Goal: Task Accomplishment & Management: Use online tool/utility

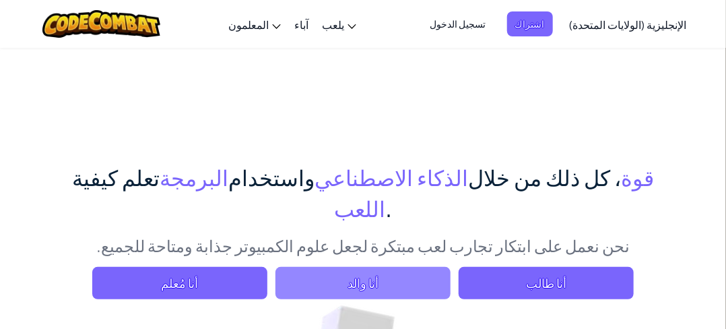
click at [360, 275] on font "أنا والد" at bounding box center [362, 282] width 31 height 15
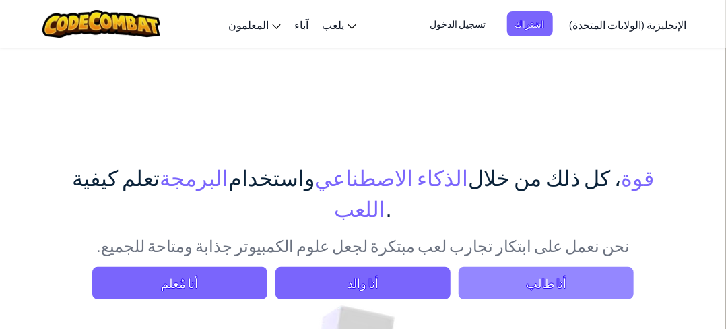
click at [560, 275] on font "أنا طالب" at bounding box center [546, 282] width 40 height 15
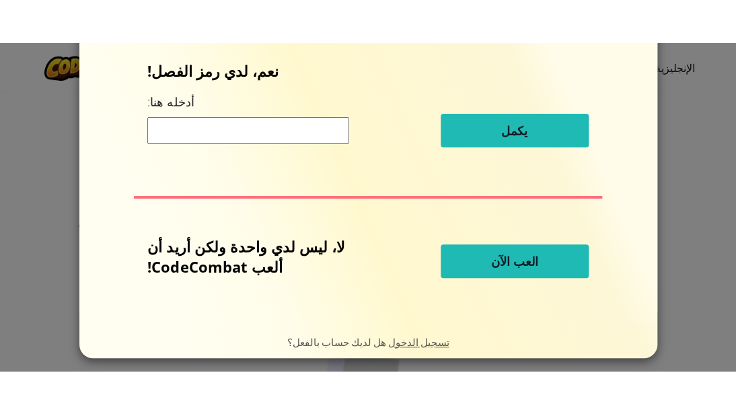
scroll to position [62, 0]
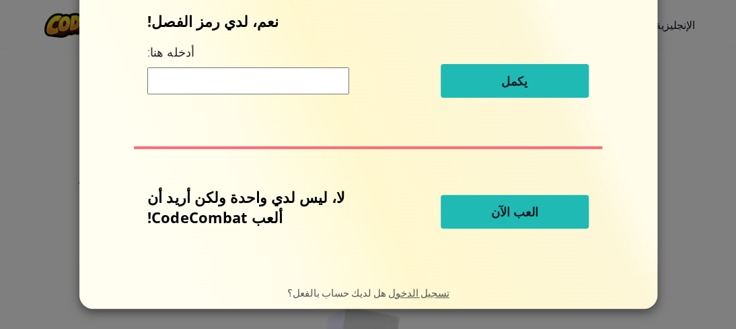
click at [466, 213] on button "العب الآن" at bounding box center [515, 212] width 148 height 34
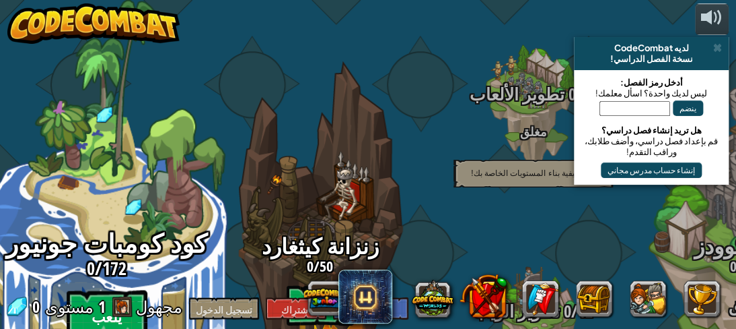
click at [108, 290] on btn "يلعب" at bounding box center [107, 314] width 81 height 48
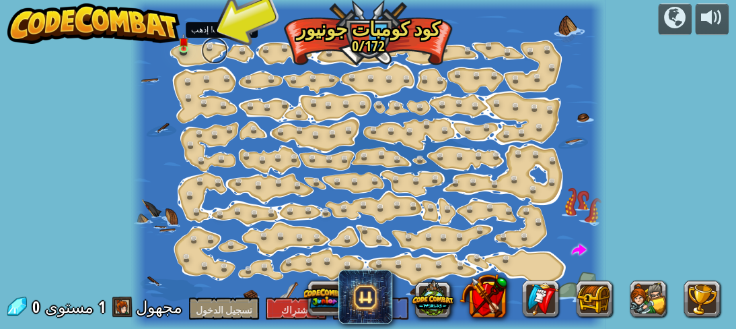
click at [206, 49] on link at bounding box center [214, 50] width 27 height 27
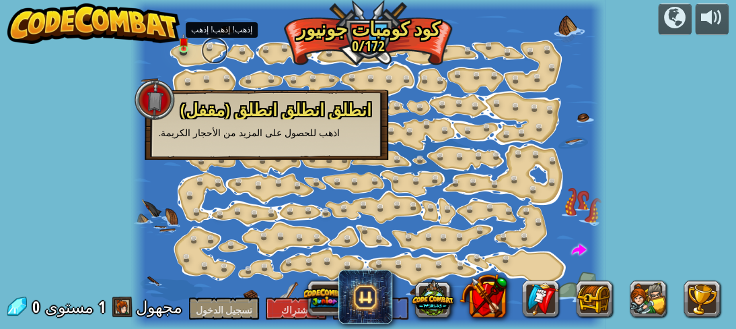
click at [206, 49] on link at bounding box center [214, 50] width 27 height 27
click at [191, 48] on link at bounding box center [187, 50] width 27 height 27
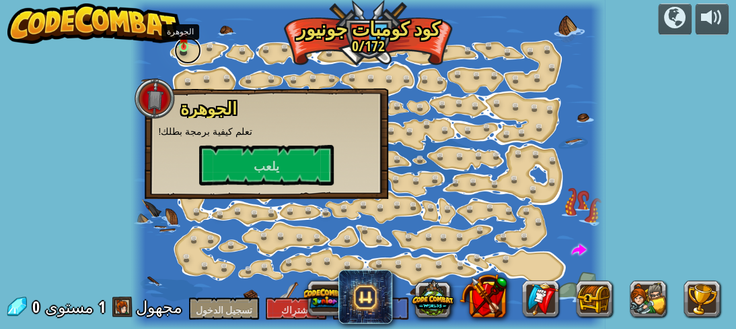
click at [191, 48] on link at bounding box center [187, 50] width 27 height 27
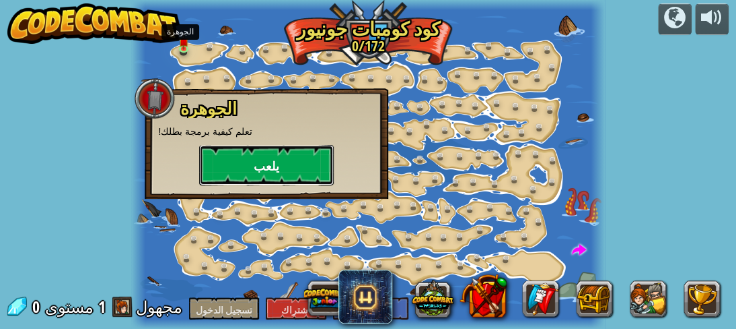
click at [297, 161] on button "يلعب" at bounding box center [266, 165] width 135 height 40
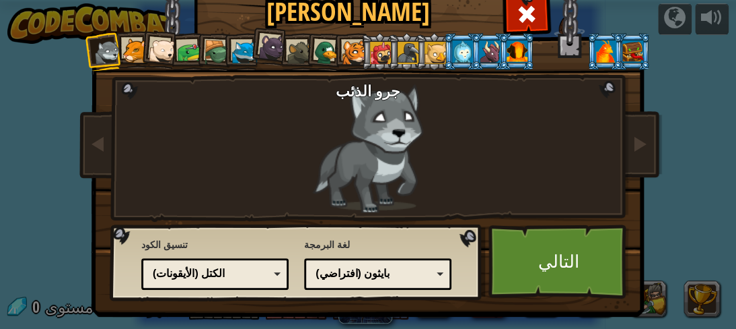
click at [281, 270] on div "رمز النص الكتل والرموز كتل الكتل (الأيقونات) الكتل (الأيقونات)" at bounding box center [214, 274] width 147 height 32
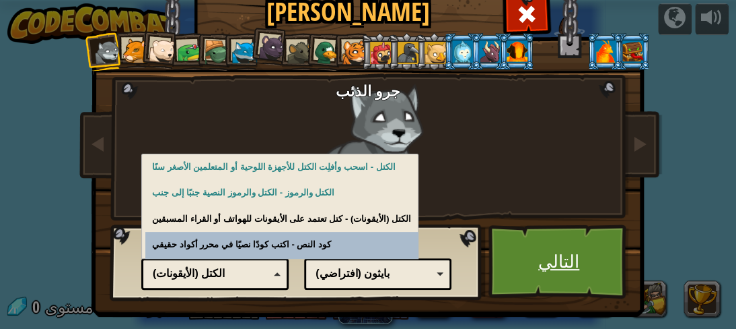
click at [514, 270] on link "التالي" at bounding box center [559, 261] width 141 height 74
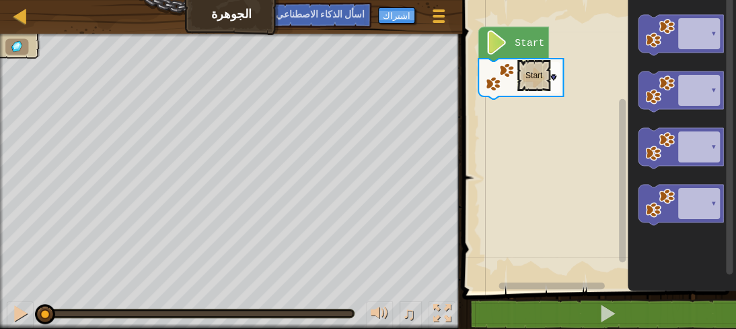
click at [517, 53] on icon "مساحة عمل بلوكلي" at bounding box center [514, 44] width 70 height 34
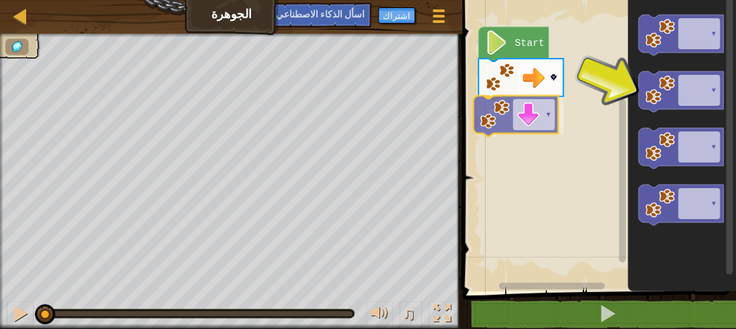
click at [502, 110] on div "Start ▾ ▾ ▾ ▾ ▾ ▾ ▾" at bounding box center [597, 142] width 278 height 298
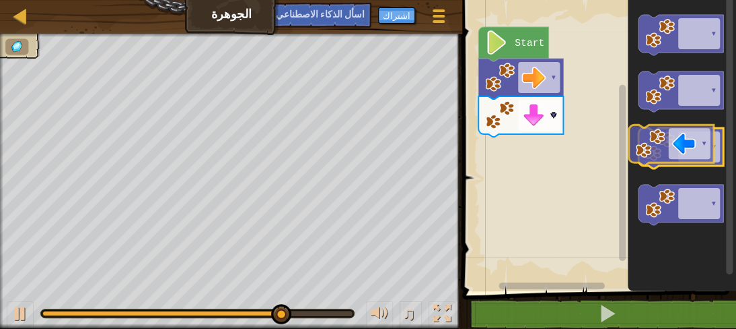
click at [651, 151] on image "مساحة عمل بلوكلي" at bounding box center [661, 147] width 30 height 30
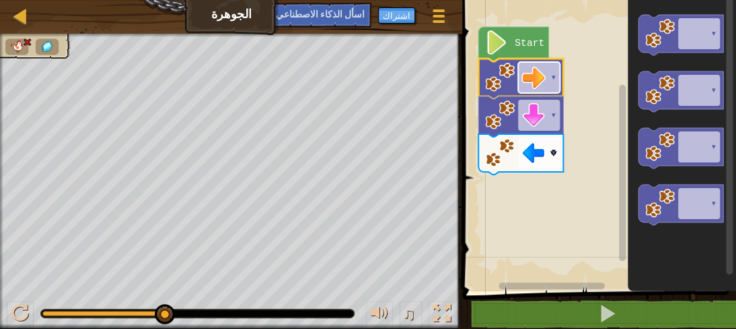
click at [549, 74] on rect "مساحة عمل بلوكلي" at bounding box center [539, 77] width 42 height 31
click at [549, 154] on rect "مساحة عمل بلوكلي" at bounding box center [539, 152] width 42 height 31
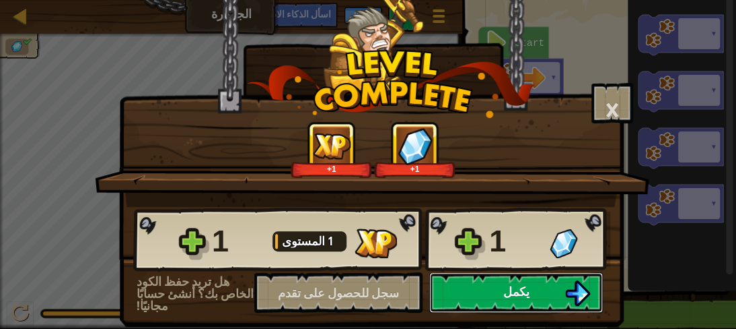
click at [504, 279] on button "يكمل" at bounding box center [517, 292] width 174 height 40
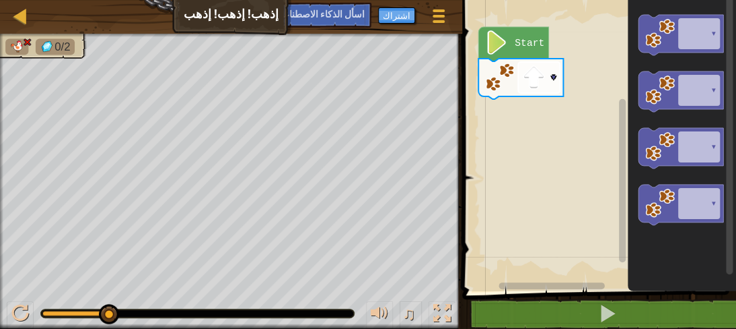
click at [539, 81] on image "مساحة عمل بلوكلي" at bounding box center [534, 77] width 24 height 24
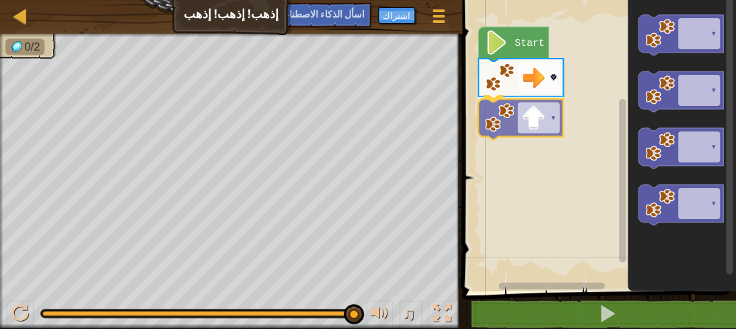
click at [504, 130] on div "Start ▾ ▾ ▾ ▾ ▾ ▾ ▾" at bounding box center [597, 142] width 278 height 298
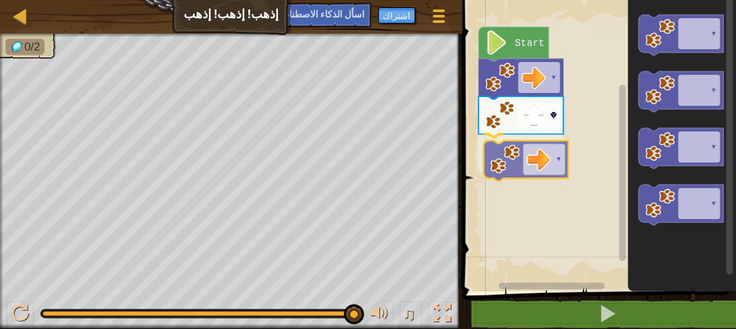
click at [499, 145] on div "Start ▾ ▾ ▾ ▾ ▾ ▾ ▾ ▾" at bounding box center [597, 142] width 278 height 298
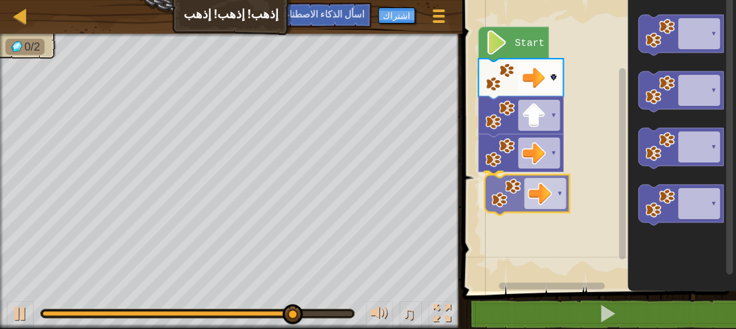
click at [508, 181] on div "Start ▾ ▾ ▾ ▾ ▾ ▾ ▾ ▾ ▾" at bounding box center [597, 142] width 278 height 298
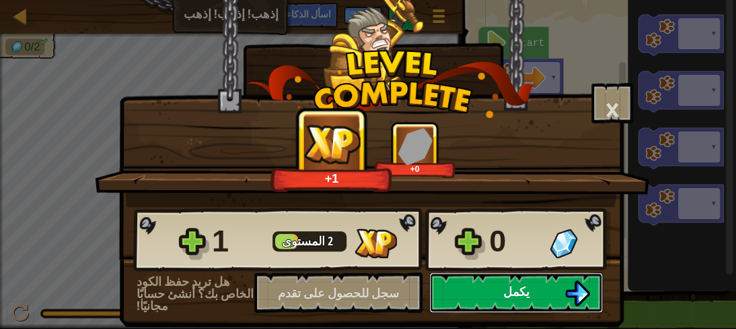
click at [472, 292] on button "يكمل" at bounding box center [517, 292] width 174 height 40
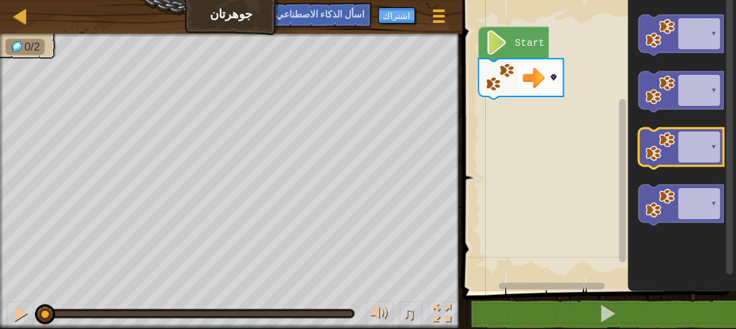
click at [719, 137] on icon "مساحة عمل بلوكلي" at bounding box center [681, 148] width 85 height 40
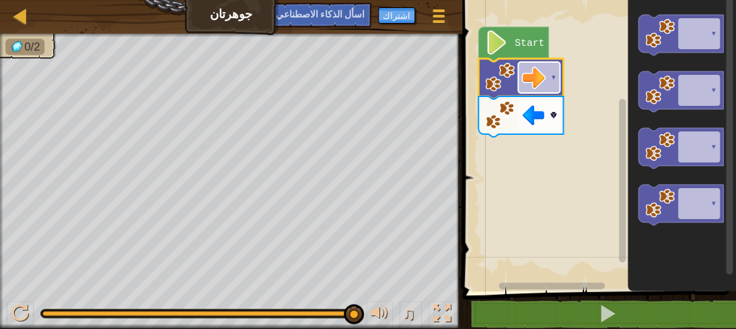
click at [553, 74] on tspan "▾" at bounding box center [554, 77] width 6 height 11
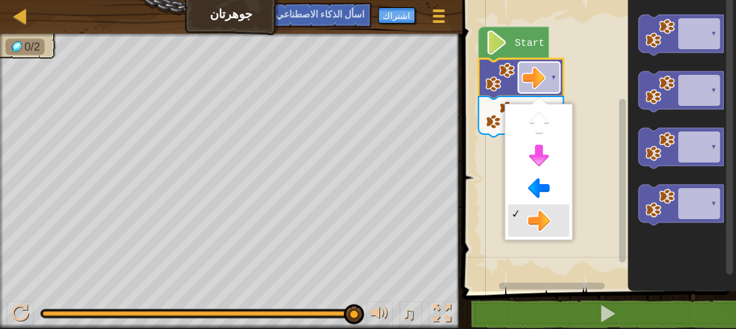
click at [553, 74] on tspan "▾" at bounding box center [554, 77] width 6 height 11
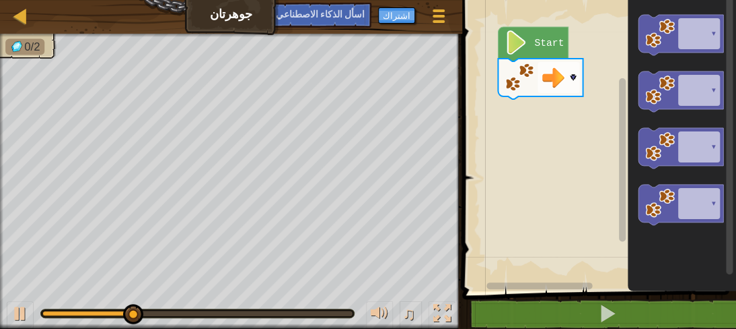
click at [518, 135] on rect "مساحة عمل بلوكلي" at bounding box center [597, 142] width 278 height 298
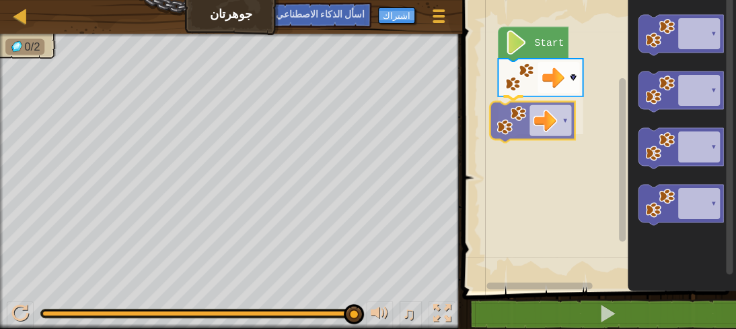
click at [516, 119] on div "Start ▾ ▾ ▾ ▾ ▾ ▾ ▾" at bounding box center [597, 142] width 278 height 298
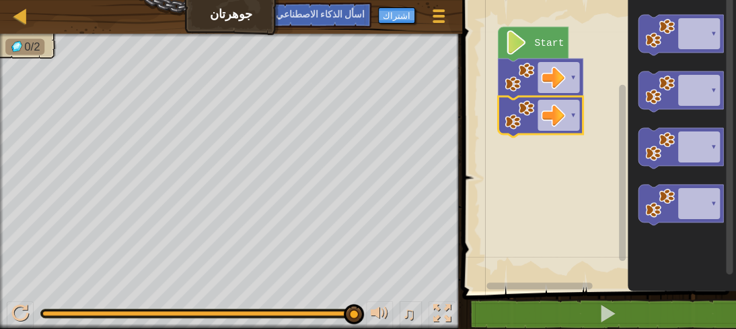
click at [518, 119] on image "مساحة عمل بلوكلي" at bounding box center [520, 115] width 30 height 30
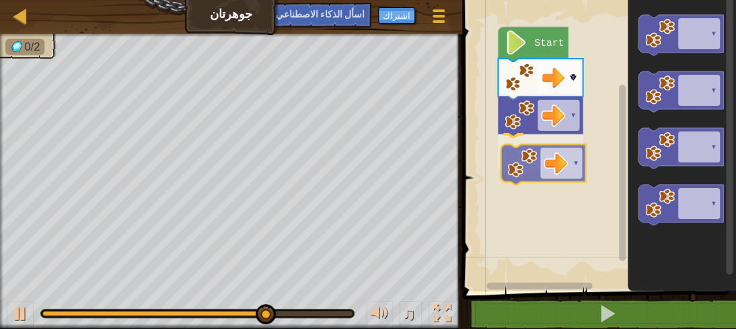
click at [536, 172] on div "Start ▾ ▾ ▾ ▾ ▾ ▾ ▾ ▾" at bounding box center [597, 142] width 278 height 298
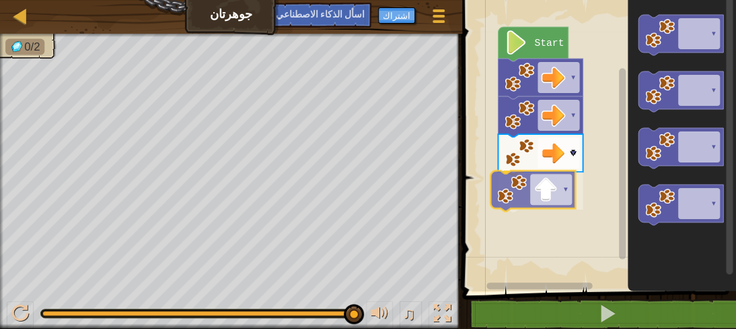
click at [508, 199] on div "Start ▾ ▾ ▾ ▾ ▾ ▾ ▾ ▾ ▾" at bounding box center [597, 142] width 278 height 298
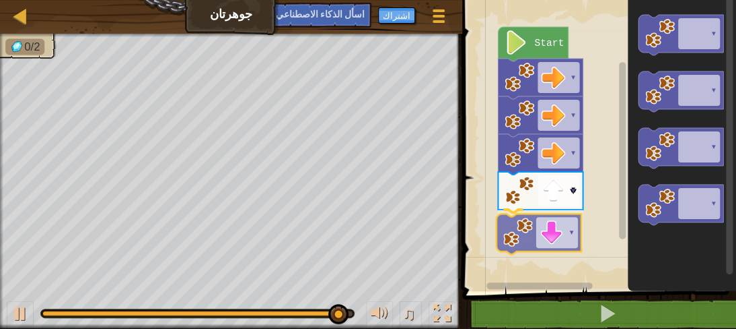
click at [535, 232] on div "Start ▾ ▾ ▾ ▾ ▾ ▾ ▾ ▾ ▾ ▾" at bounding box center [597, 142] width 278 height 298
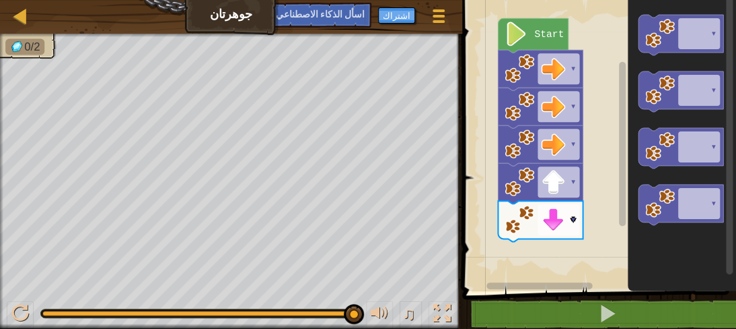
click at [631, 230] on div "Start ▾ ▾ ▾ ▾ ▾ ▾ ▾ ▾ ▾" at bounding box center [597, 142] width 278 height 298
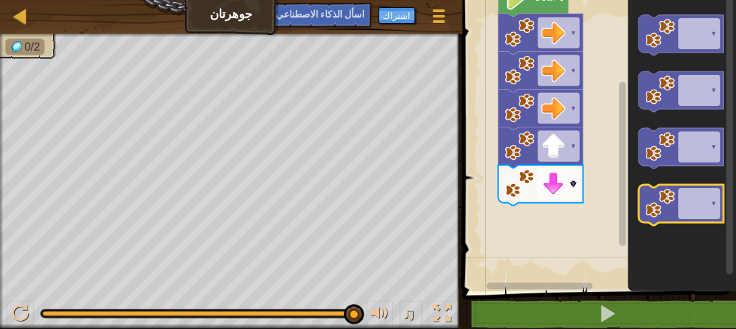
click at [673, 208] on image "مساحة عمل بلوكلي" at bounding box center [661, 203] width 30 height 30
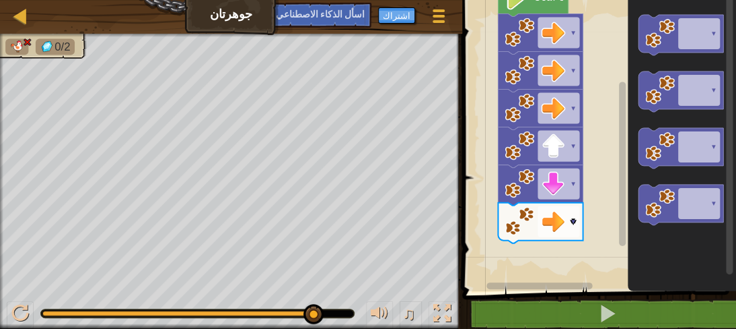
click at [524, 230] on image "مساحة عمل بلوكلي" at bounding box center [520, 221] width 30 height 30
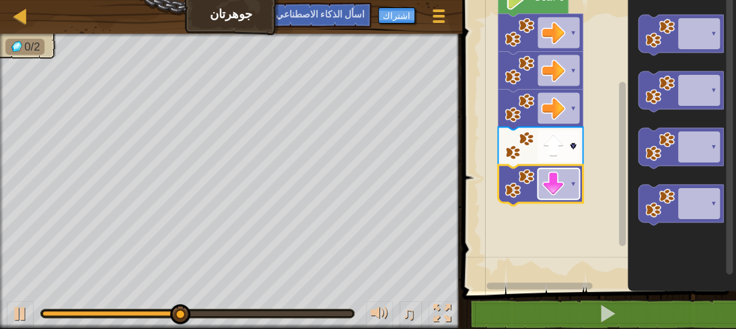
click at [564, 179] on image "مساحة عمل بلوكلي" at bounding box center [553, 184] width 24 height 24
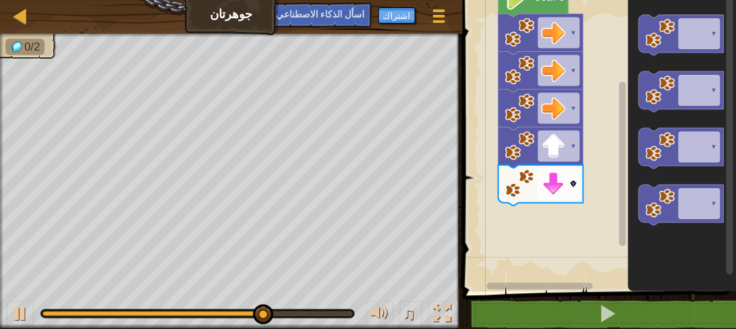
click at [564, 179] on image "مساحة عمل بلوكلي" at bounding box center [553, 184] width 24 height 24
click at [572, 184] on tspan "▾" at bounding box center [574, 183] width 6 height 11
click at [616, 215] on div "Start ▾ ▾ ▾ ▾ ▾ ▾ ▾ ▾ ▾" at bounding box center [597, 142] width 278 height 298
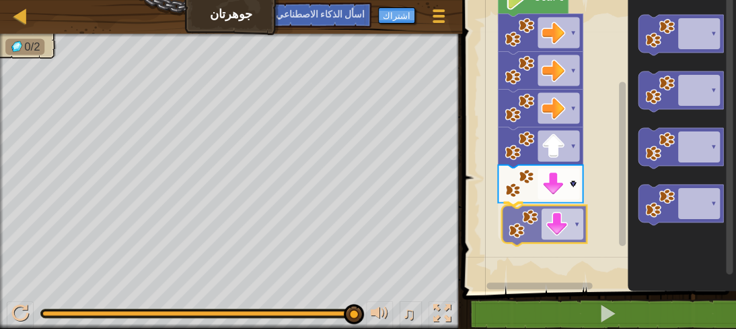
click at [519, 227] on div "Start ▾ ▾ ▾ ▾ ▾ ▾ ▾ ▾ ▾ ▾ ▾" at bounding box center [597, 142] width 278 height 298
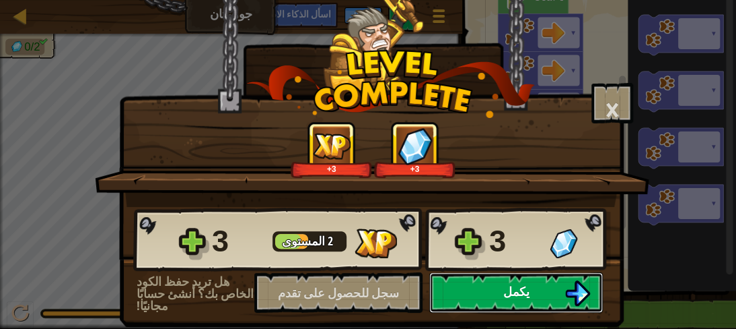
click at [544, 291] on button "يكمل" at bounding box center [517, 292] width 174 height 40
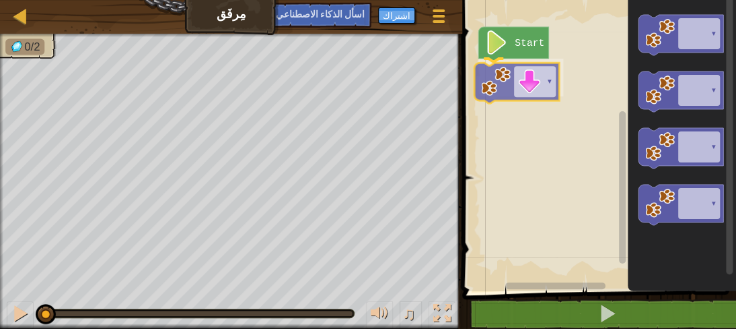
click at [504, 93] on div "Start ▾ ▾ ▾ ▾ ▾ ▾" at bounding box center [597, 142] width 278 height 298
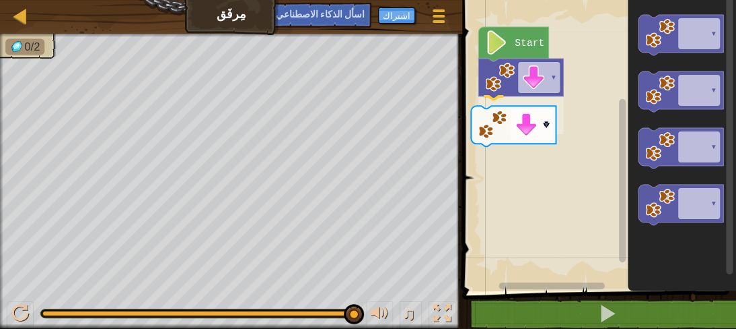
click at [509, 135] on div "▾ ▾ Start ▾ ▾ ▾ ▾ ▾" at bounding box center [597, 142] width 278 height 298
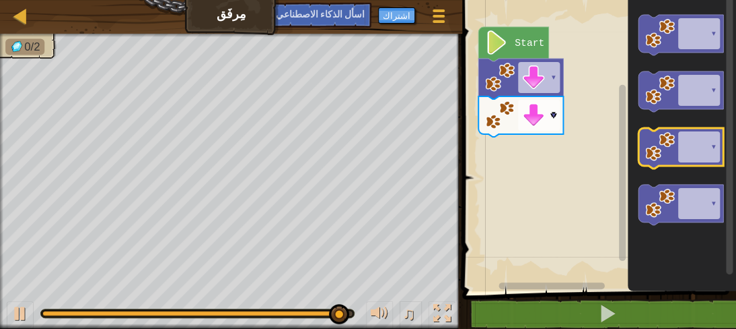
click at [656, 130] on icon "مساحة عمل بلوكلي" at bounding box center [681, 148] width 85 height 40
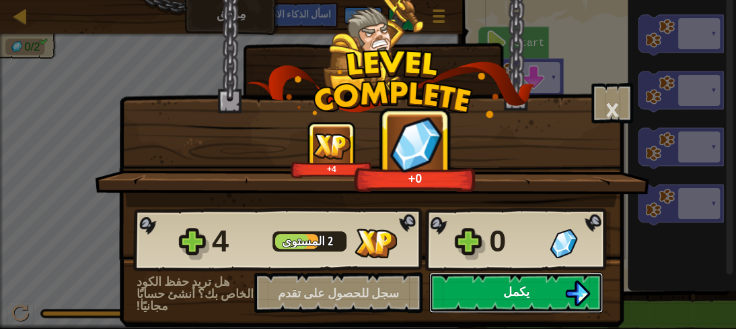
click at [509, 283] on font "يكمل" at bounding box center [517, 291] width 26 height 17
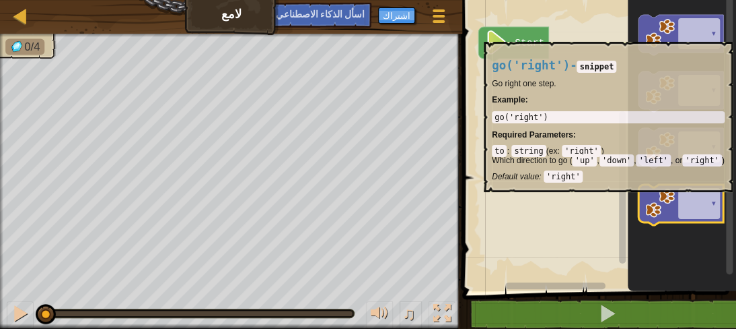
click at [663, 199] on image "مساحة عمل بلوكلي" at bounding box center [661, 203] width 30 height 30
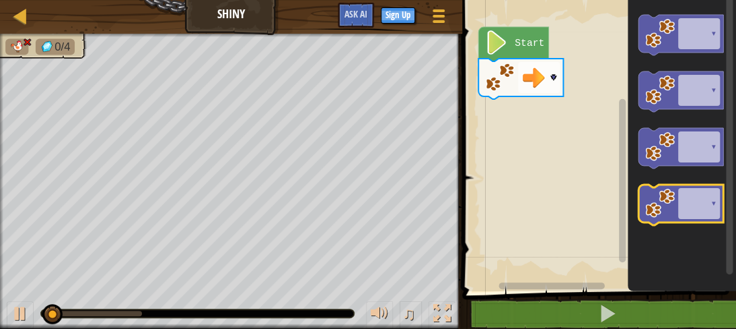
click at [663, 199] on image "مساحة عمل بلوكلي" at bounding box center [661, 203] width 30 height 30
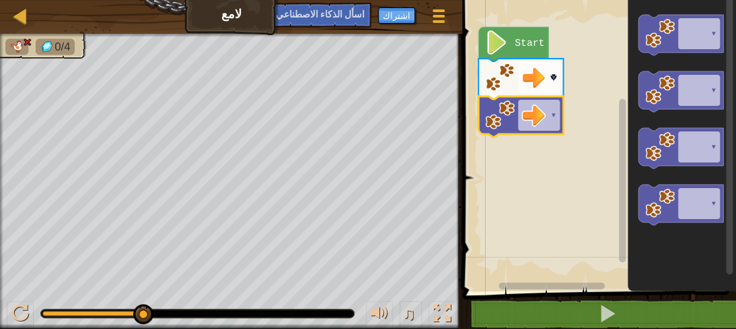
click at [516, 125] on icon "مساحة عمل بلوكلي" at bounding box center [521, 116] width 85 height 40
click at [493, 55] on image "مساحة عمل بلوكلي" at bounding box center [496, 42] width 23 height 24
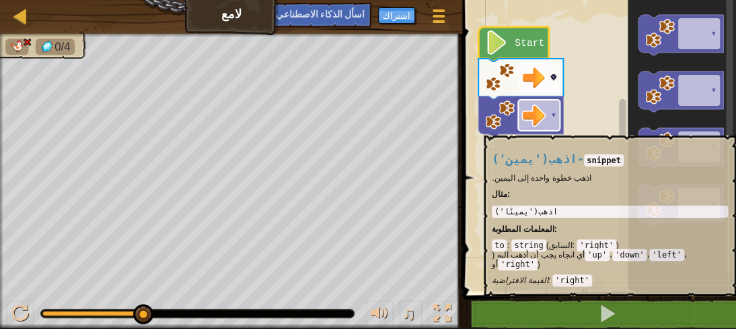
click at [555, 129] on rect "مساحة عمل بلوكلي" at bounding box center [539, 115] width 42 height 31
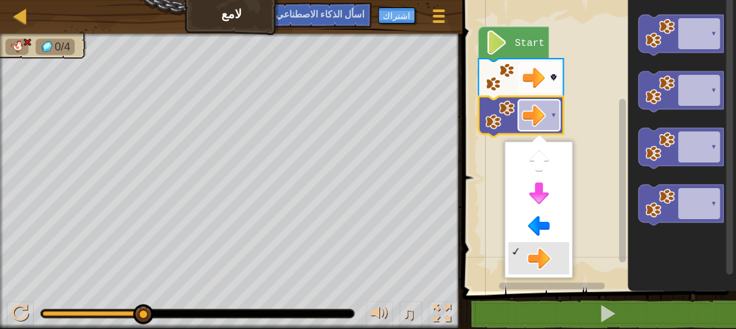
click at [555, 129] on rect "مساحة عمل بلوكلي" at bounding box center [539, 115] width 42 height 31
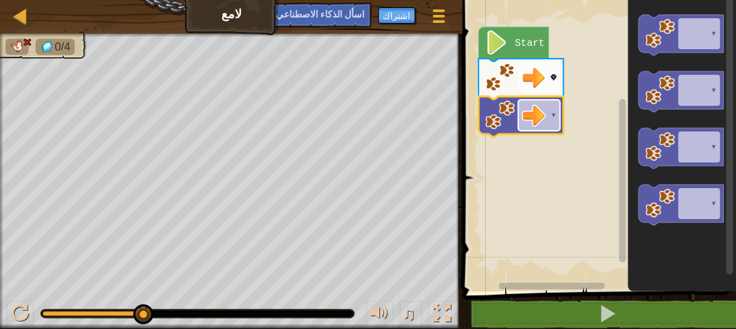
click at [555, 129] on rect "مساحة عمل بلوكلي" at bounding box center [539, 115] width 42 height 31
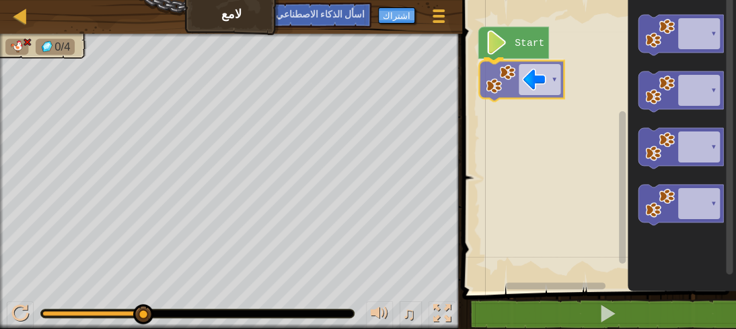
click at [495, 83] on div "Start ▾ ▾ ▾ ▾ ▾ ▾" at bounding box center [597, 142] width 278 height 298
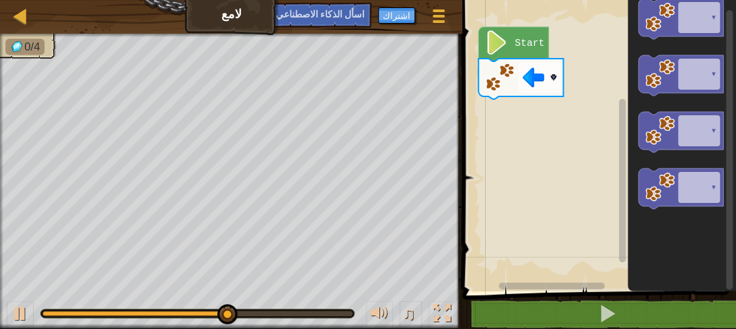
click at [493, 112] on div "▾ Start ▾ ▾ ▾ ▾" at bounding box center [597, 142] width 278 height 298
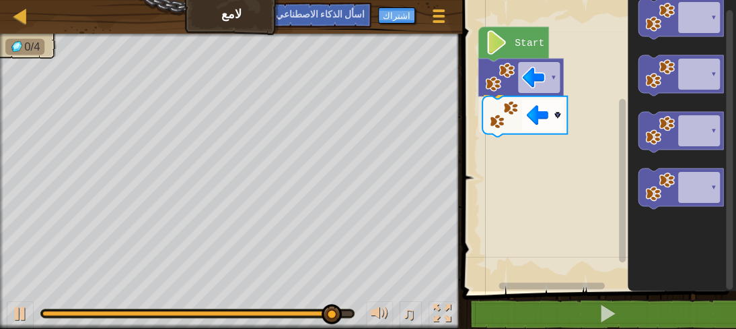
click at [498, 118] on div "▾ ▾ Start ▾ ▾ ▾ ▾ ▾" at bounding box center [597, 142] width 278 height 298
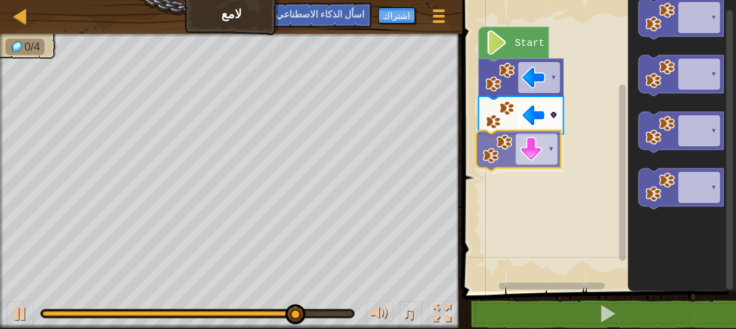
click at [517, 163] on div "▾ ▾ ▾ Start ▾ ▾ ▾ ▾ ▾" at bounding box center [597, 142] width 278 height 298
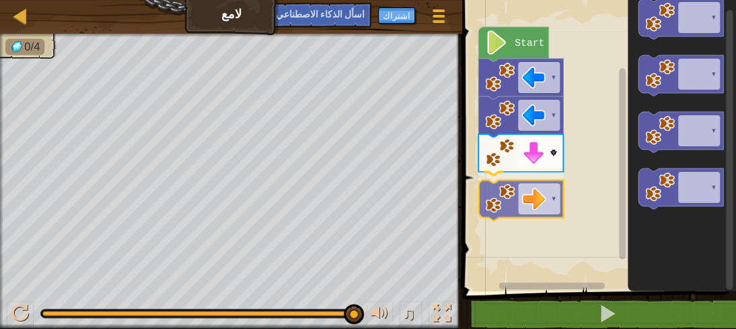
click at [514, 204] on div "▾ ▾ ▾ ▾ Start ▾ ▾ ▾ ▾ ▾" at bounding box center [597, 142] width 278 height 298
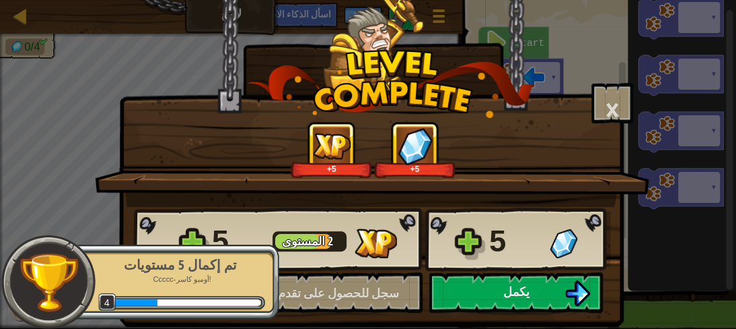
drag, startPoint x: 642, startPoint y: 205, endPoint x: 695, endPoint y: 253, distance: 72.0
click at [695, 253] on div "× كم كانت هذه المرحلة ممتعة؟ +5 +5 خطوط شبكية... 5 المستوى 2 5 هل تريد حفظ الكو…" at bounding box center [368, 164] width 736 height 329
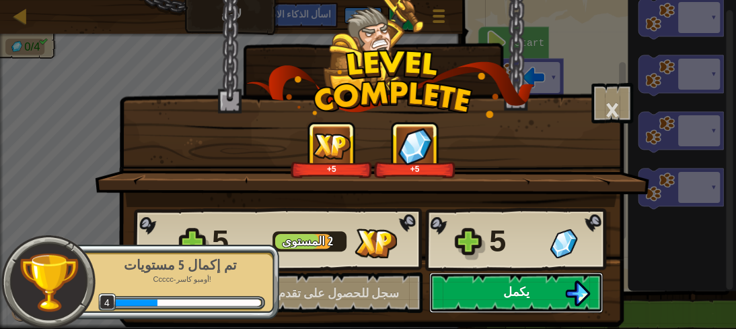
click at [579, 297] on img at bounding box center [578, 293] width 26 height 26
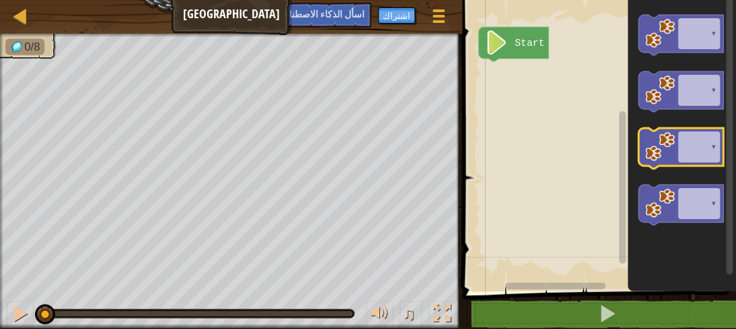
click at [682, 145] on icon "مساحة عمل بلوكلي" at bounding box center [681, 148] width 85 height 40
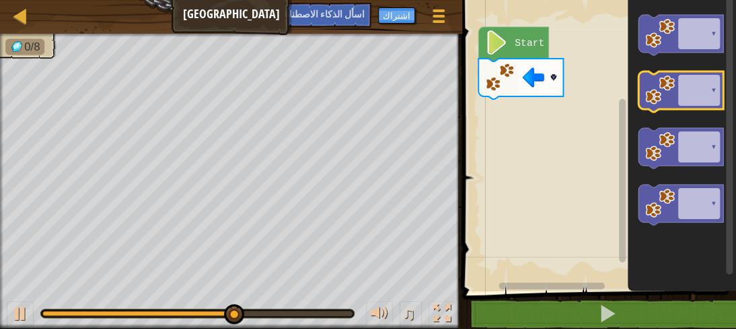
click at [681, 98] on icon "مساحة عمل بلوكلي" at bounding box center [681, 91] width 85 height 40
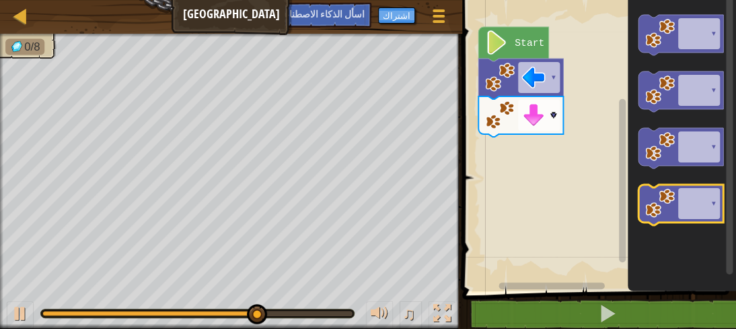
click at [708, 203] on icon "مساحة عمل بلوكلي" at bounding box center [681, 204] width 85 height 40
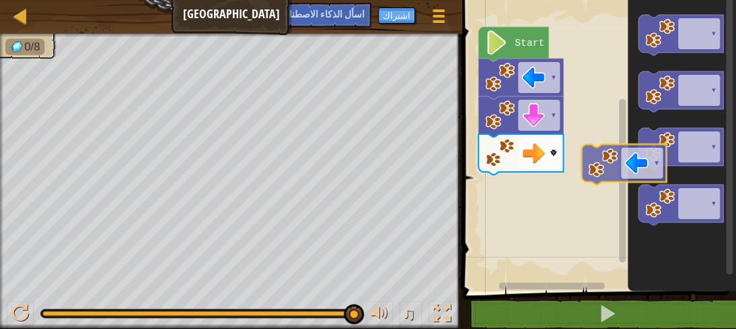
click at [666, 156] on g "▾" at bounding box center [681, 148] width 85 height 40
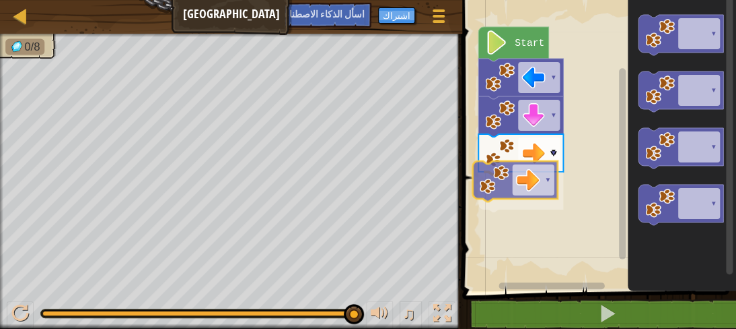
click at [500, 173] on div "▾ ▾ ▾ ▾ Start ▾ ▾ ▾ ▾ ▾" at bounding box center [597, 142] width 278 height 298
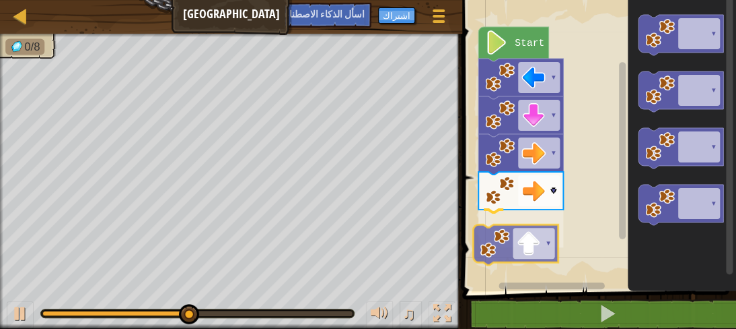
click at [502, 253] on div "▾ ▾ ▾ ▾ ▾ Start ▾ ▾ ▾ ▾ ▾" at bounding box center [597, 142] width 278 height 298
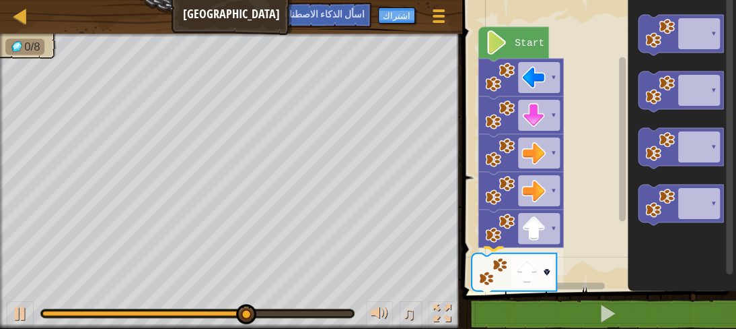
click at [498, 281] on div "▾ ▾ ▾ ▾ ▾ ▾ Start ▾ ▾ ▾ ▾ ▾" at bounding box center [597, 142] width 278 height 298
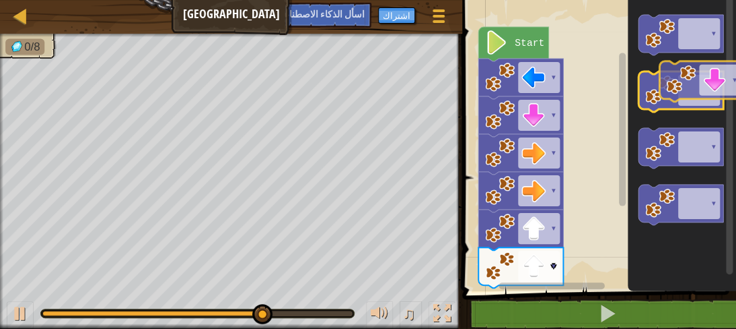
click at [689, 98] on g "▾" at bounding box center [681, 91] width 85 height 40
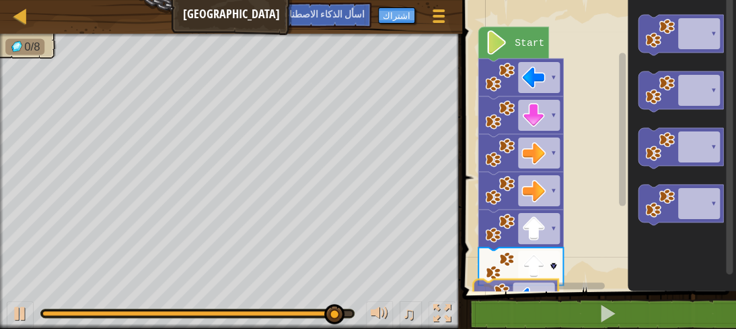
click at [509, 291] on div "1 ههههههههههههههههههههههههههههههههههههههههههههههههههههههههههههههه ههههههههههههه…" at bounding box center [597, 175] width 278 height 337
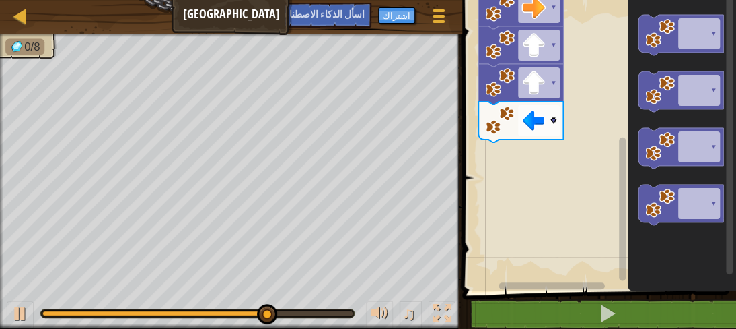
click at [623, 264] on rect "مساحة عمل بلوكلي" at bounding box center [622, 208] width 7 height 143
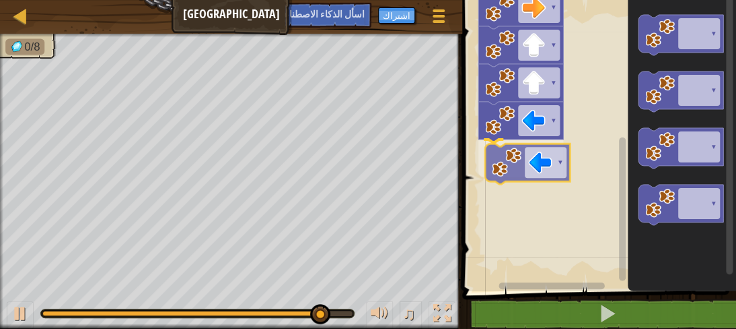
click at [533, 166] on div "▾ ▾ ▾ ▾ ▾ ▾ ▾ ▾ Start ▾ ▾ ▾ ▾ ▾" at bounding box center [597, 142] width 278 height 298
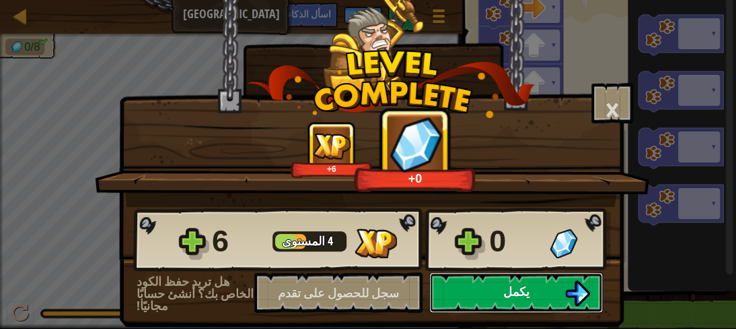
click at [485, 298] on button "يكمل" at bounding box center [517, 292] width 174 height 40
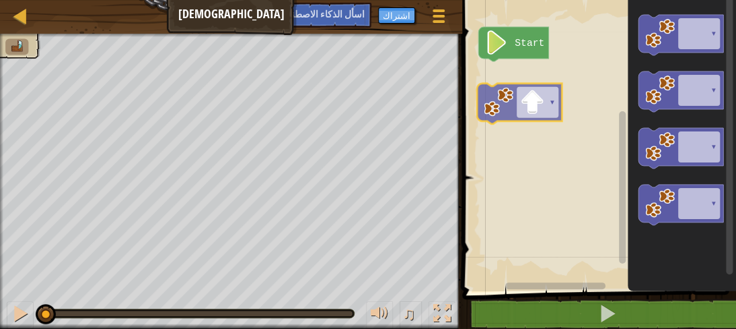
click at [529, 85] on div "Start ▾ ▾ ▾ ▾ ▾ ▾" at bounding box center [597, 142] width 278 height 298
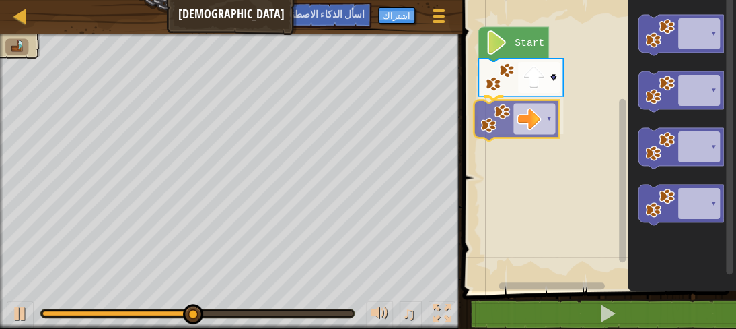
click at [501, 130] on div "Start ▾ ▾ ▾ ▾ ▾ ▾ ▾" at bounding box center [597, 142] width 278 height 298
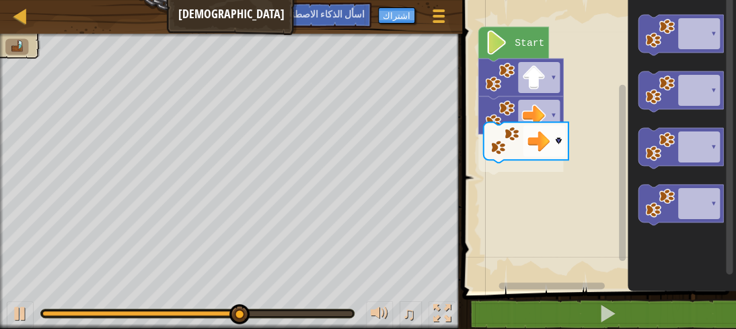
click at [528, 151] on div "Start ▾ ▾ ▾ ▾ ▾ ▾ ▾ ▾" at bounding box center [597, 142] width 278 height 298
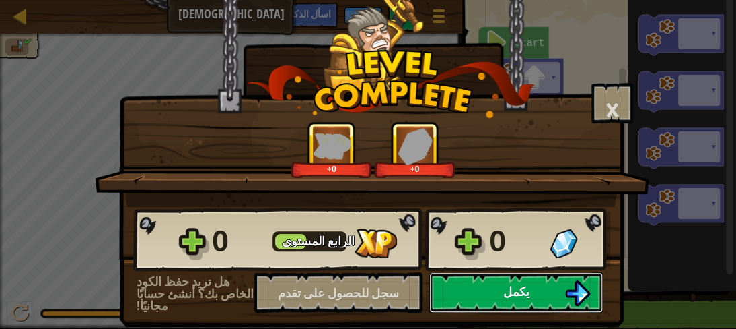
click at [517, 285] on font "يكمل" at bounding box center [517, 291] width 26 height 17
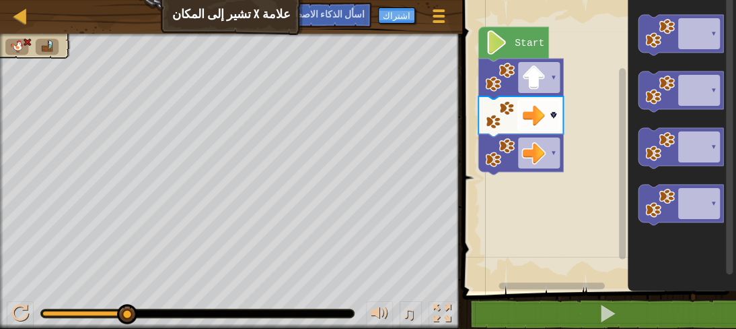
click at [549, 121] on rect "مساحة عمل بلوكلي" at bounding box center [539, 115] width 42 height 31
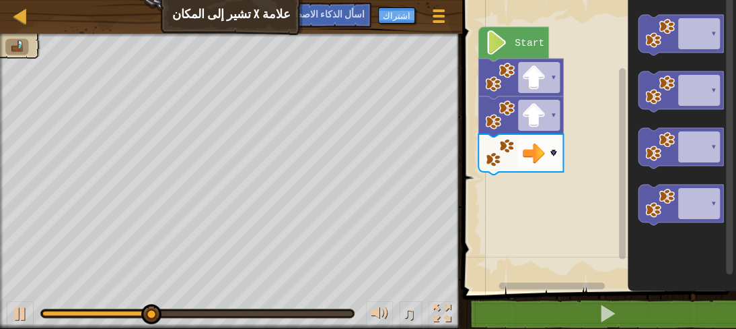
click at [537, 184] on rect "مساحة عمل بلوكلي" at bounding box center [597, 142] width 278 height 298
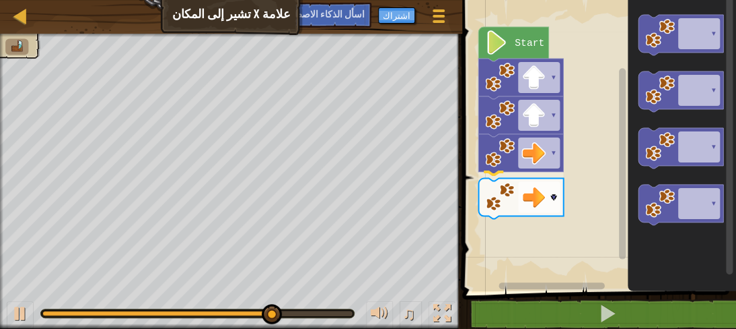
click at [517, 189] on div "Start ▾ ▾ ▾ ▾ ▾ ▾ ▾ ▾ ▾" at bounding box center [597, 142] width 278 height 298
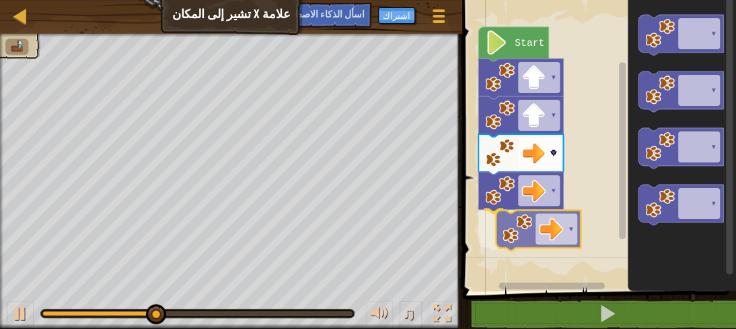
click at [550, 224] on div "Start ▾ ▾ ▾ ▾ ▾ ▾ ▾ ▾ ▾ ▾" at bounding box center [597, 142] width 278 height 298
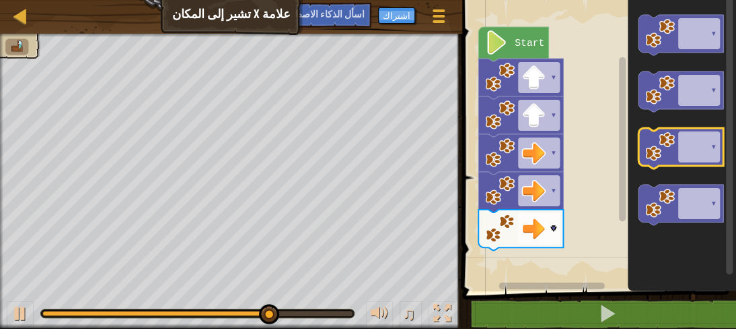
click at [664, 140] on g "▾ ▾ ▾ ▾" at bounding box center [681, 120] width 85 height 210
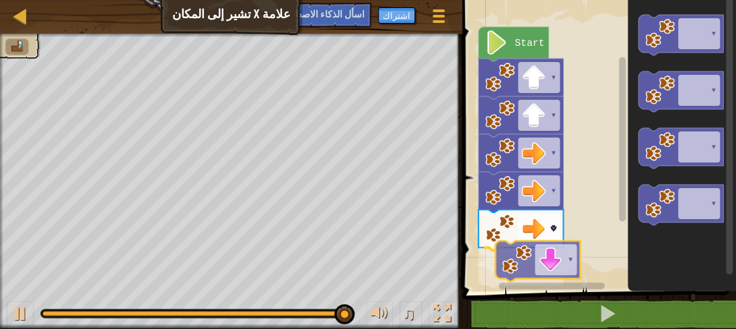
click at [523, 260] on div "Start ▾ ▾ ▾ ▾ ▾ ▾ ▾ ▾ ▾ ▾ ▾" at bounding box center [597, 142] width 278 height 298
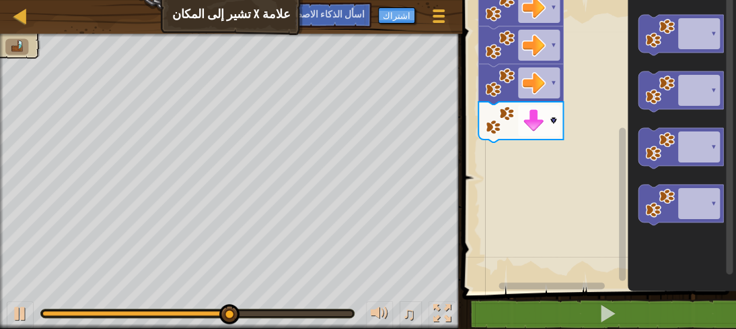
click at [623, 231] on g "مساحة عمل بلوكلي" at bounding box center [623, 137] width 10 height 287
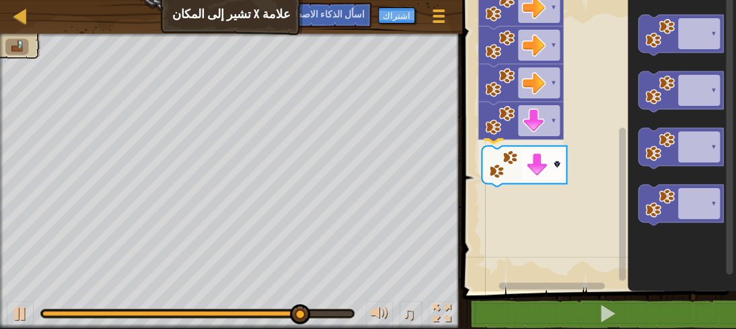
click at [511, 160] on div "Start ▾ ▾ ▾ ▾ ▾ ▾ ▾ ▾ ▾ ▾ ▾ ▾" at bounding box center [597, 142] width 278 height 298
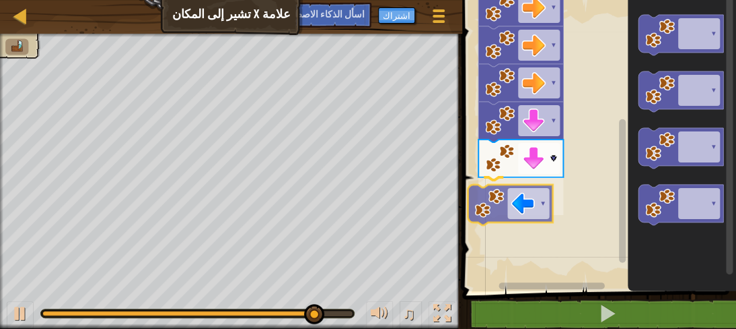
click at [504, 209] on div "Start ▾ ▾ ▾ ▾ ▾ ▾ ▾ ▾ ▾ ▾ ▾ ▾ ▾" at bounding box center [597, 142] width 278 height 298
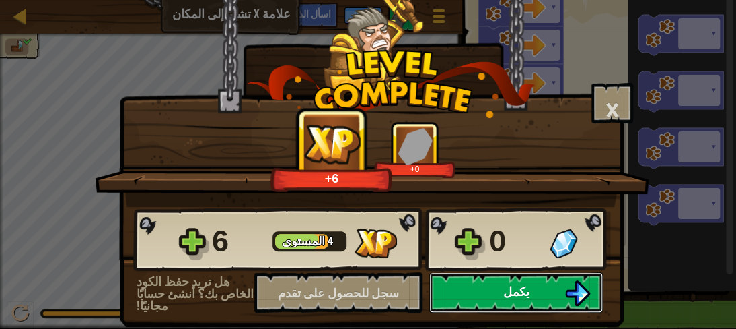
click at [512, 277] on button "يكمل" at bounding box center [517, 292] width 174 height 40
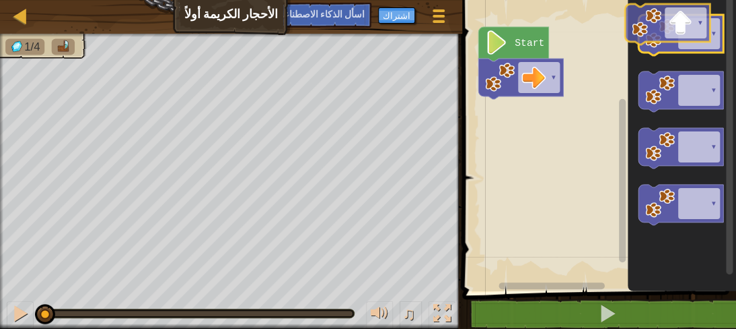
click at [671, 26] on g "▾" at bounding box center [681, 35] width 85 height 40
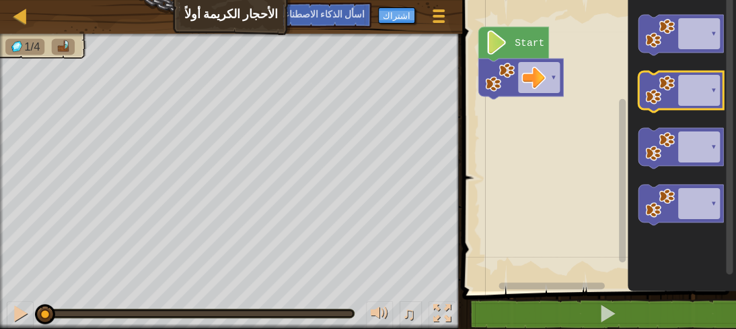
click at [664, 100] on image "مساحة عمل بلوكلي" at bounding box center [661, 90] width 30 height 30
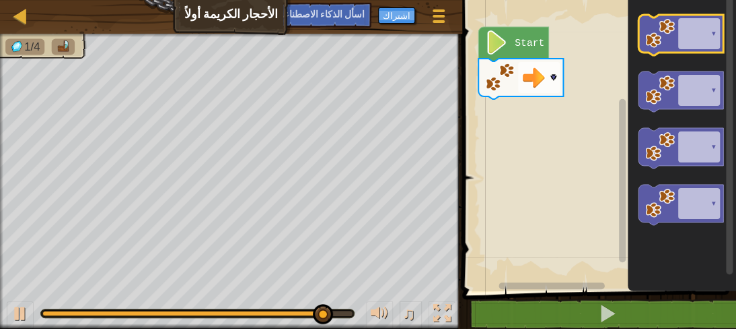
click at [658, 48] on image "مساحة عمل بلوكلي" at bounding box center [661, 34] width 30 height 30
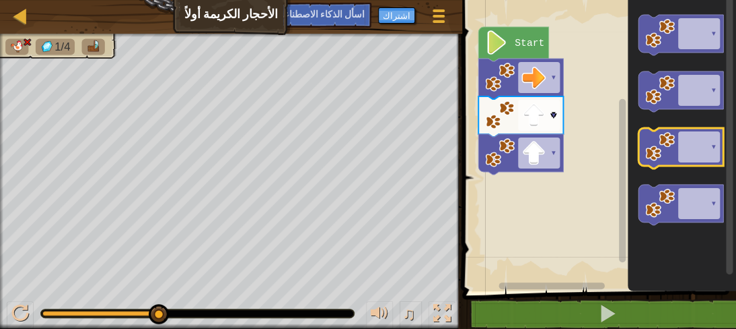
click at [671, 150] on image "مساحة عمل بلوكلي" at bounding box center [661, 147] width 30 height 30
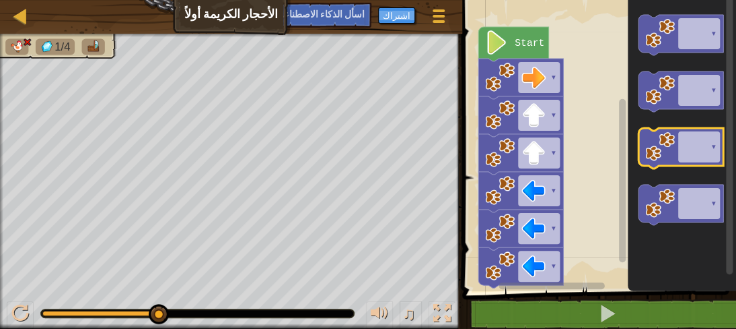
click at [671, 150] on image "مساحة عمل بلوكلي" at bounding box center [661, 147] width 30 height 30
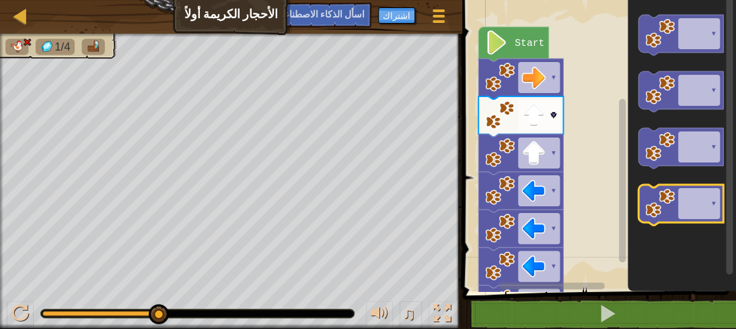
click at [641, 215] on icon "مساحة عمل بلوكلي" at bounding box center [681, 204] width 85 height 40
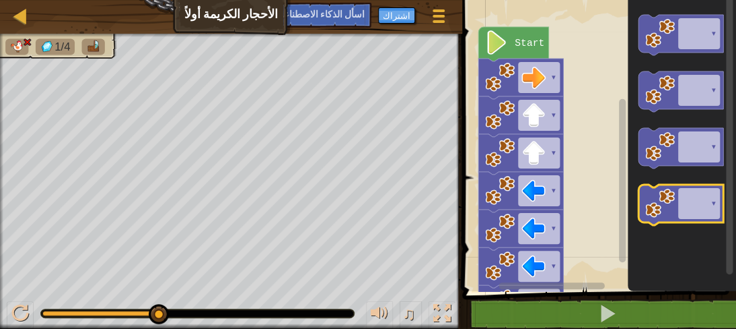
click at [641, 215] on icon "مساحة عمل بلوكلي" at bounding box center [681, 204] width 85 height 40
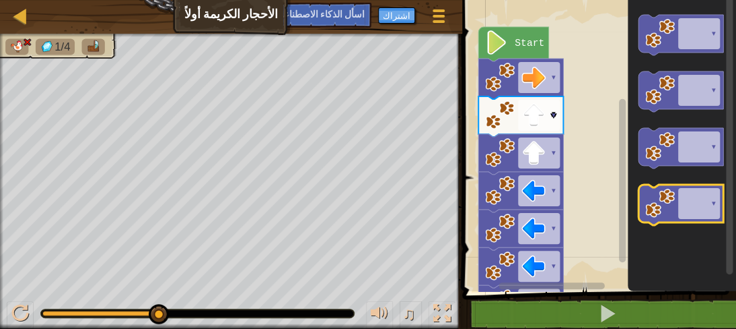
click at [660, 219] on icon "مساحة عمل بلوكلي" at bounding box center [681, 204] width 85 height 40
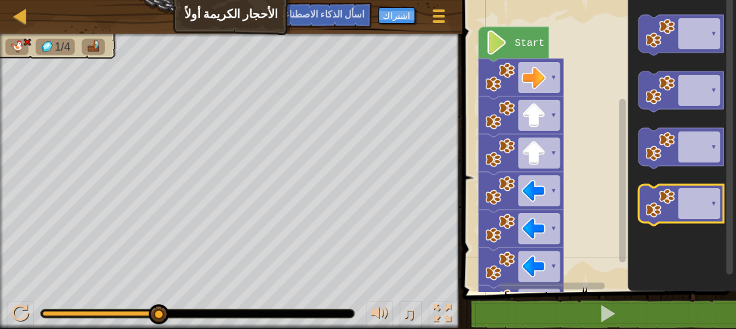
click at [660, 219] on icon "مساحة عمل بلوكلي" at bounding box center [681, 204] width 85 height 40
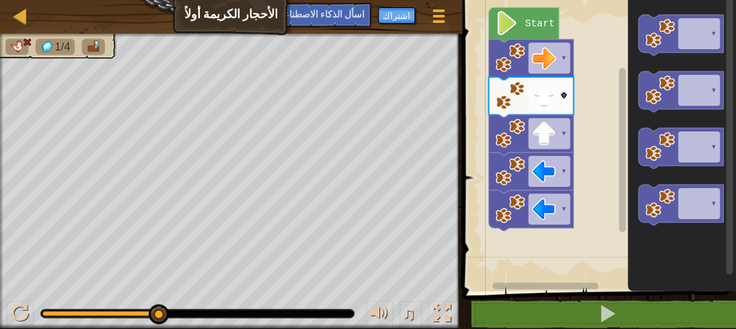
click at [484, 130] on rect "مساحة عمل بلوكلي" at bounding box center [597, 142] width 278 height 298
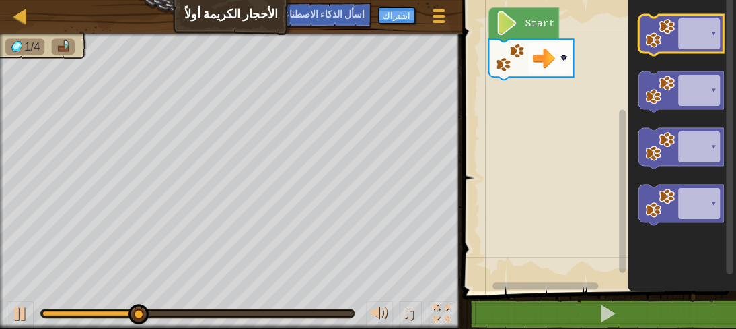
click at [661, 49] on icon "مساحة عمل بلوكلي" at bounding box center [681, 35] width 85 height 40
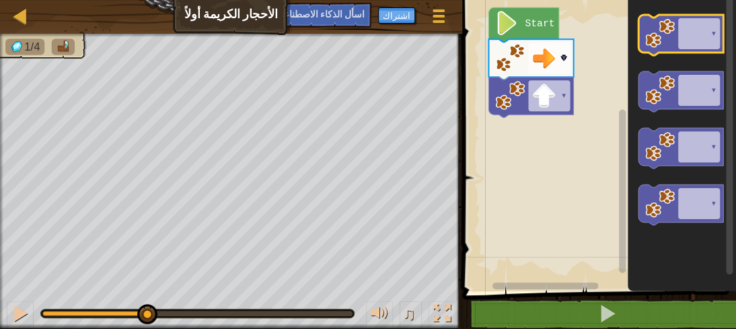
click at [661, 49] on icon "مساحة عمل بلوكلي" at bounding box center [681, 35] width 85 height 40
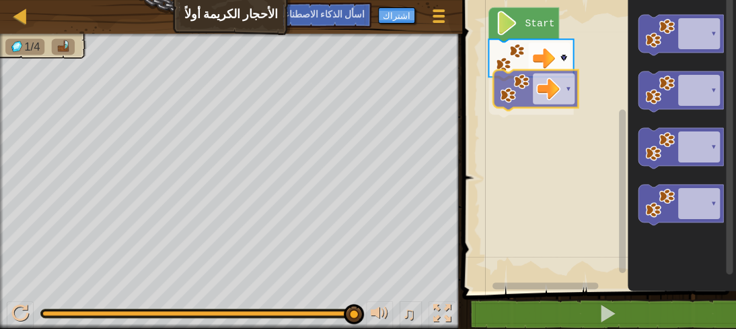
click at [514, 86] on div "▾ ▾ Start ▾ ▾ ▾ ▾ ▾" at bounding box center [597, 142] width 278 height 298
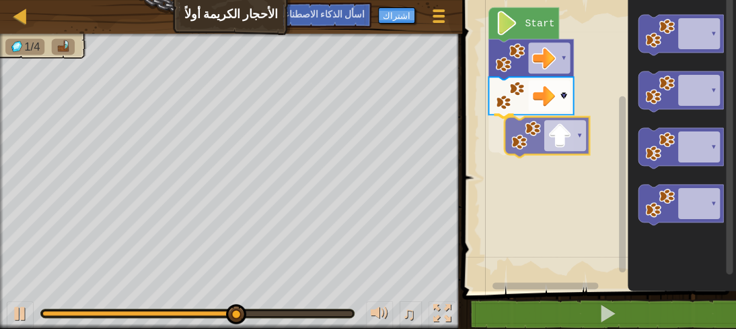
click at [506, 144] on div "▾ ▾ ▾ Start ▾ ▾ ▾ ▾ ▾" at bounding box center [597, 142] width 278 height 298
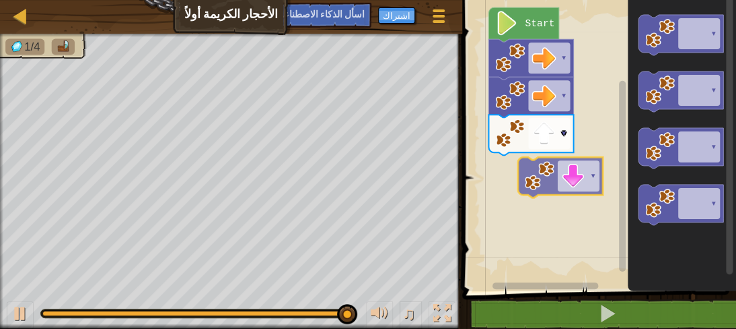
click at [536, 170] on div "▾ ▾ ▾ Start ▾ ▾ ▾ ▾ ▾ ▾" at bounding box center [597, 142] width 278 height 298
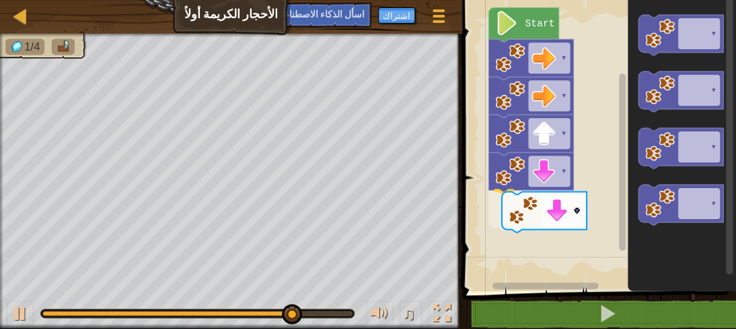
click at [520, 225] on div "▾ ▾ ▾ ▾ ▾ Start ▾ ▾ ▾ ▾ ▾" at bounding box center [597, 142] width 278 height 298
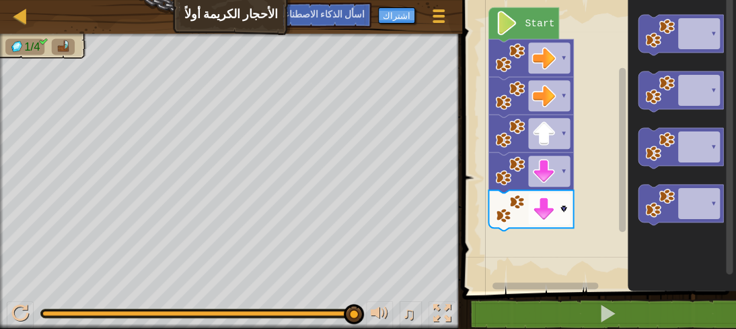
click at [533, 246] on div "▾ ▾ ▾ ▾ ▾ Start ▾ ▾ ▾ ▾" at bounding box center [597, 142] width 278 height 298
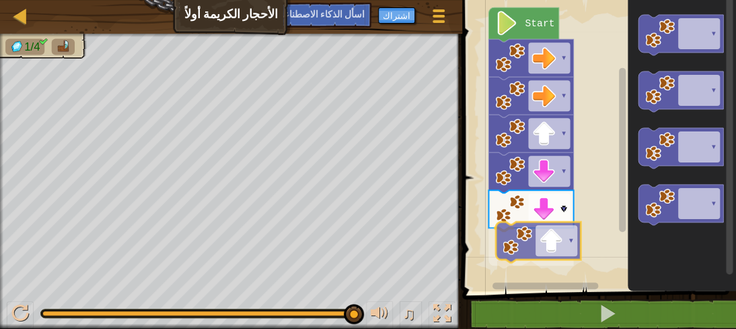
click at [519, 256] on div "▾ ▾ ▾ ▾ ▾ ▾ Start ▾ ▾ ▾ ▾ ▾" at bounding box center [597, 142] width 278 height 298
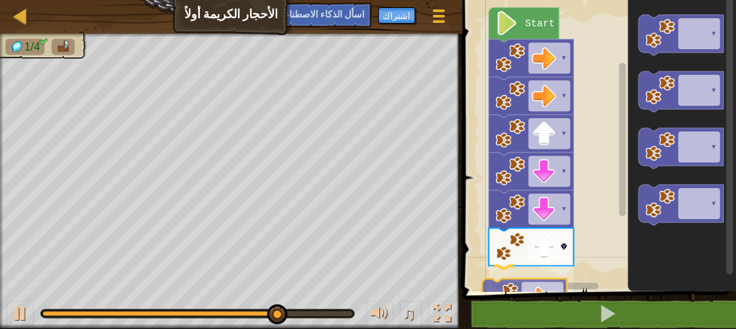
click at [502, 298] on div "1 2 اذهب ( يمينًا ) ههههههههههههههههههههههههههههههههههههههههههههههههههههههههههه…" at bounding box center [597, 175] width 278 height 337
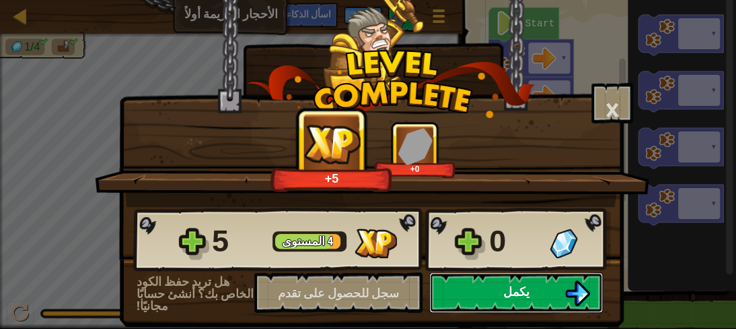
click at [522, 300] on button "يكمل" at bounding box center [517, 292] width 174 height 40
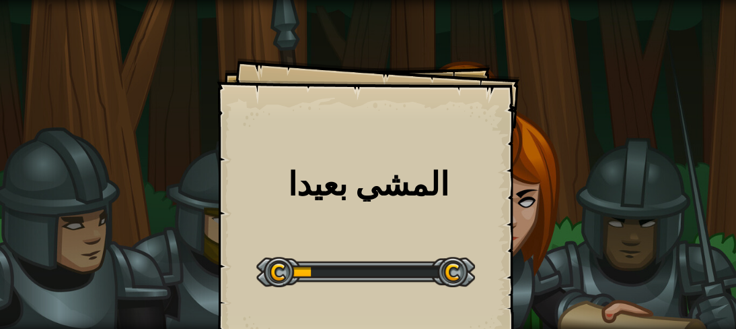
click at [354, 243] on div "Start Level" at bounding box center [365, 270] width 219 height 54
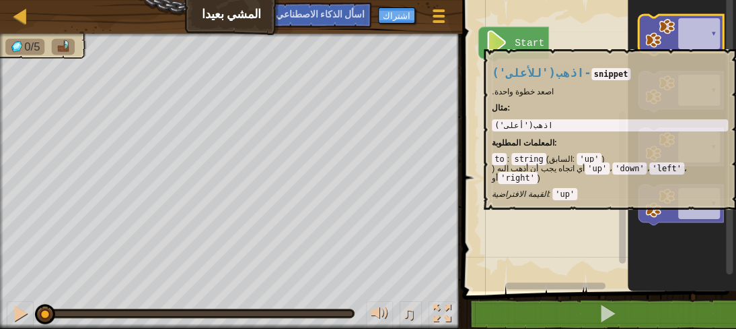
click at [662, 42] on image "مساحة عمل بلوكلي" at bounding box center [661, 34] width 30 height 30
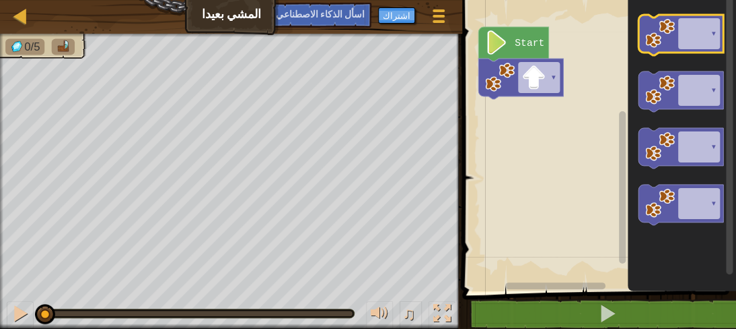
click at [662, 42] on image "مساحة عمل بلوكلي" at bounding box center [661, 34] width 30 height 30
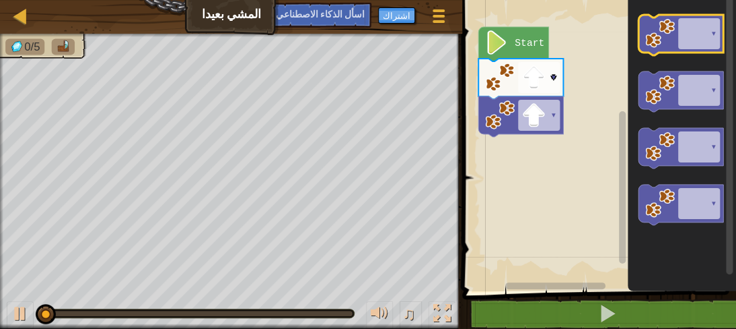
click at [662, 42] on image "مساحة عمل بلوكلي" at bounding box center [661, 34] width 30 height 30
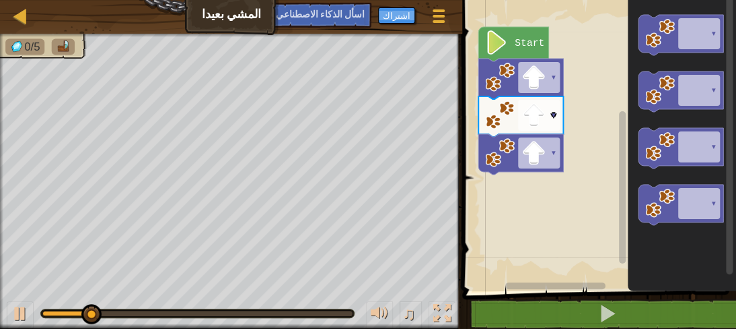
click at [536, 182] on rect "مساحة عمل بلوكلي" at bounding box center [597, 142] width 278 height 298
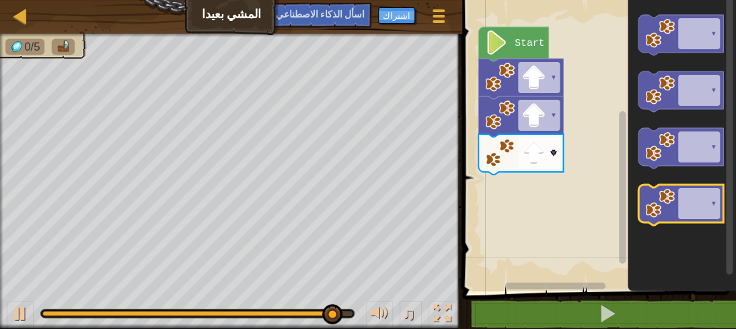
click at [663, 204] on image "مساحة عمل بلوكلي" at bounding box center [661, 203] width 30 height 30
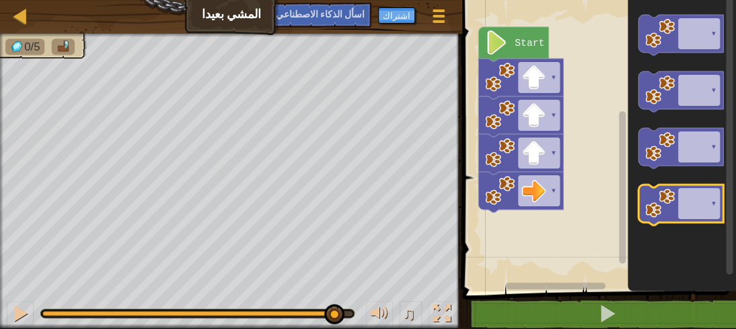
click at [663, 204] on image "مساحة عمل بلوكلي" at bounding box center [661, 203] width 30 height 30
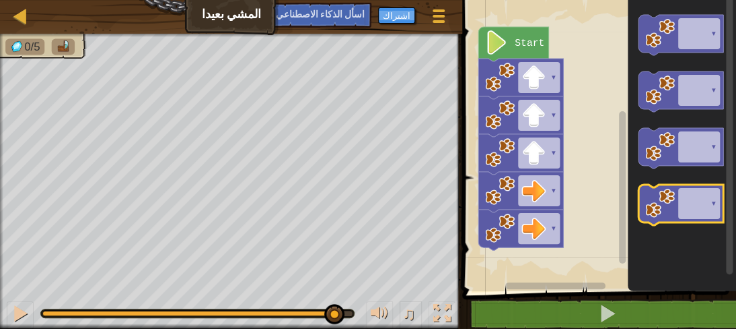
click at [663, 204] on image "مساحة عمل بلوكلي" at bounding box center [661, 203] width 30 height 30
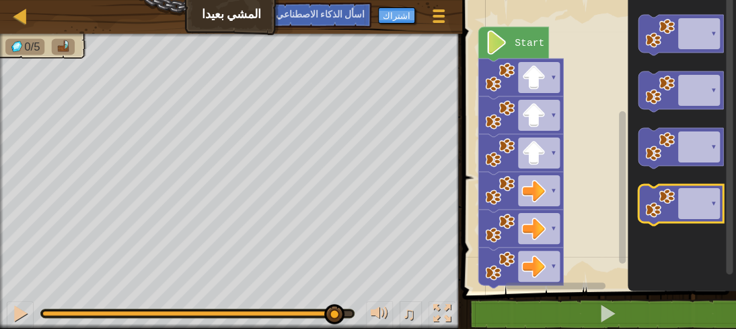
click at [663, 204] on image "مساحة عمل بلوكلي" at bounding box center [661, 203] width 30 height 30
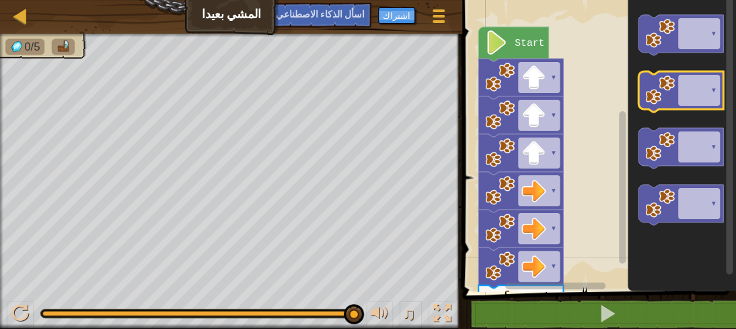
click at [659, 101] on image "مساحة عمل بلوكلي" at bounding box center [661, 90] width 30 height 30
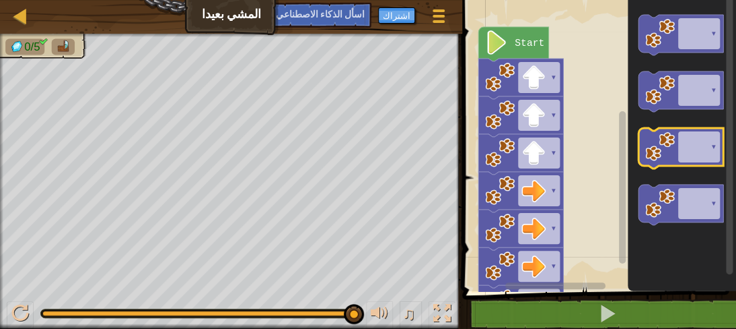
click at [647, 150] on image "مساحة عمل بلوكلي" at bounding box center [661, 147] width 30 height 30
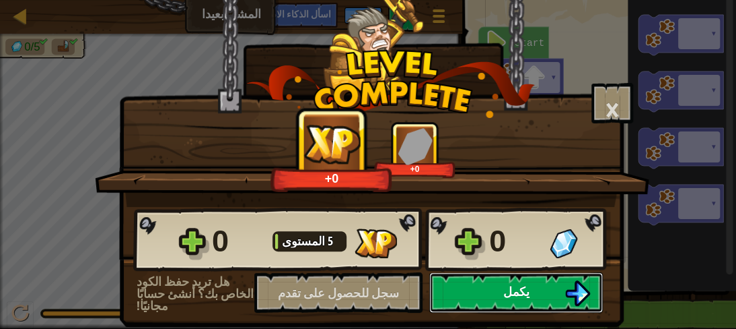
click at [534, 280] on button "يكمل" at bounding box center [517, 292] width 174 height 40
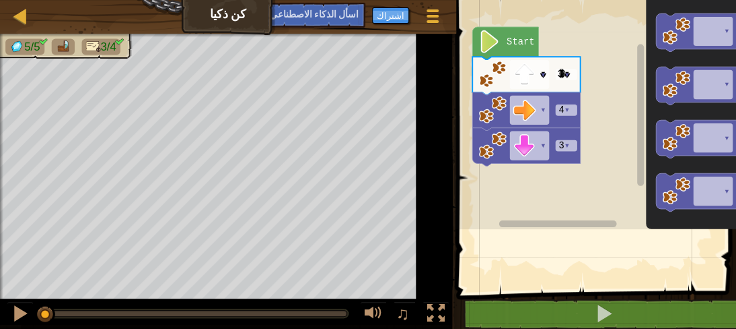
click at [534, 280] on div "▾ 3 ▾ ▾ 4 ▾ ▾ 3 ▾ Start ▾ 1 ▾ ▾ 1 ▾ ▾ 1 ▾ ▾ 1 ▾" at bounding box center [594, 142] width 284 height 298
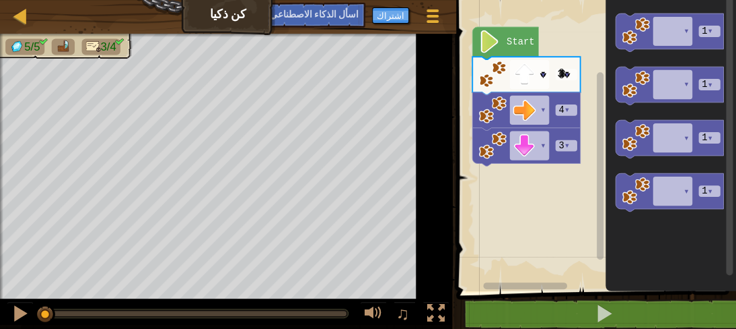
click at [534, 281] on icon "Blockly Workspace" at bounding box center [524, 286] width 143 height 10
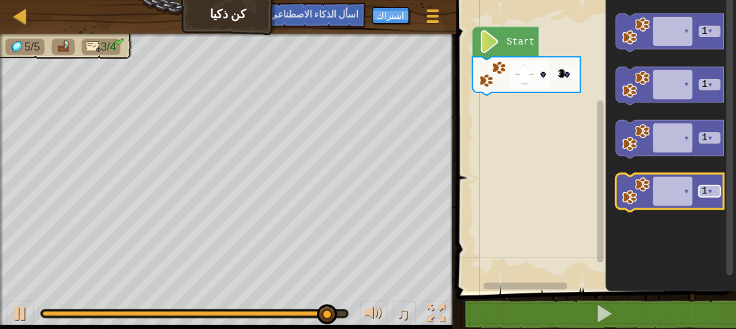
click at [713, 193] on tspan "▾" at bounding box center [710, 191] width 5 height 10
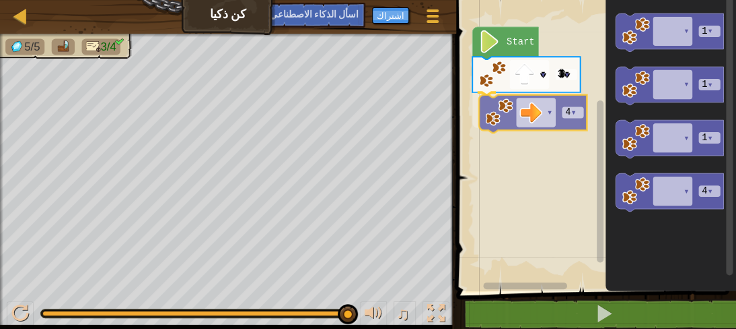
click at [494, 113] on div "▾ 3 ▾ ▾ 4 ▾ Start ▾ 1 ▾ ▾ 1 ▾ ▾ 1 ▾ ▾ 4 ▾ ▾ 4 ▾" at bounding box center [594, 142] width 284 height 298
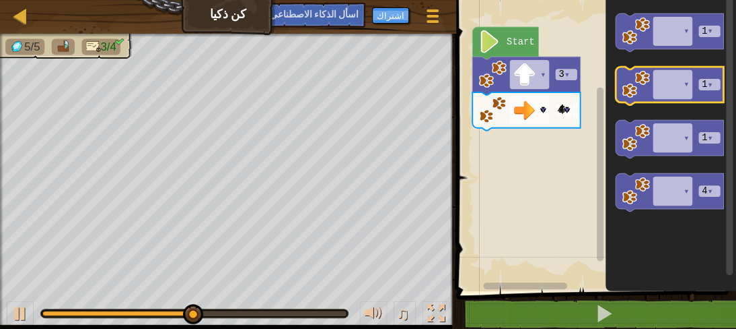
click at [717, 92] on icon "مساحة عمل بلوكلي" at bounding box center [670, 86] width 108 height 38
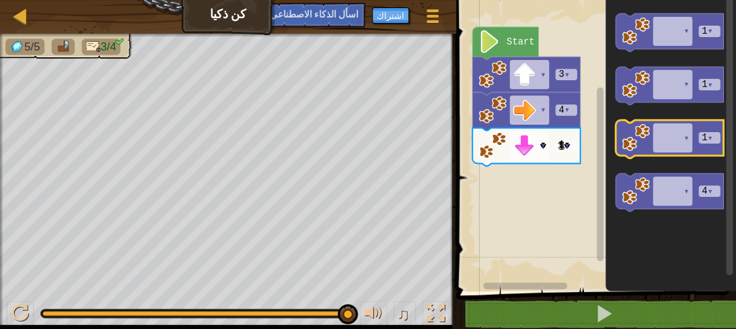
click at [689, 130] on icon "مساحة عمل بلوكلي" at bounding box center [670, 139] width 108 height 38
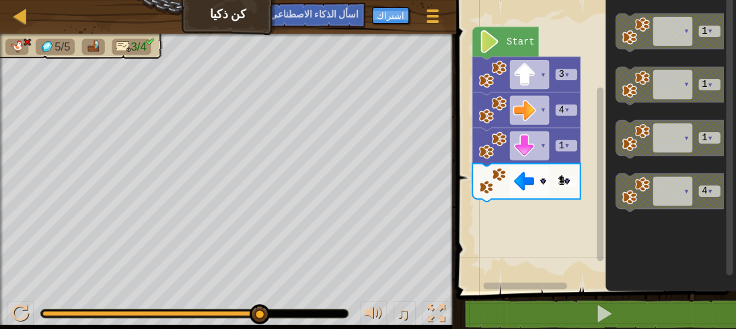
click at [549, 180] on icon "مساحة عمل بلوكلي" at bounding box center [527, 182] width 108 height 38
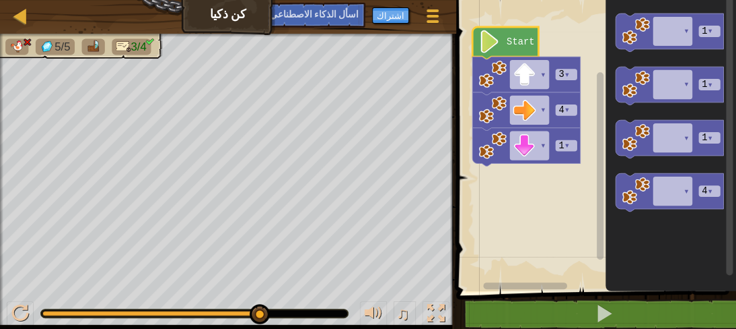
click at [522, 51] on icon "مساحة عمل بلوكلي" at bounding box center [506, 43] width 66 height 32
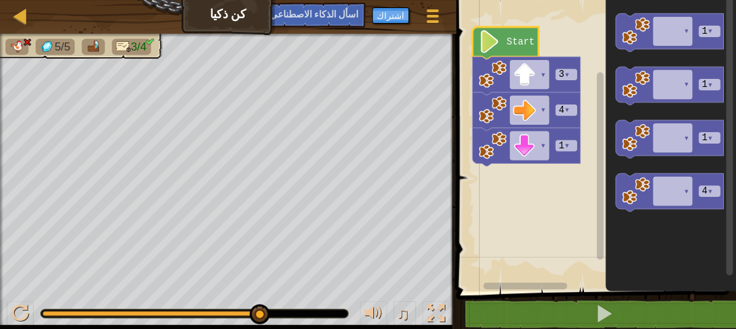
click at [522, 51] on icon "مساحة عمل بلوكلي" at bounding box center [506, 43] width 66 height 32
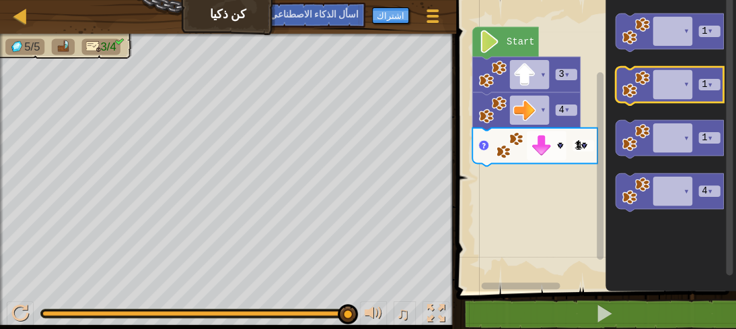
click at [632, 93] on image "مساحة عمل بلوكلي" at bounding box center [636, 84] width 28 height 28
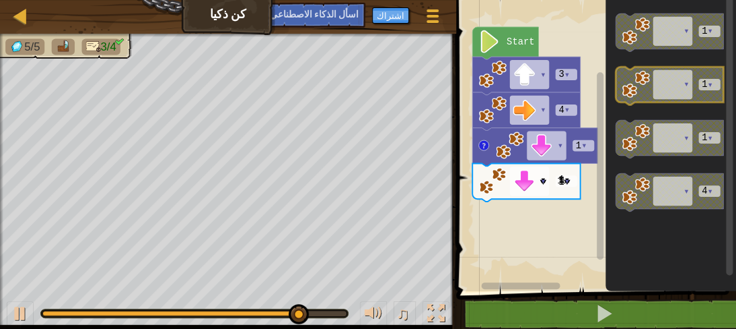
click at [632, 93] on image "مساحة عمل بلوكلي" at bounding box center [636, 84] width 28 height 28
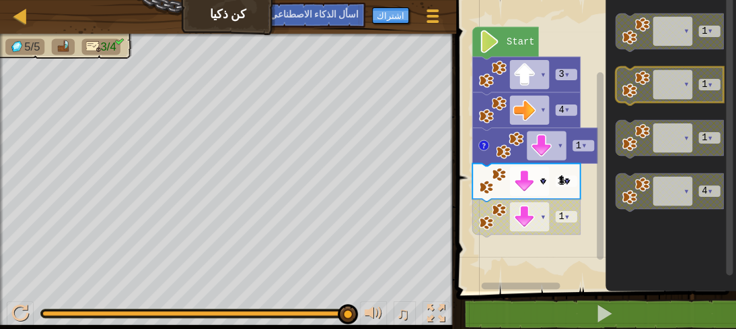
click at [703, 96] on icon "مساحة عمل بلوكلي" at bounding box center [670, 86] width 108 height 38
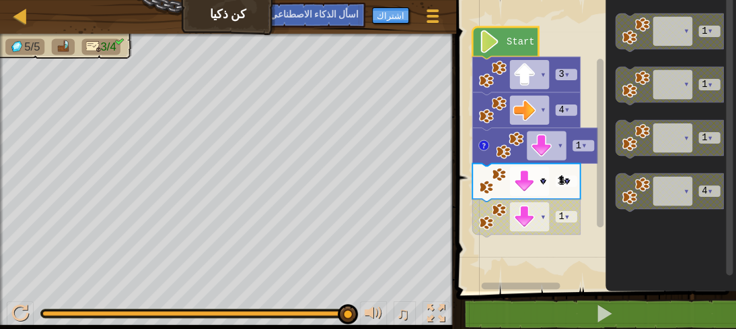
click at [531, 56] on icon "مساحة عمل بلوكلي" at bounding box center [506, 43] width 66 height 32
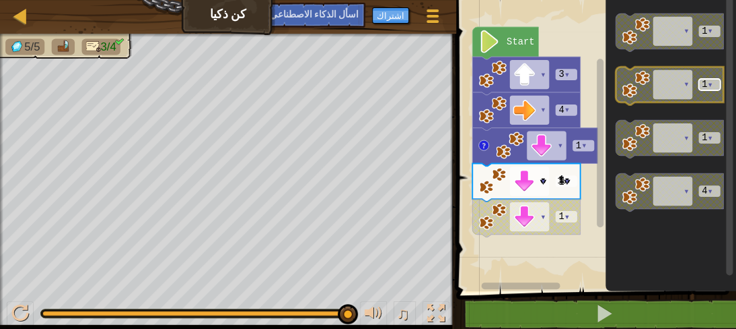
click at [706, 87] on text "1 ▾" at bounding box center [707, 84] width 11 height 10
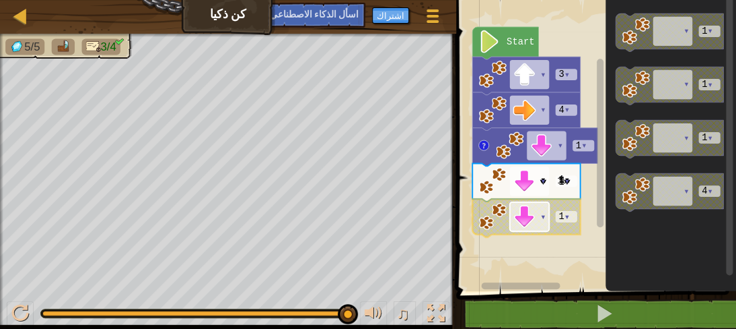
click at [541, 220] on tspan "▾" at bounding box center [543, 216] width 5 height 10
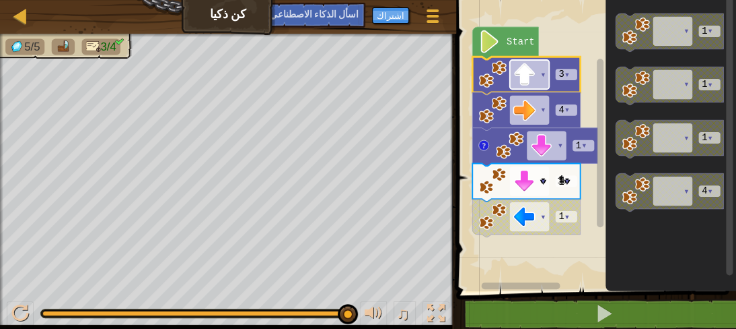
click at [522, 66] on image "مساحة عمل بلوكلي" at bounding box center [524, 74] width 23 height 23
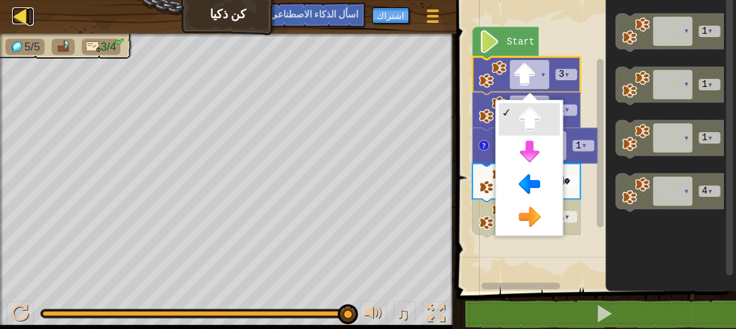
click at [27, 7] on div at bounding box center [20, 15] width 17 height 17
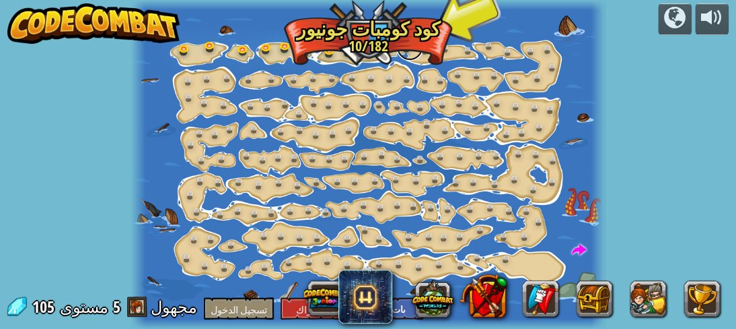
click at [405, 52] on link at bounding box center [410, 47] width 27 height 27
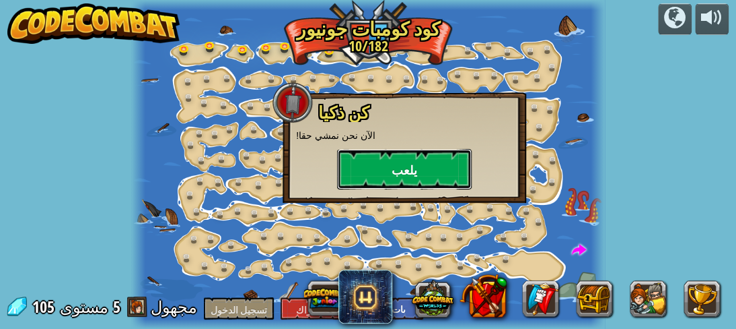
click at [416, 181] on button "يلعب" at bounding box center [404, 169] width 135 height 40
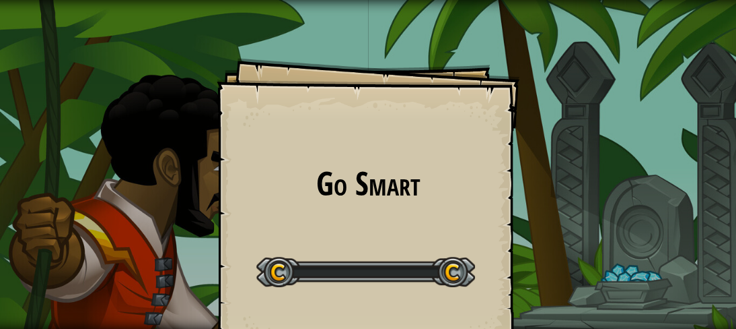
click at [416, 181] on h1 "Go Smart" at bounding box center [368, 184] width 276 height 36
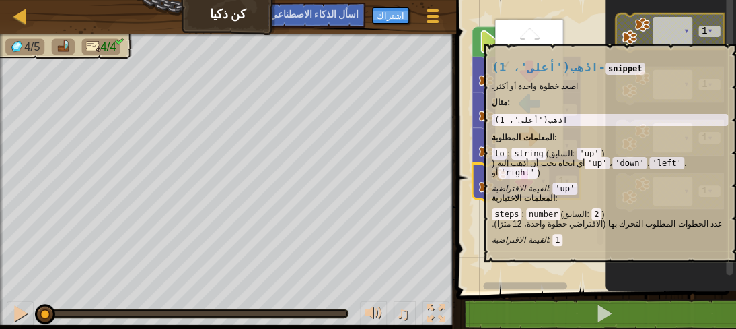
click at [671, 37] on icon "مساحة عمل بلوكلي" at bounding box center [670, 32] width 108 height 38
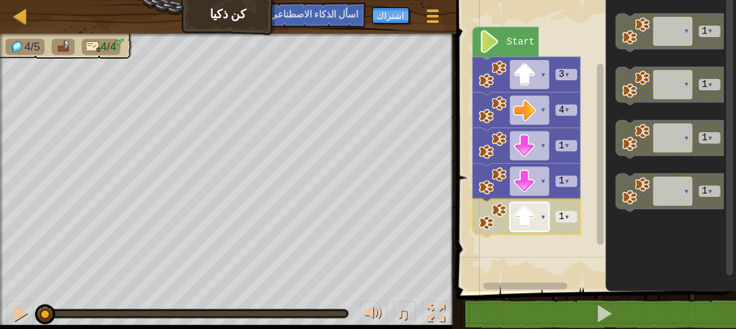
click at [537, 215] on rect "مساحة عمل بلوكلي" at bounding box center [529, 216] width 39 height 29
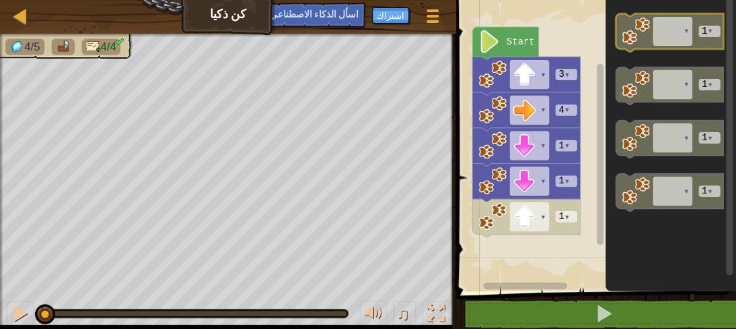
click at [717, 26] on rect "مساحة عمل بلوكلي" at bounding box center [710, 31] width 22 height 11
click at [13, 320] on div at bounding box center [20, 313] width 18 height 18
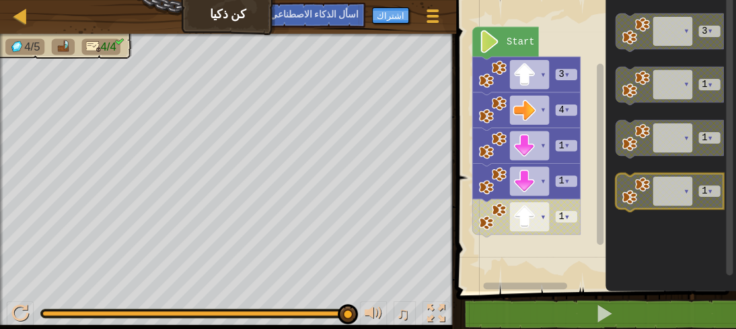
click at [667, 182] on icon "مساحة عمل بلوكلي" at bounding box center [670, 192] width 108 height 38
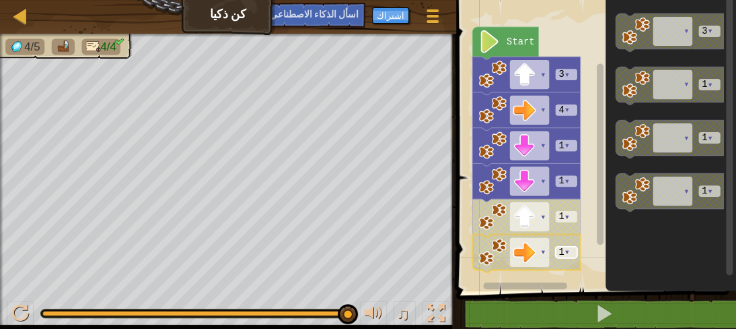
click at [556, 249] on rect "مساحة عمل بلوكلي" at bounding box center [567, 251] width 22 height 11
click at [541, 248] on tspan "▾" at bounding box center [543, 252] width 5 height 10
click at [28, 316] on div at bounding box center [20, 313] width 18 height 18
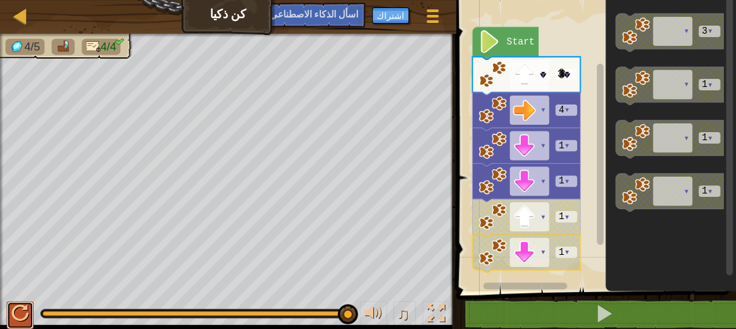
click at [24, 323] on button at bounding box center [20, 315] width 27 height 28
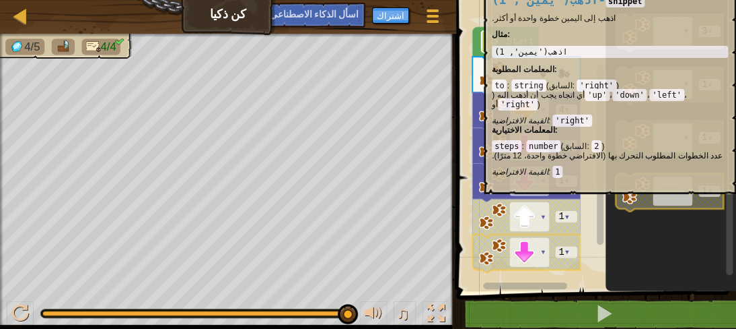
click at [695, 192] on icon "مساحة عمل بلوكلي" at bounding box center [670, 192] width 108 height 38
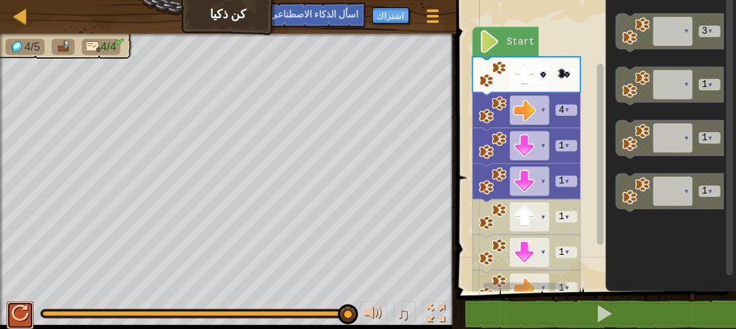
click at [31, 308] on button at bounding box center [20, 315] width 27 height 28
click at [598, 222] on rect "مساحة عمل بلوكلي" at bounding box center [600, 153] width 7 height 181
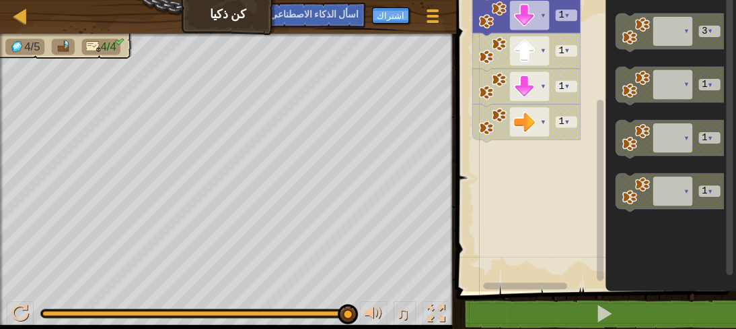
click at [592, 0] on html "رسم خريطة كن ذكيا قائمة اللعبة اشتراك اسأل الذكاء الاصطناعي 1 ههههههههههههههههه…" at bounding box center [368, 0] width 736 height 0
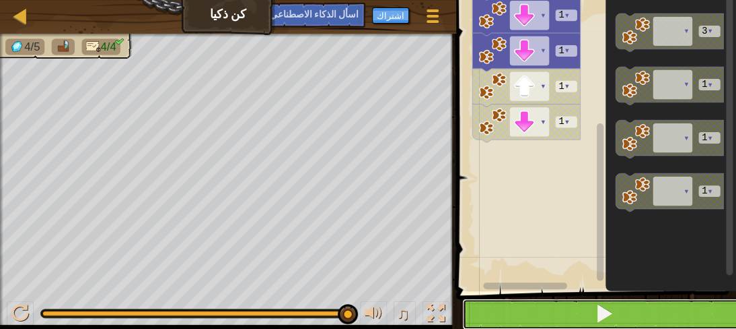
click at [617, 314] on button at bounding box center [604, 313] width 284 height 31
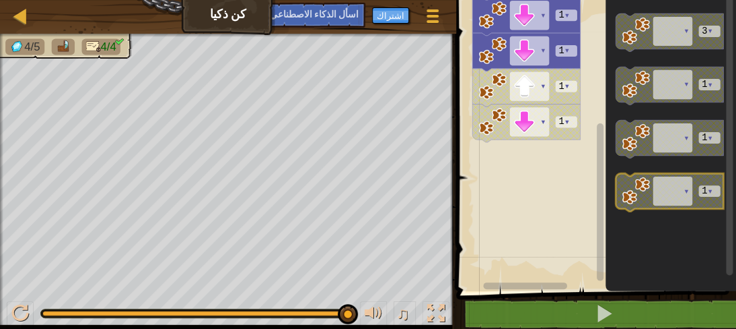
click at [651, 193] on icon "مساحة عمل بلوكلي" at bounding box center [670, 192] width 108 height 38
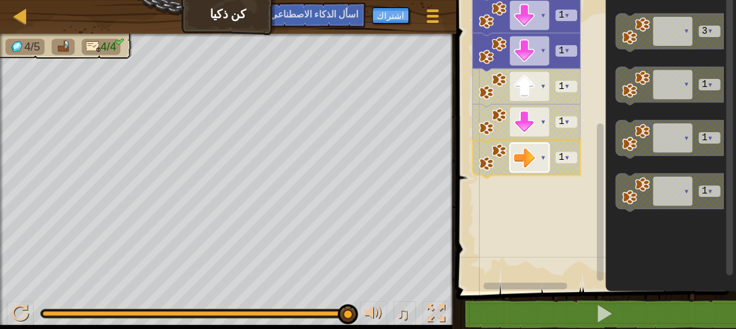
click at [519, 168] on rect "مساحة عمل بلوكلي" at bounding box center [529, 157] width 39 height 29
click at [518, 150] on image "مساحة عمل بلوكلي" at bounding box center [524, 157] width 23 height 23
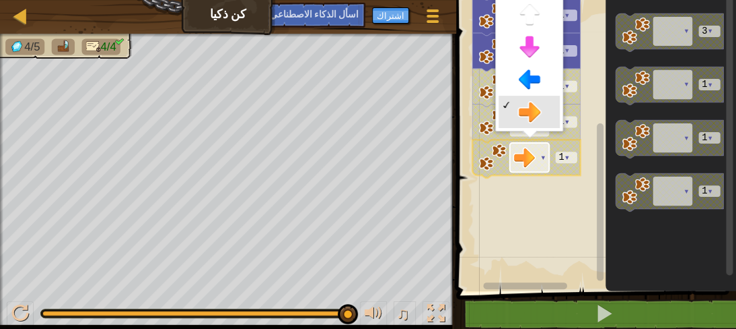
click at [518, 150] on image "مساحة عمل بلوكلي" at bounding box center [524, 157] width 23 height 23
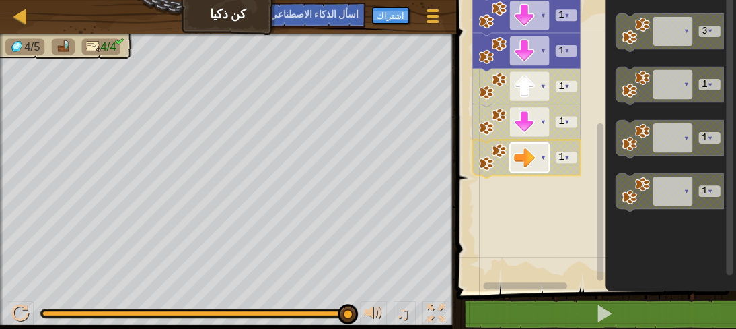
click at [518, 150] on image "مساحة عمل بلوكلي" at bounding box center [524, 157] width 23 height 23
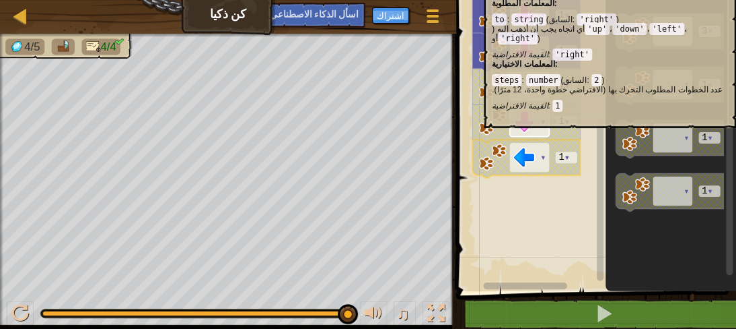
click at [538, 125] on rect "مساحة عمل بلوكلي" at bounding box center [529, 121] width 39 height 29
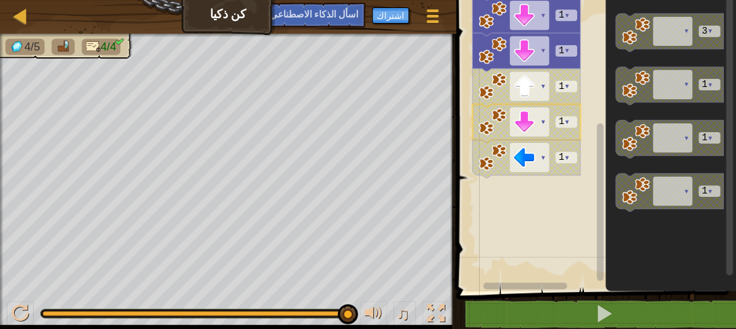
click at [551, 116] on icon "مساحة عمل بلوكلي" at bounding box center [527, 123] width 108 height 38
click at [581, 234] on rect "مساحة عمل بلوكلي" at bounding box center [594, 142] width 284 height 298
click at [375, 311] on div at bounding box center [374, 313] width 18 height 18
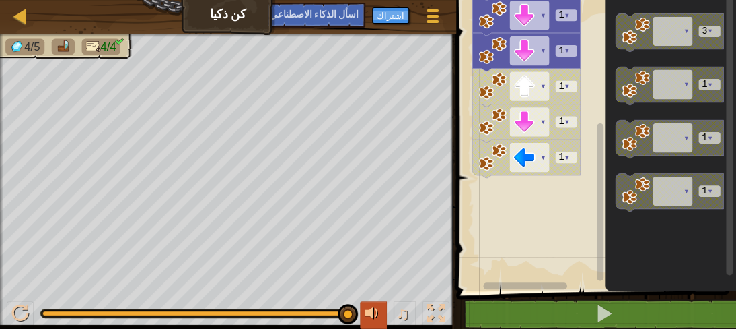
click at [375, 311] on div at bounding box center [374, 313] width 18 height 18
click at [374, 312] on div at bounding box center [374, 313] width 18 height 18
click at [415, 306] on button "♫" at bounding box center [405, 315] width 23 height 28
click at [401, 306] on font "♫" at bounding box center [403, 313] width 13 height 20
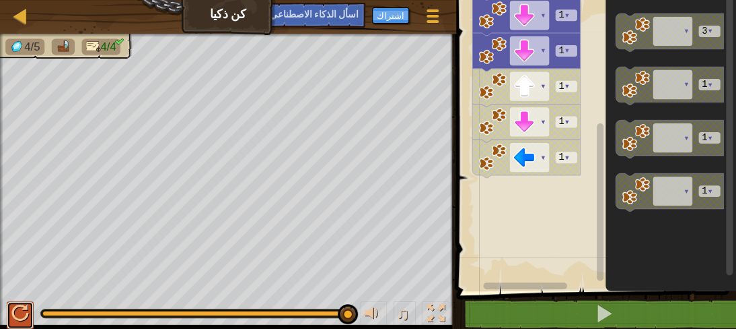
click at [27, 307] on div at bounding box center [20, 313] width 18 height 18
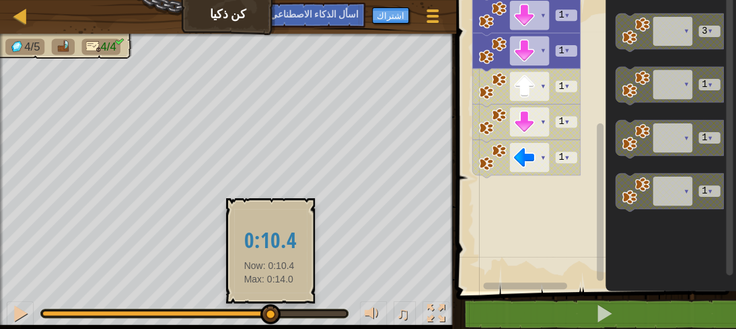
click at [269, 310] on div at bounding box center [155, 312] width 227 height 5
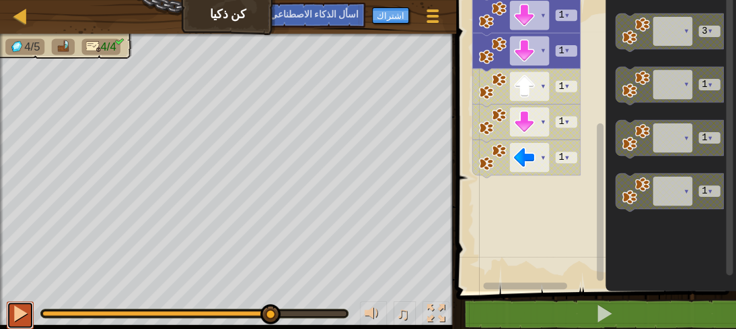
click at [23, 308] on div at bounding box center [20, 313] width 18 height 18
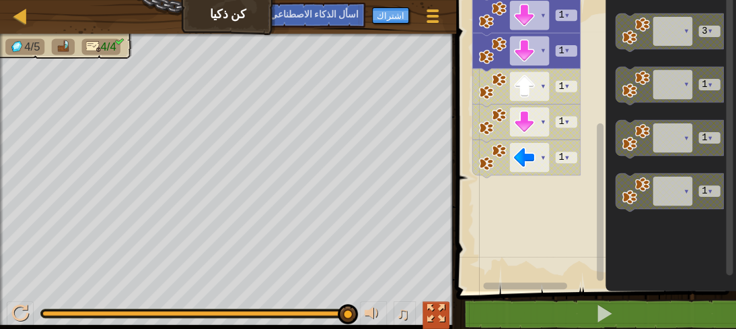
click at [425, 313] on button at bounding box center [436, 315] width 27 height 28
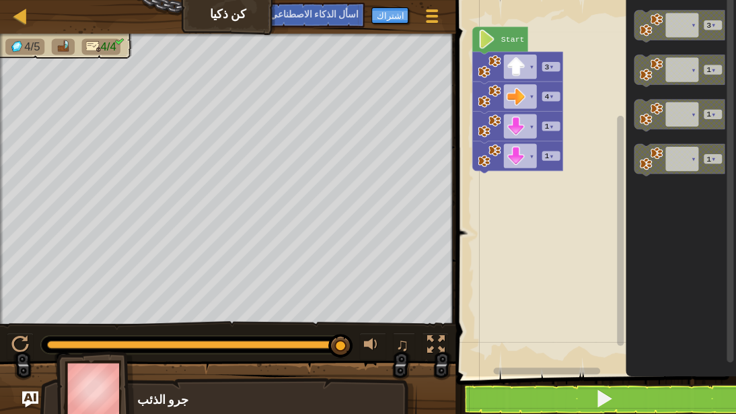
click at [114, 328] on img at bounding box center [96, 388] width 78 height 75
click at [203, 9] on div "رسم خريطة كن ذكيا قائمة اللعبة اشتراك اسأل الذكاء الاصطناعي" at bounding box center [228, 17] width 456 height 34
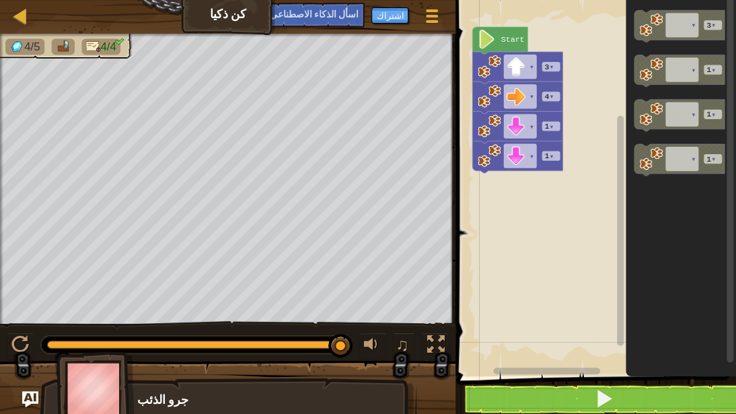
click at [203, 9] on div "رسم خريطة كن ذكيا قائمة اللعبة اشتراك اسأل الذكاء الاصطناعي" at bounding box center [228, 17] width 456 height 34
click at [710, 118] on rect "مساحة عمل بلوكلي" at bounding box center [713, 114] width 18 height 9
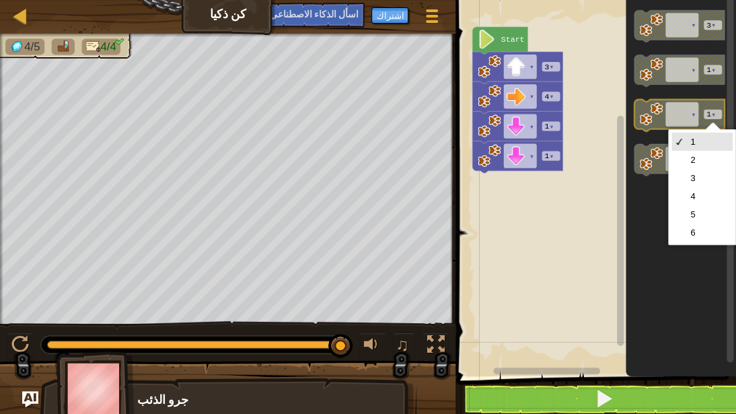
click at [696, 118] on icon "مساحة عمل بلوكلي" at bounding box center [679, 116] width 90 height 32
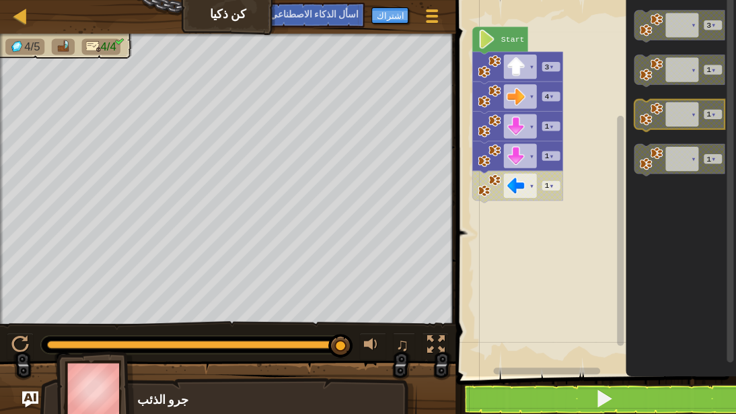
click at [696, 118] on icon "مساحة عمل بلوكلي" at bounding box center [679, 116] width 90 height 32
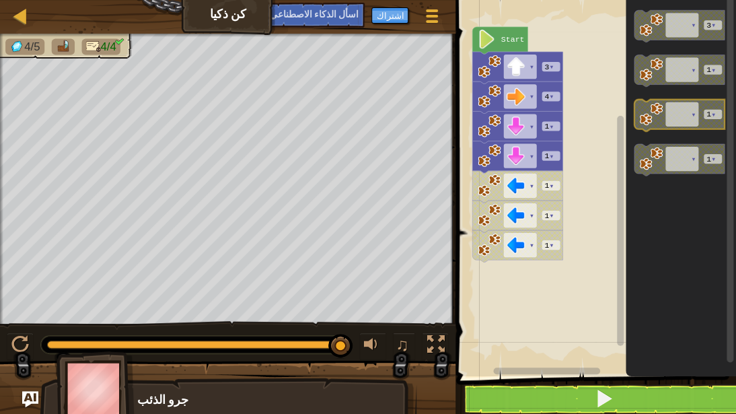
click at [696, 118] on icon "مساحة عمل بلوكلي" at bounding box center [679, 116] width 90 height 32
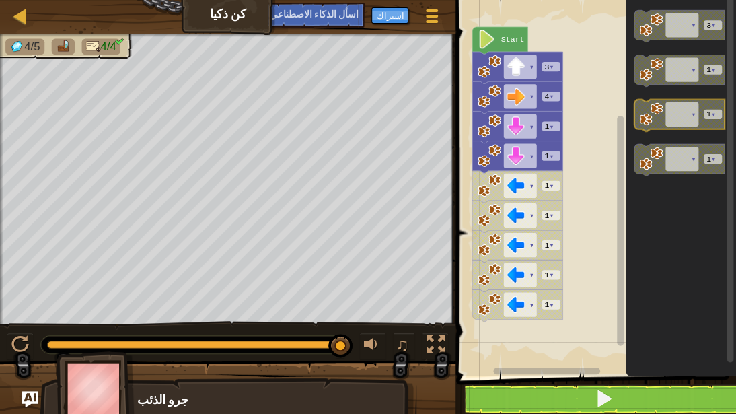
click at [696, 118] on icon "مساحة عمل بلوكلي" at bounding box center [679, 116] width 90 height 32
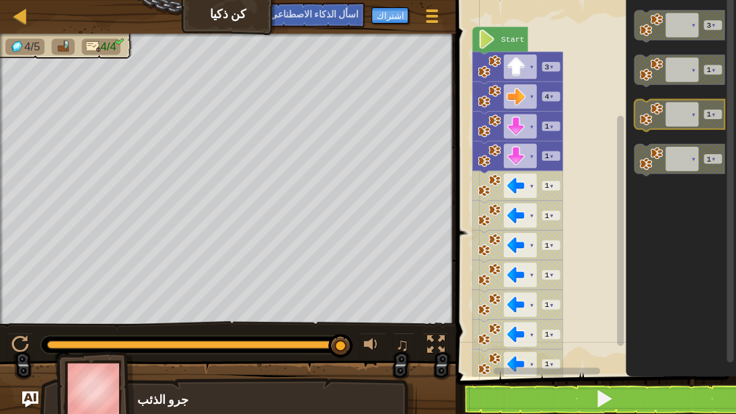
click at [696, 118] on icon "مساحة عمل بلوكلي" at bounding box center [679, 116] width 90 height 32
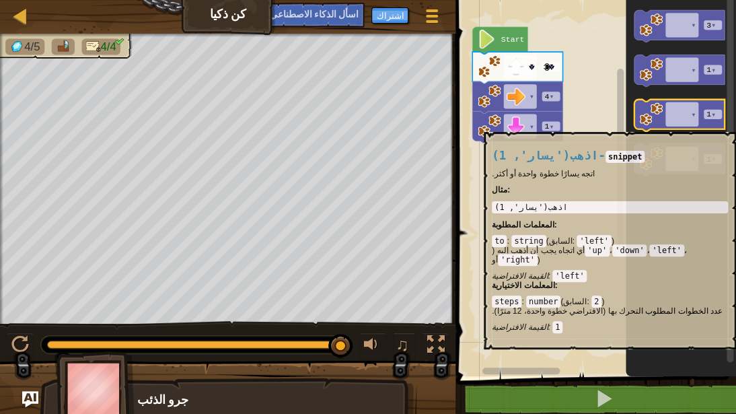
click at [662, 125] on icon "مساحة عمل بلوكلي" at bounding box center [679, 116] width 90 height 32
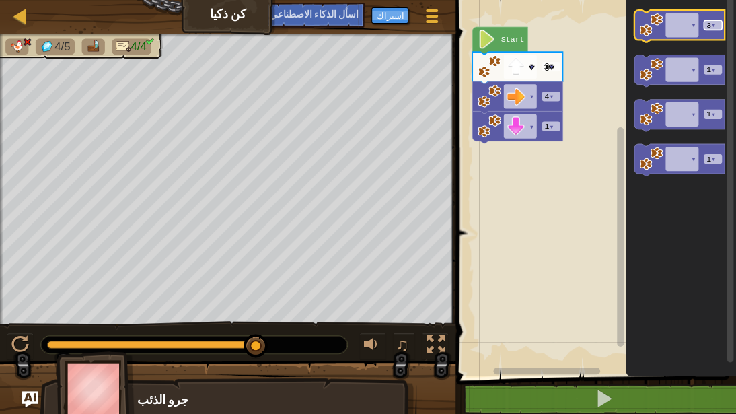
click at [711, 23] on tspan "▾" at bounding box center [713, 25] width 5 height 9
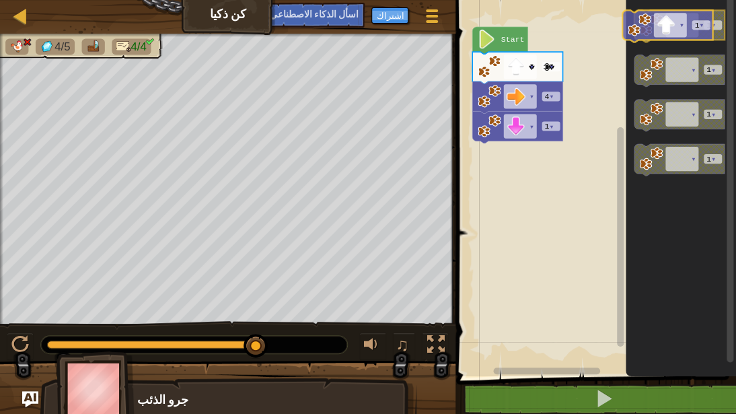
click at [725, 1] on icon "▾ 1 ▾ ▾ 1 ▾ ▾ 1 ▾ ▾ 1 ▾" at bounding box center [680, 184] width 111 height 383
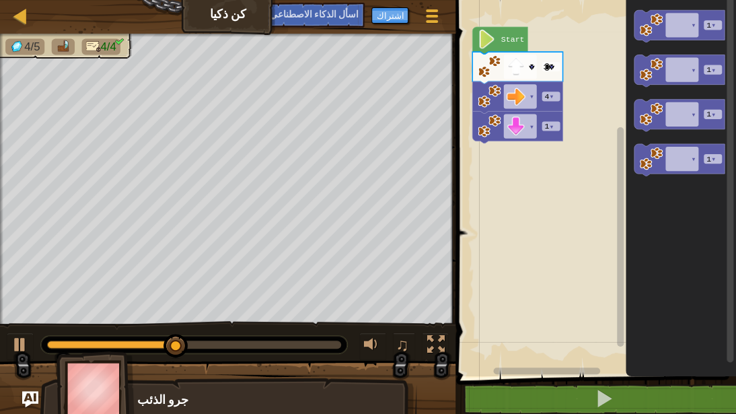
click at [677, 54] on icon "مساحة عمل بلوكلي" at bounding box center [680, 184] width 111 height 383
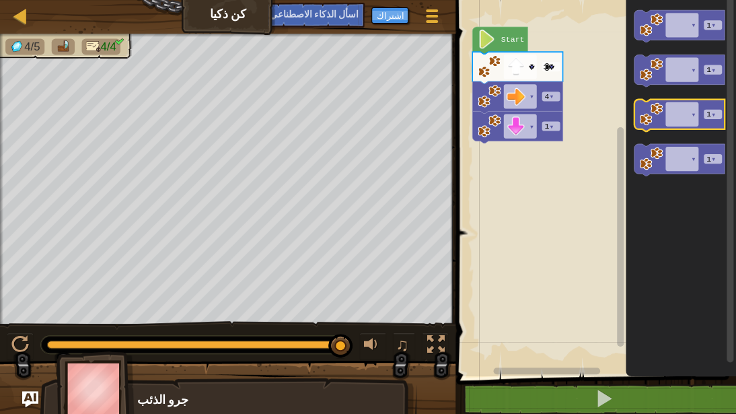
click at [656, 124] on image "مساحة عمل بلوكلي" at bounding box center [652, 114] width 24 height 24
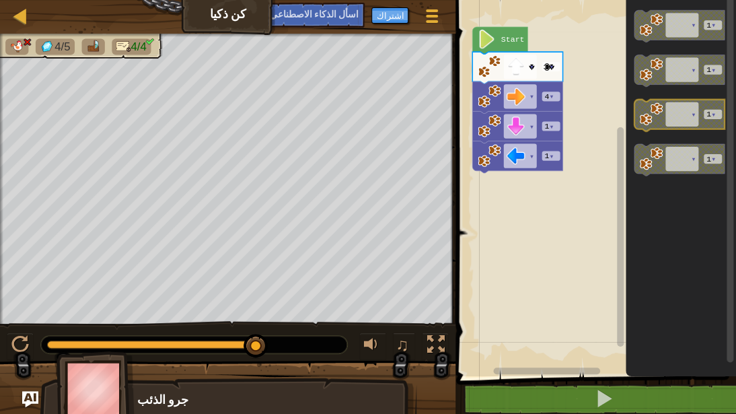
click at [656, 124] on image "مساحة عمل بلوكلي" at bounding box center [652, 114] width 24 height 24
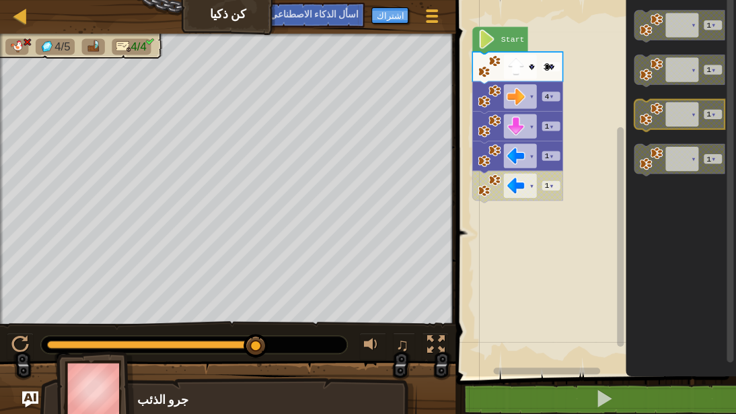
click at [656, 124] on image "مساحة عمل بلوكلي" at bounding box center [652, 114] width 24 height 24
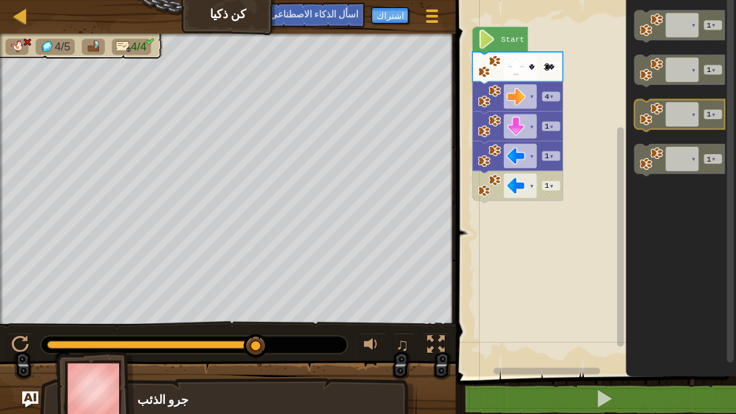
click at [656, 124] on image "مساحة عمل بلوكلي" at bounding box center [652, 114] width 24 height 24
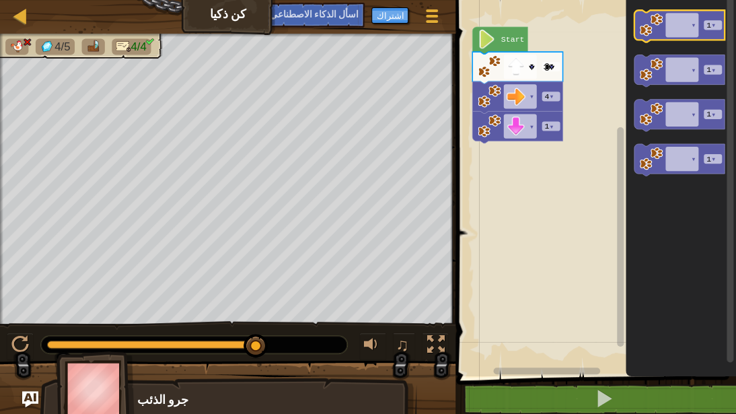
click at [698, 28] on icon "مساحة عمل بلوكلي" at bounding box center [679, 26] width 90 height 32
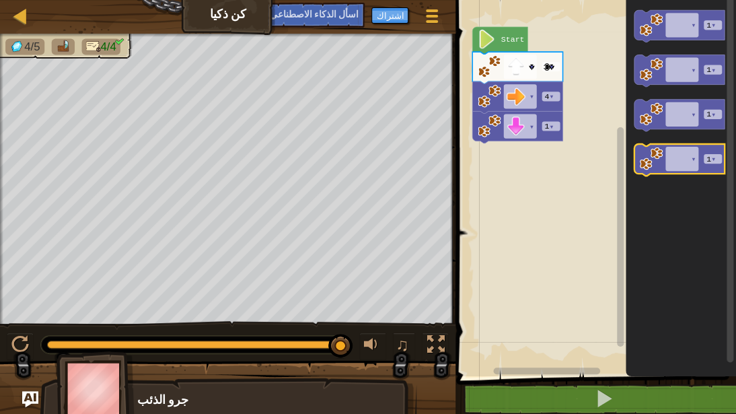
click at [686, 162] on icon "مساحة عمل بلوكلي" at bounding box center [679, 160] width 90 height 32
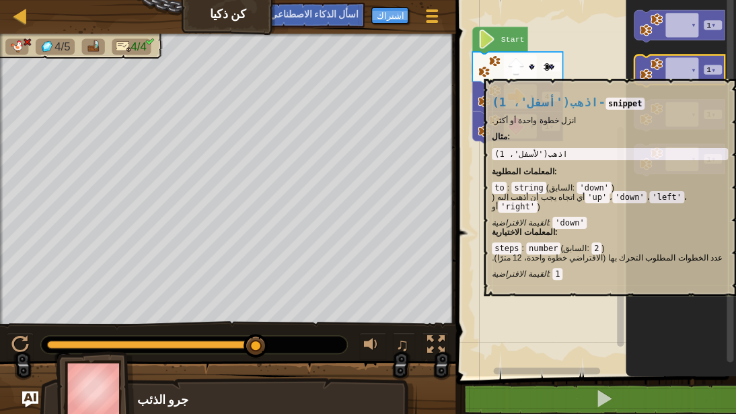
click at [688, 72] on icon "مساحة عمل بلوكلي" at bounding box center [679, 71] width 90 height 32
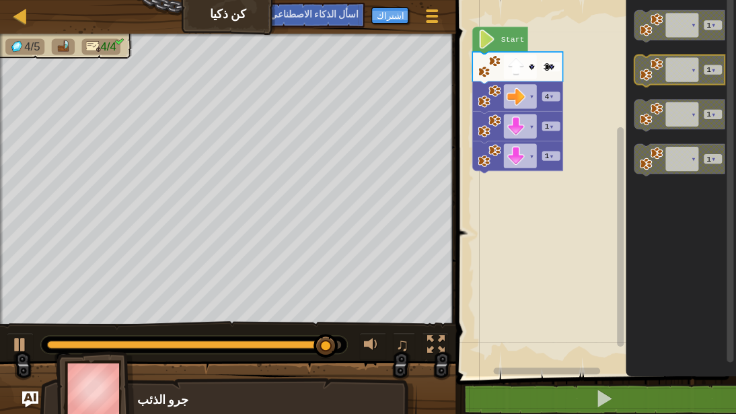
click at [688, 72] on icon "مساحة عمل بلوكلي" at bounding box center [679, 71] width 90 height 32
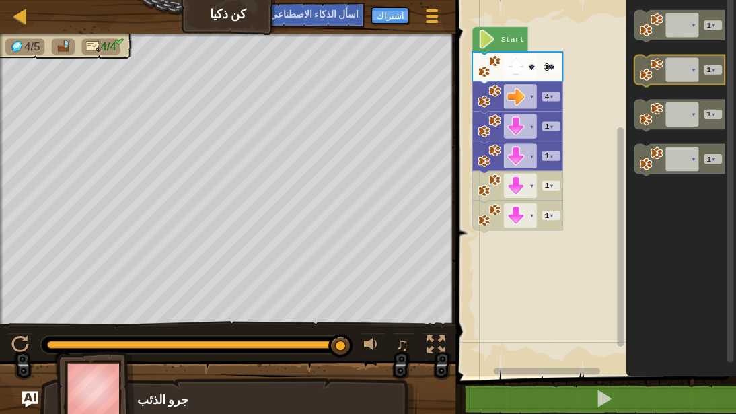
click at [688, 72] on icon "مساحة عمل بلوكلي" at bounding box center [679, 71] width 90 height 32
click at [696, 67] on icon "مساحة عمل بلوكلي" at bounding box center [679, 71] width 90 height 32
click at [517, 38] on text "Start" at bounding box center [513, 39] width 24 height 9
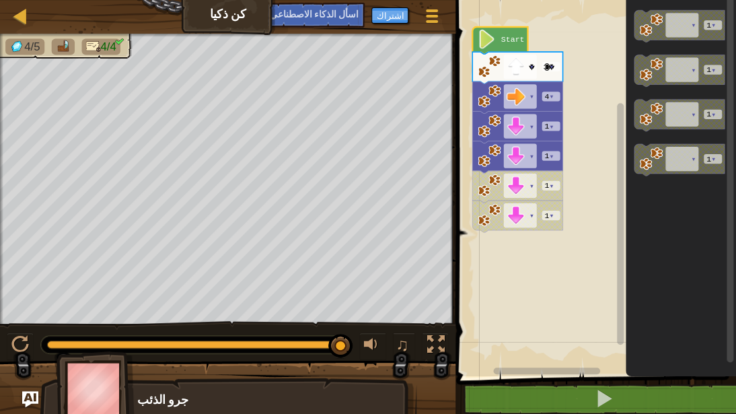
click at [517, 38] on text "Start" at bounding box center [513, 39] width 24 height 9
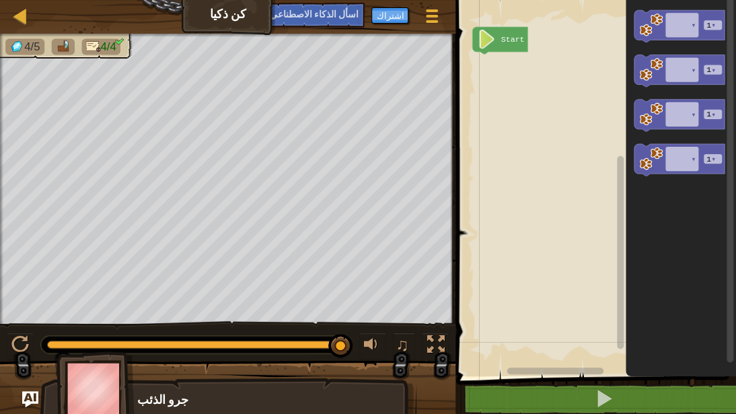
click at [662, 199] on icon "مساحة عمل بلوكلي" at bounding box center [680, 184] width 111 height 383
click at [485, 75] on div "Start ▾ 1 ▾ ▾ 1 ▾ ▾ 1 ▾ ▾ 1 ▾ ▾ 1 ▾ ▾ 1 ▾" at bounding box center [594, 184] width 285 height 383
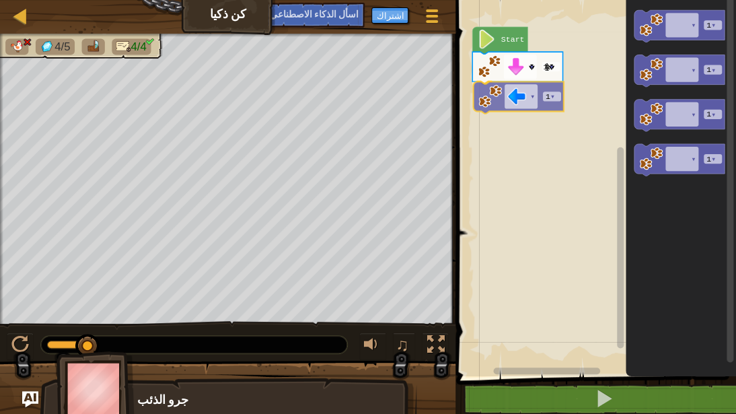
click at [493, 100] on div "▾ 1 ▾ ▾ 1 ▾ Start ▾ 1 ▾ ▾ 1 ▾ ▾ 1 ▾ ▾ 1 ▾ ▾ 1 ▾" at bounding box center [594, 184] width 285 height 383
click at [514, 98] on image "مساحة عمل بلوكلي" at bounding box center [515, 96] width 19 height 19
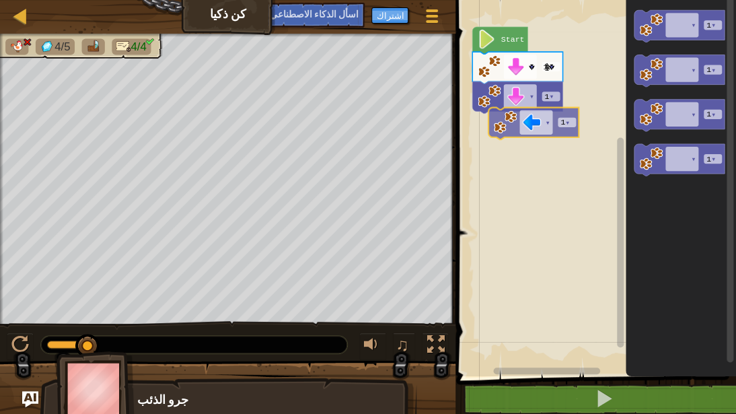
click at [505, 130] on div "Start ▾ 1 ▾ ▾ 1 ▾ ▾ ▾ ▾ 1 ▾ ▾ 1 ▾ ▾ 1 ▾ ▾ 1 ▾ ▾ 1 ▾" at bounding box center [594, 184] width 285 height 383
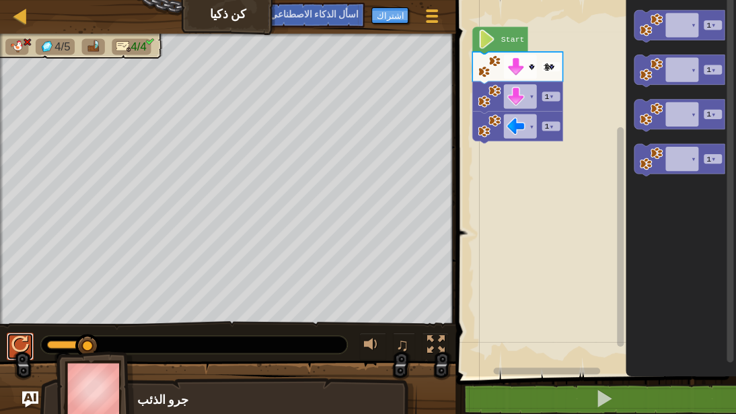
click at [24, 328] on div at bounding box center [20, 345] width 18 height 18
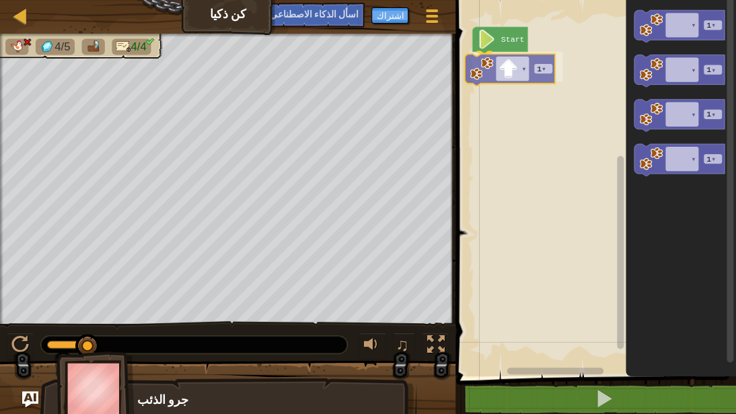
click at [485, 70] on div "Start ▾ 1 ▾ ▾ 1 ▾ ▾ 1 ▾ ▾ 1 ▾ ▾ 1 ▾ ▾ 1 ▾" at bounding box center [594, 184] width 285 height 383
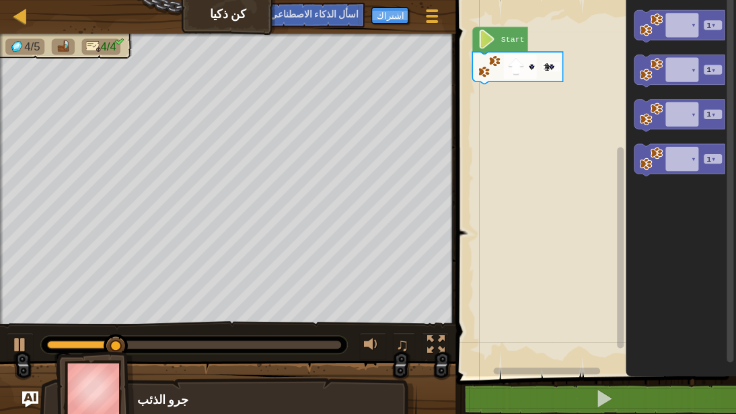
click at [555, 71] on icon "مساحة عمل بلوكلي" at bounding box center [518, 68] width 90 height 32
click at [543, 67] on rect "مساحة عمل بلوكلي" at bounding box center [551, 66] width 18 height 9
click at [553, 65] on tspan "▾" at bounding box center [551, 67] width 5 height 9
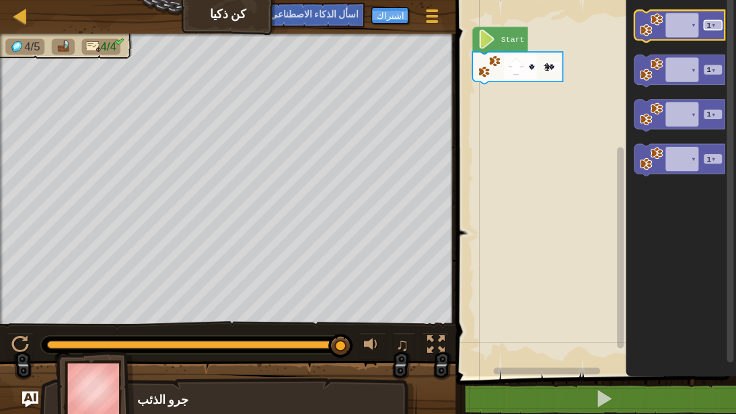
click at [716, 24] on tspan "▾" at bounding box center [713, 25] width 5 height 9
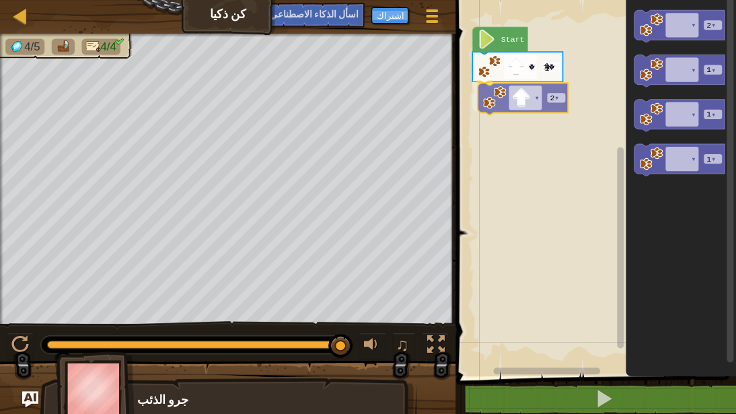
click at [500, 97] on div "Start ▾ 1 ▾ ▾ 2 ▾ ▾ 2 ▾ ▾ 1 ▾ ▾ 1 ▾ ▾ 1 ▾ ▾ 2 ▾" at bounding box center [594, 184] width 285 height 383
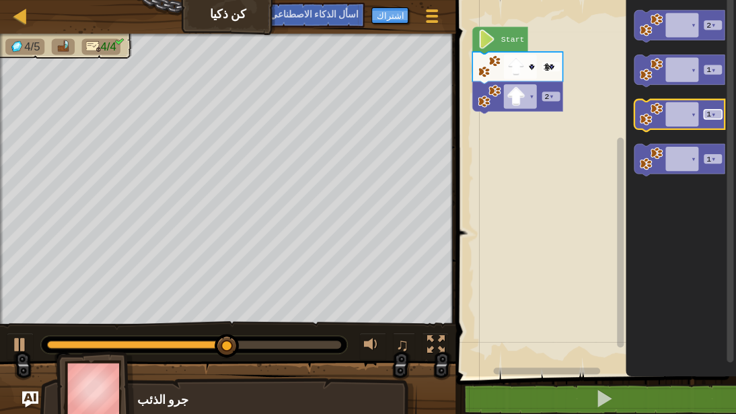
click at [715, 116] on tspan "▾" at bounding box center [713, 114] width 5 height 9
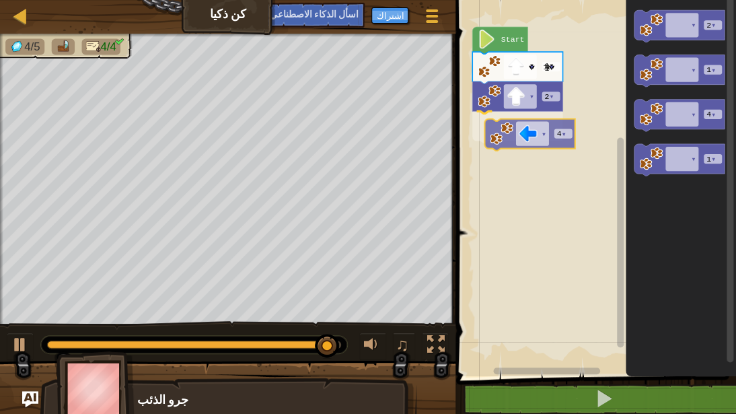
click at [493, 132] on div "Start ▾ 1 ▾ ▾ 2 ▾ ▾ 4 ▾ ▾ 2 ▾ ▾ 1 ▾ ▾ 4 ▾ ▾ 1 ▾ ▾ 4 ▾" at bounding box center [594, 184] width 285 height 383
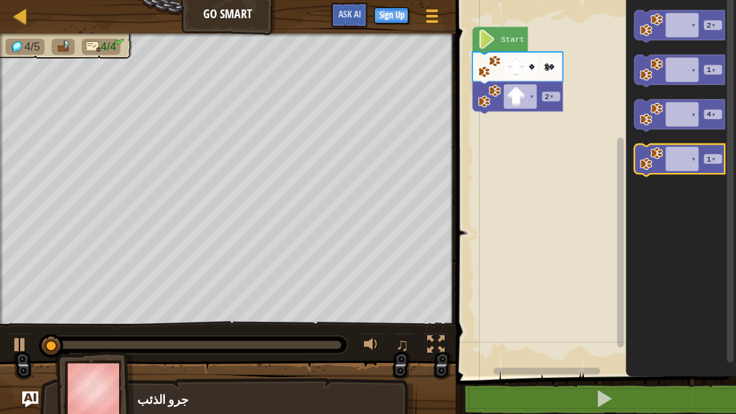
click at [657, 151] on image "مساحة عمل بلوكلي" at bounding box center [652, 159] width 24 height 24
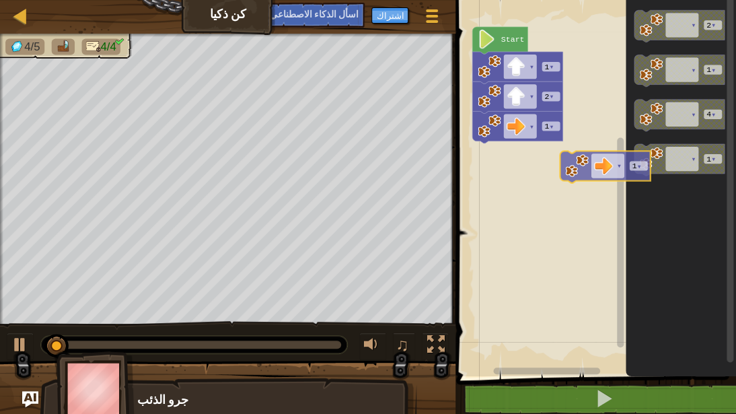
click at [582, 157] on div "Start ▾ 1 ▾ ▾ 2 ▾ ▾ 1 ▾ ▾ ▾ ▾ 2 ▾ ▾ 1 ▾ ▾ 4 ▾ ▾ 1 ▾ ▾ 1 ▾" at bounding box center [594, 184] width 285 height 383
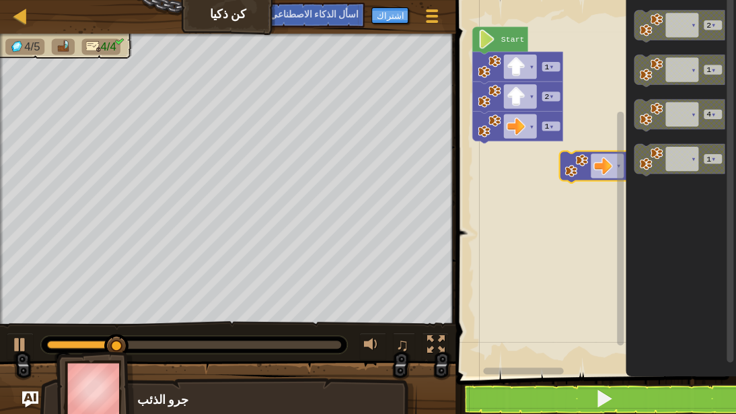
click at [573, 167] on image "مساحة عمل بلوكلي" at bounding box center [577, 166] width 24 height 24
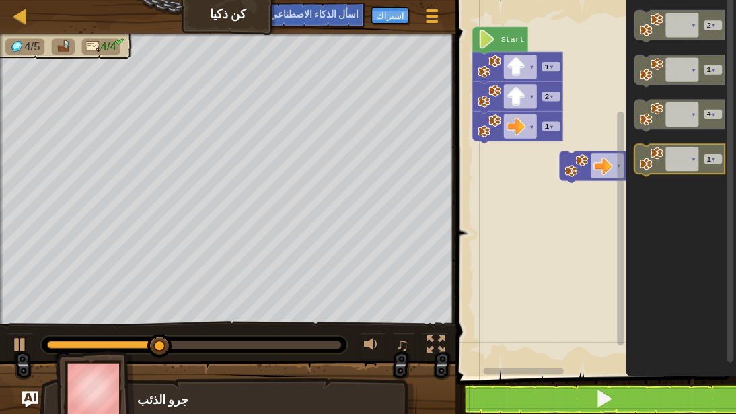
click at [656, 159] on image "مساحة عمل بلوكلي" at bounding box center [652, 159] width 24 height 24
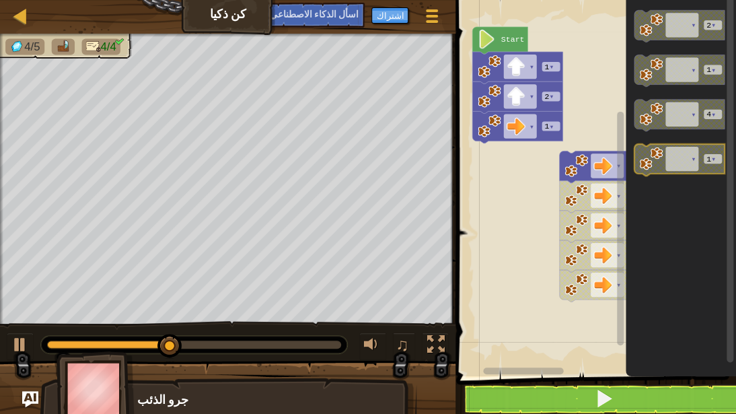
click at [656, 159] on image "مساحة عمل بلوكلي" at bounding box center [652, 159] width 24 height 24
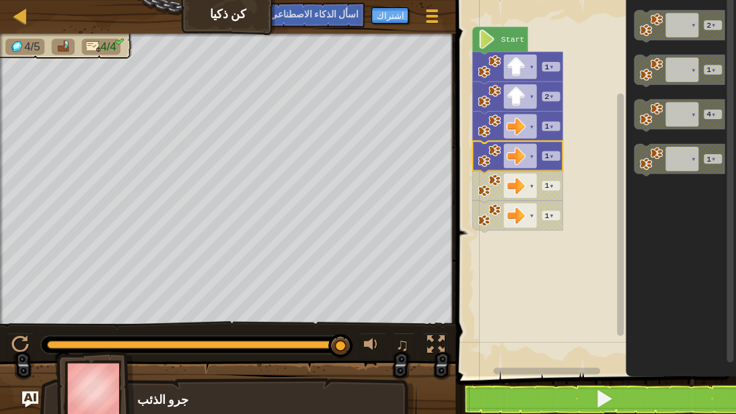
click at [555, 247] on rect "مساحة عمل بلوكلي" at bounding box center [594, 184] width 285 height 383
click at [547, 235] on rect "مساحة عمل بلوكلي" at bounding box center [594, 184] width 285 height 383
click at [545, 233] on rect "مساحة عمل بلوكلي" at bounding box center [594, 184] width 285 height 383
click at [493, 208] on image "مساحة عمل بلوكلي" at bounding box center [489, 215] width 24 height 24
click at [27, 328] on div at bounding box center [20, 345] width 18 height 18
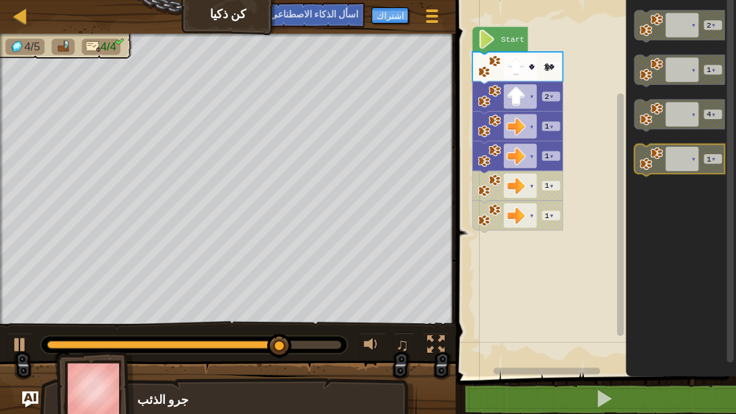
click at [660, 156] on image "مساحة عمل بلوكلي" at bounding box center [652, 159] width 24 height 24
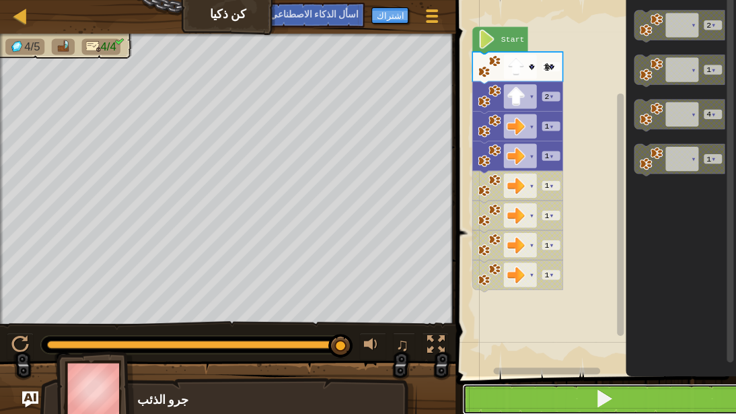
click at [603, 328] on span at bounding box center [604, 398] width 19 height 19
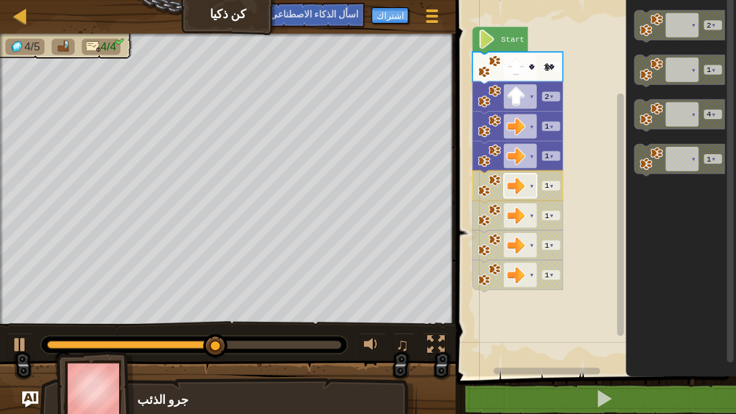
click at [523, 186] on image "مساحة عمل بلوكلي" at bounding box center [515, 185] width 19 height 19
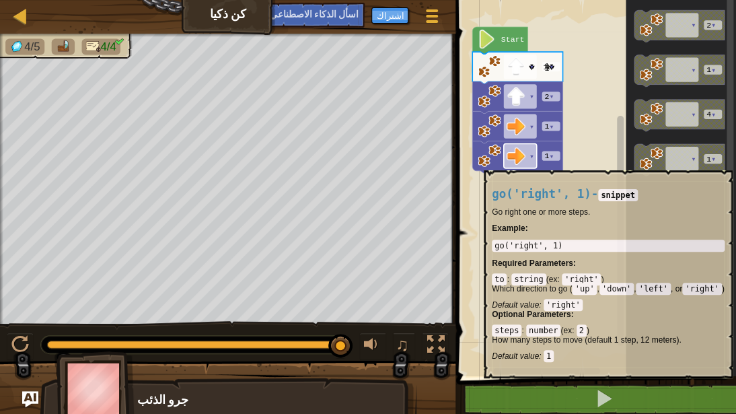
click at [531, 164] on rect "مساحة عمل بلوكلي" at bounding box center [520, 155] width 33 height 24
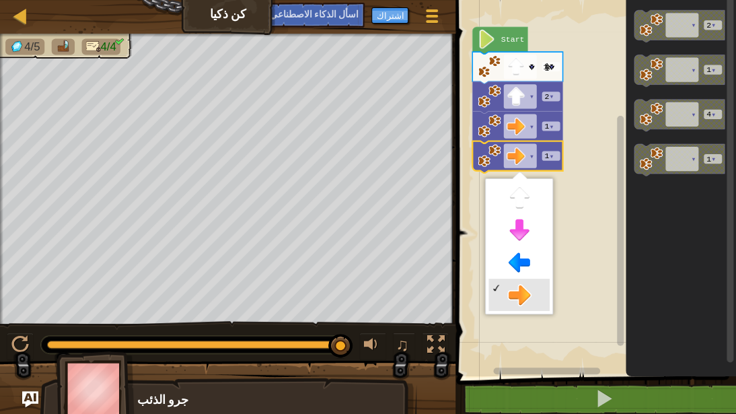
click at [516, 296] on rect "مساحة عمل بلوكلي" at bounding box center [594, 184] width 285 height 383
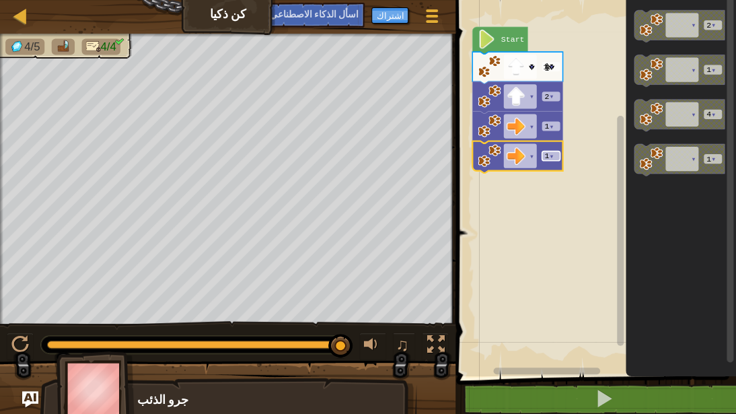
click at [557, 159] on rect "مساحة عمل بلوكلي" at bounding box center [551, 155] width 18 height 9
click at [549, 159] on tspan "▾" at bounding box center [551, 155] width 5 height 9
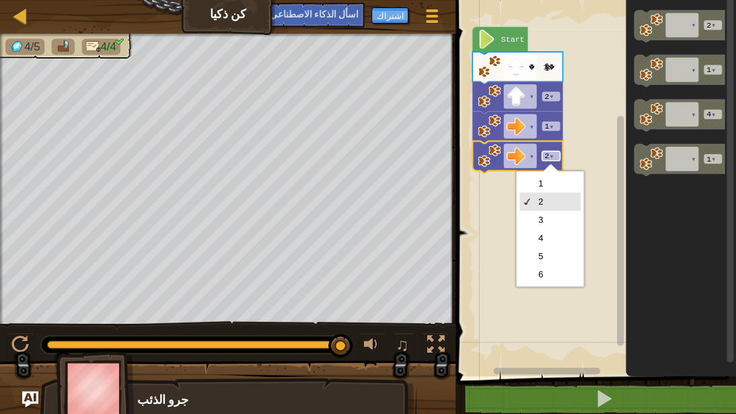
click at [548, 0] on body "رسم خريطة كن ذكيا قائمة اللعبة اشتراك اسأل الذكاء الاصطناعي 1 ههههههههههههههههه…" at bounding box center [368, 0] width 736 height 0
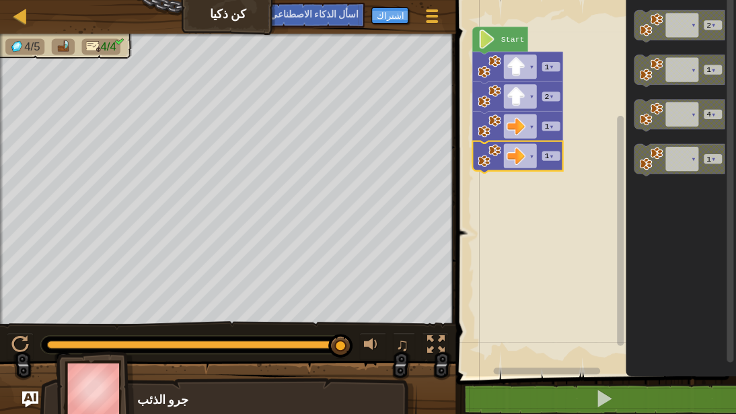
click at [539, 178] on rect "مساحة عمل بلوكلي" at bounding box center [594, 184] width 285 height 383
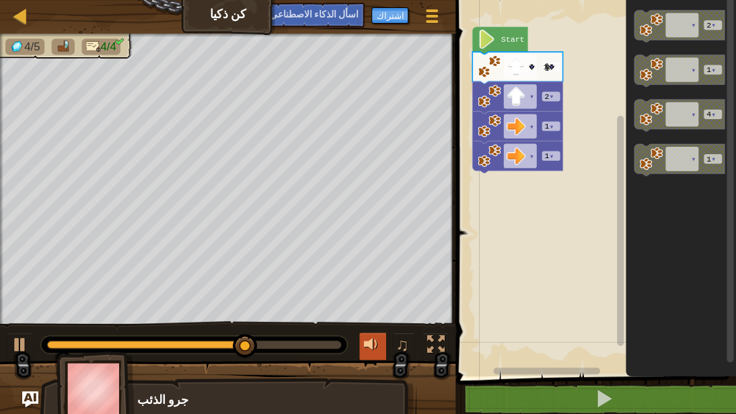
click at [369, 328] on div at bounding box center [373, 345] width 18 height 18
click at [395, 328] on button "♫" at bounding box center [404, 347] width 23 height 28
click at [372, 328] on div at bounding box center [373, 345] width 18 height 18
click at [0, 0] on div at bounding box center [0, 0] width 0 height 0
click at [372, 328] on div at bounding box center [373, 345] width 18 height 18
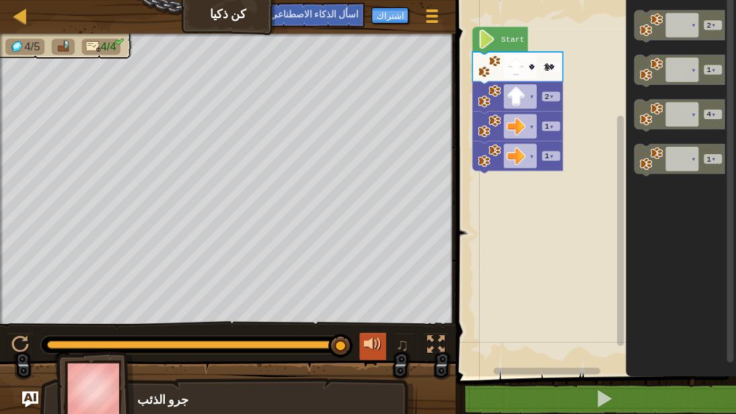
click at [372, 328] on div at bounding box center [373, 345] width 18 height 18
click at [24, 328] on div at bounding box center [20, 345] width 18 height 18
click at [0, 0] on div at bounding box center [0, 0] width 0 height 0
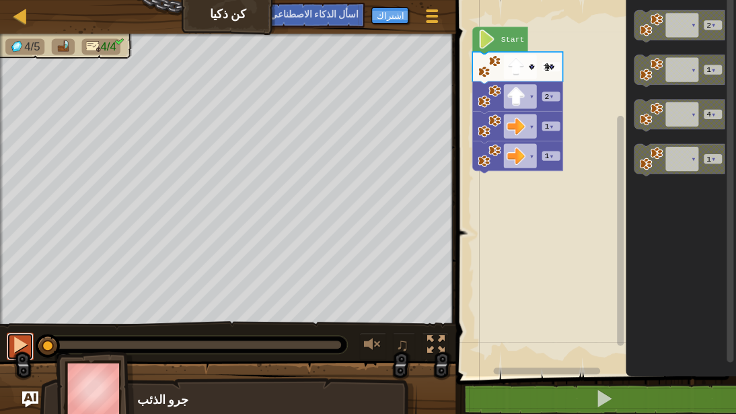
click at [24, 328] on div at bounding box center [20, 345] width 18 height 18
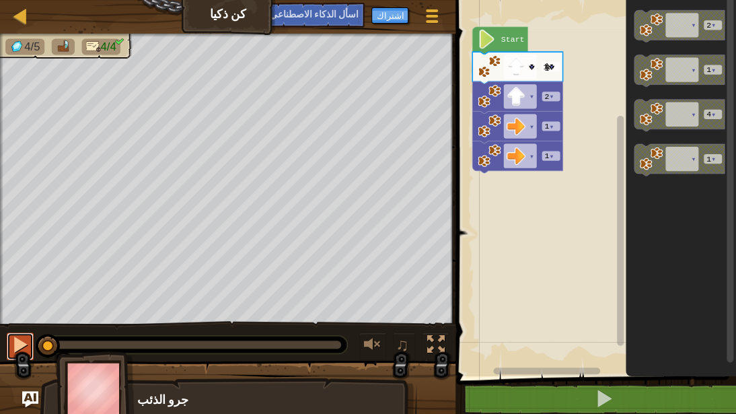
click at [24, 328] on div at bounding box center [20, 345] width 18 height 18
click at [21, 16] on div at bounding box center [20, 15] width 17 height 17
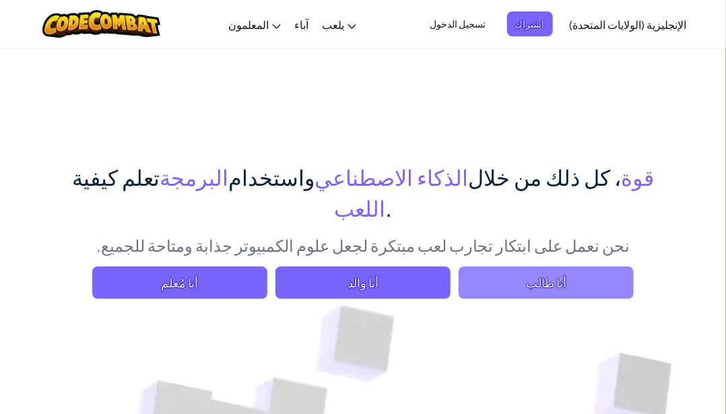
click at [506, 267] on span "أنا طالب" at bounding box center [545, 283] width 175 height 32
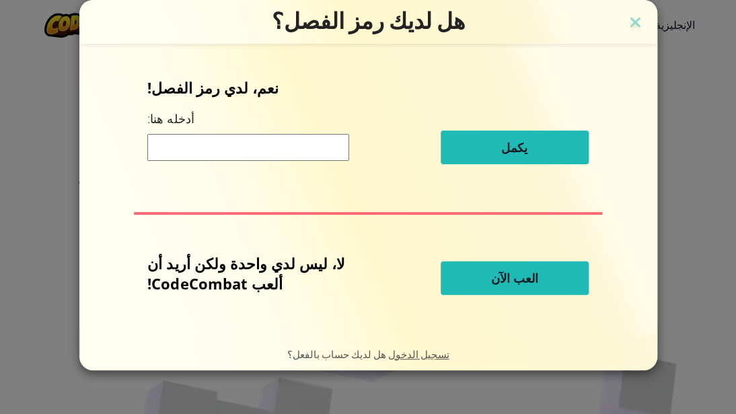
click at [477, 288] on button "العب الآن" at bounding box center [515, 278] width 148 height 34
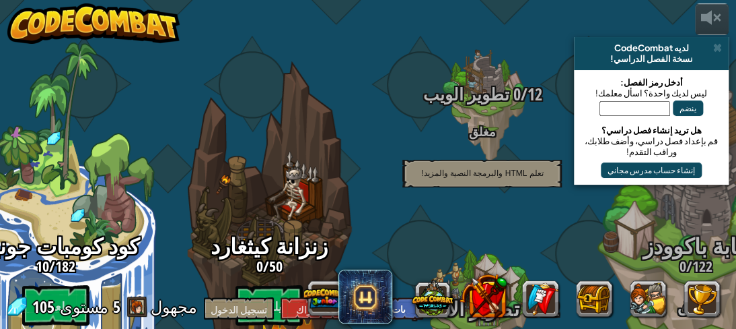
click at [502, 295] on font "تطوير الألعاب" at bounding box center [463, 309] width 114 height 28
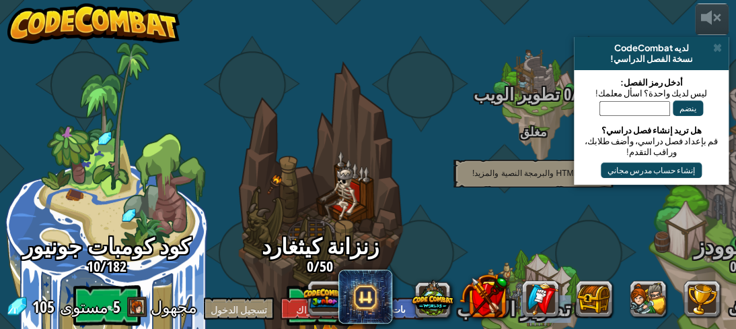
click at [527, 295] on font "تطوير الألعاب" at bounding box center [514, 309] width 114 height 28
click at [520, 207] on div at bounding box center [533, 323] width 128 height 256
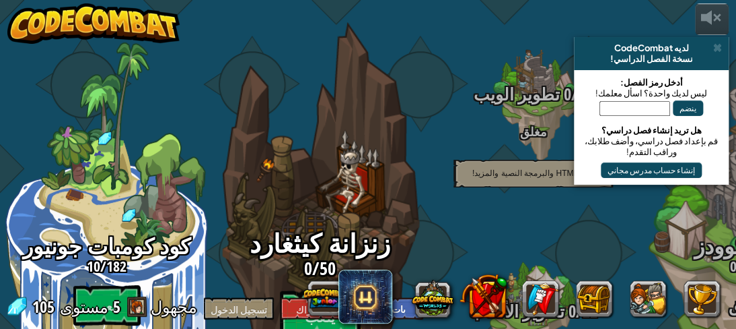
drag, startPoint x: 326, startPoint y: 189, endPoint x: 320, endPoint y: 77, distance: 112.6
click at [320, 77] on div "زنزانة كيثغارد 0 / 50 يلعب برمجة Python أو JavaScript الحقيقية للجميع لمن يبلغو…" at bounding box center [320, 256] width 256 height 512
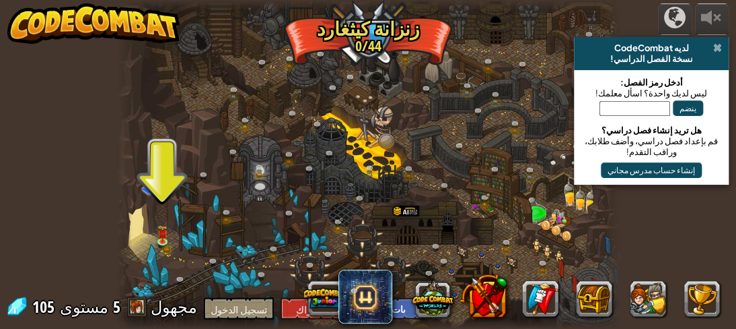
click at [718, 47] on span at bounding box center [718, 47] width 9 height 11
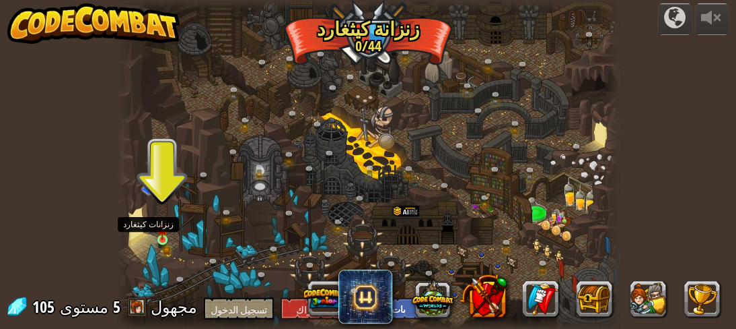
click at [158, 226] on img at bounding box center [162, 228] width 10 height 22
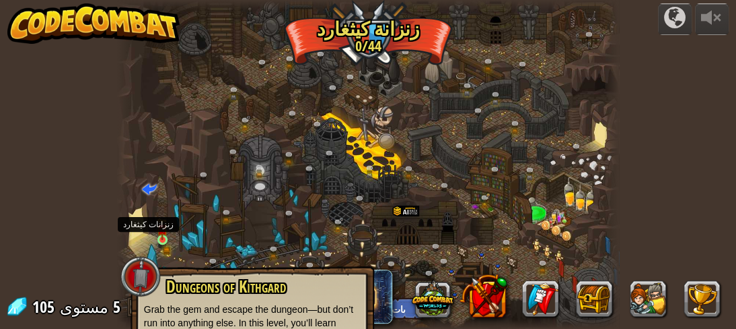
click at [158, 226] on img at bounding box center [162, 228] width 10 height 22
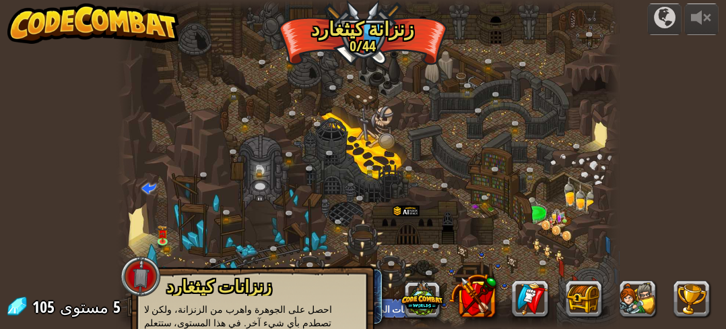
click at [148, 205] on div at bounding box center [368, 164] width 503 height 329
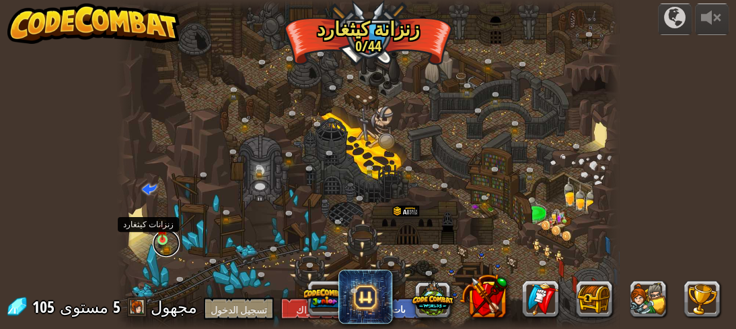
click at [158, 240] on link at bounding box center [166, 243] width 27 height 27
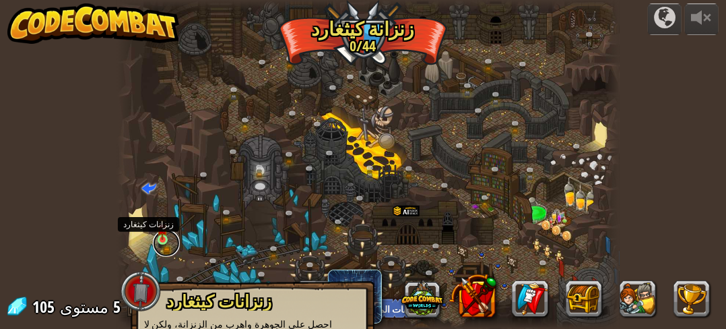
click at [158, 240] on link at bounding box center [166, 243] width 27 height 27
click at [140, 219] on div at bounding box center [368, 164] width 503 height 329
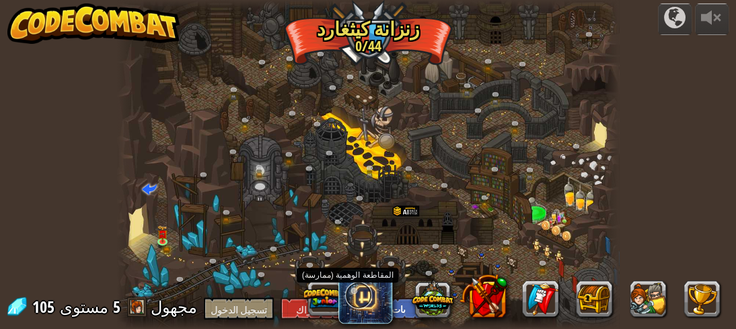
click at [370, 297] on link at bounding box center [358, 294] width 27 height 27
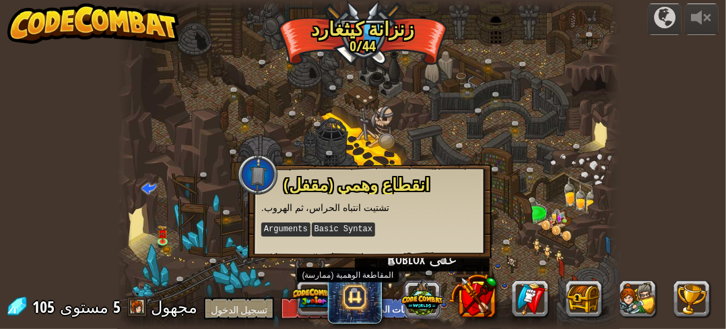
click at [431, 294] on button at bounding box center [422, 298] width 42 height 42
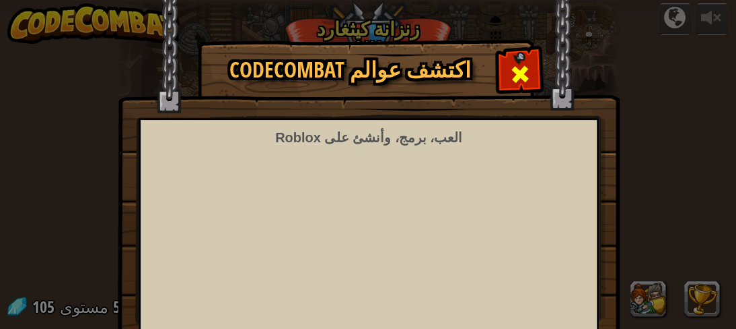
click at [522, 63] on span at bounding box center [521, 74] width 22 height 22
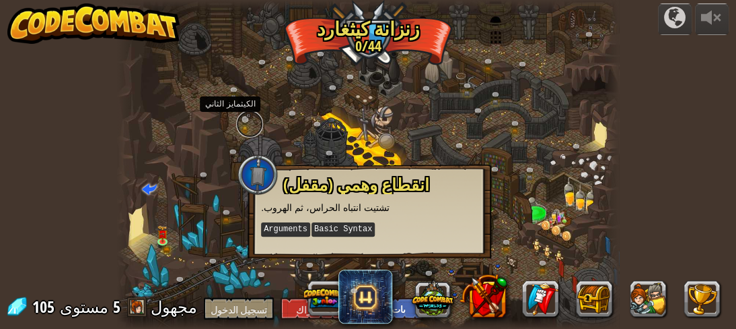
click at [254, 123] on link at bounding box center [249, 123] width 27 height 27
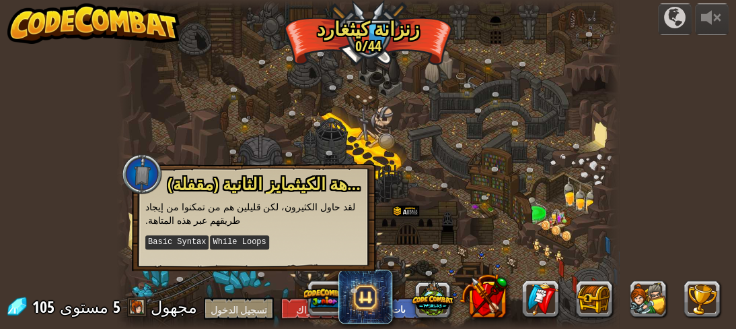
click at [117, 157] on div at bounding box center [124, 164] width 15 height 329
click at [144, 191] on div at bounding box center [142, 173] width 40 height 40
click at [170, 291] on div at bounding box center [368, 164] width 503 height 329
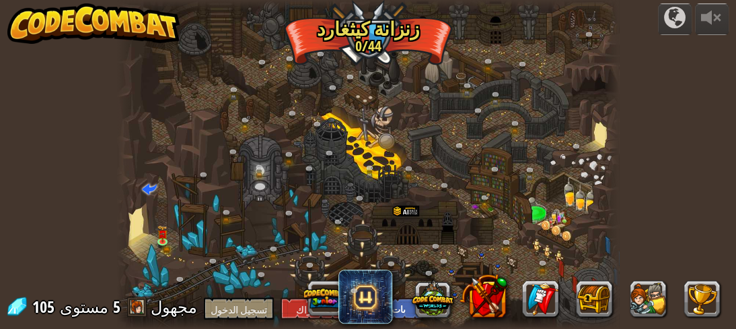
click at [170, 291] on div at bounding box center [368, 164] width 503 height 329
click at [163, 244] on link at bounding box center [166, 243] width 27 height 27
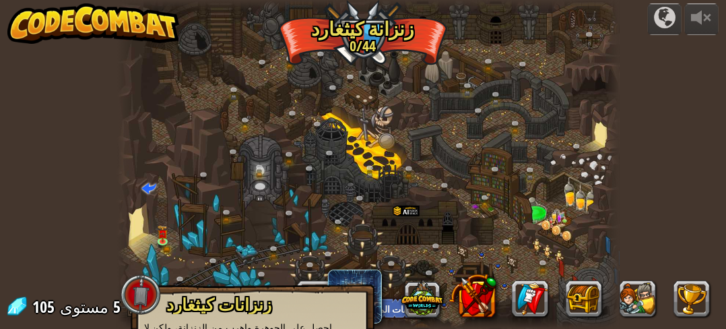
click at [245, 313] on font "زنزانات كيثغارد" at bounding box center [218, 304] width 105 height 23
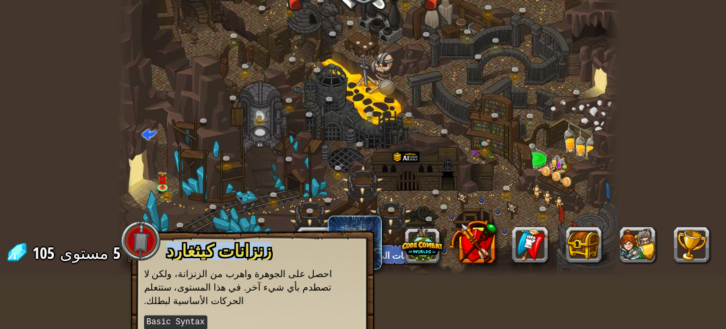
scroll to position [102, 0]
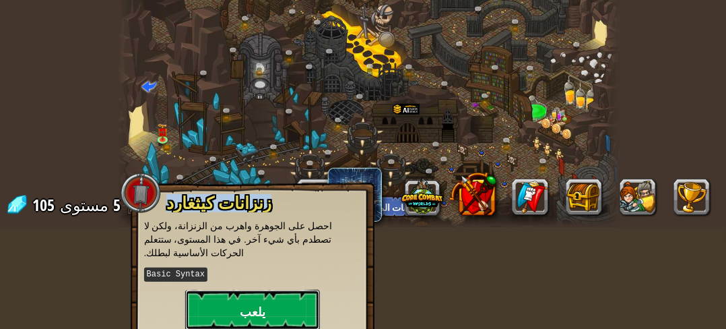
click at [275, 298] on button "يلعب" at bounding box center [252, 309] width 135 height 40
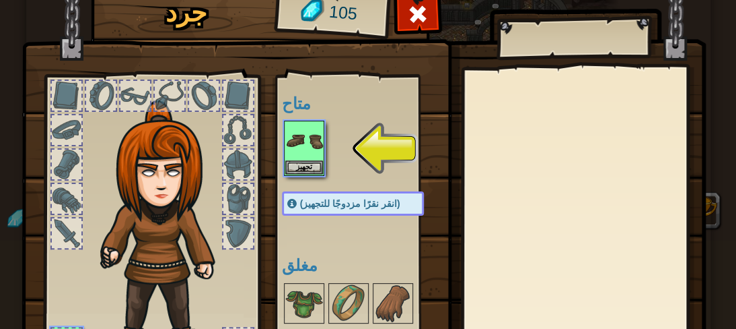
scroll to position [88, 0]
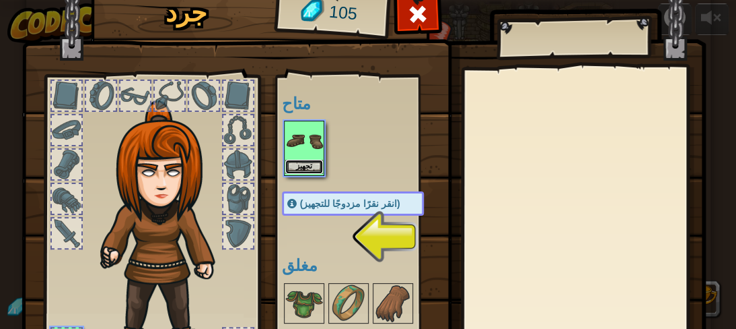
click at [298, 162] on font "تجهيز" at bounding box center [304, 166] width 16 height 8
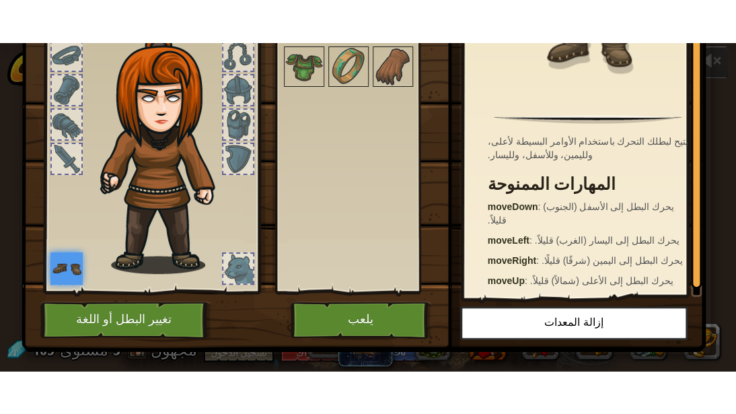
scroll to position [136, 0]
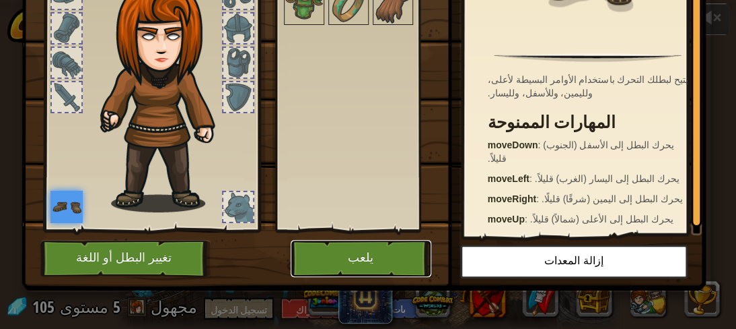
click at [364, 247] on button "يلعب" at bounding box center [361, 258] width 141 height 37
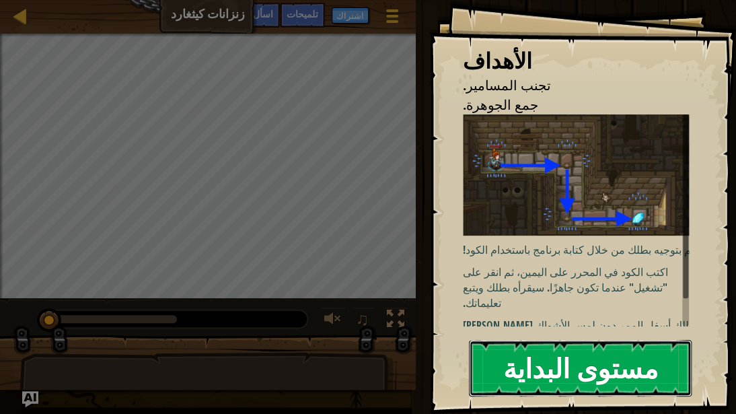
click at [519, 328] on font "مستوى البداية" at bounding box center [581, 367] width 155 height 36
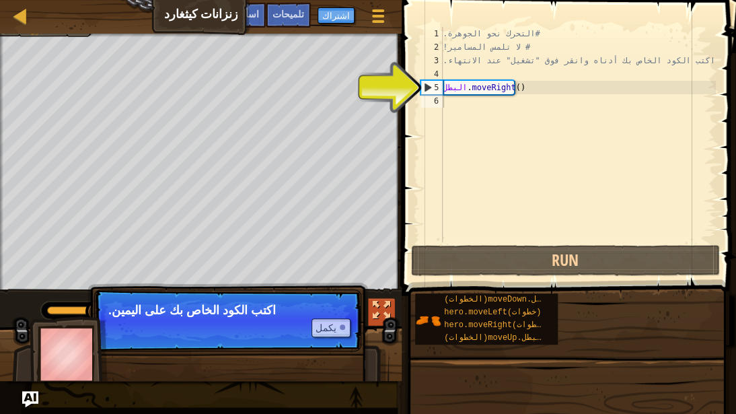
click at [386, 315] on div at bounding box center [382, 311] width 18 height 18
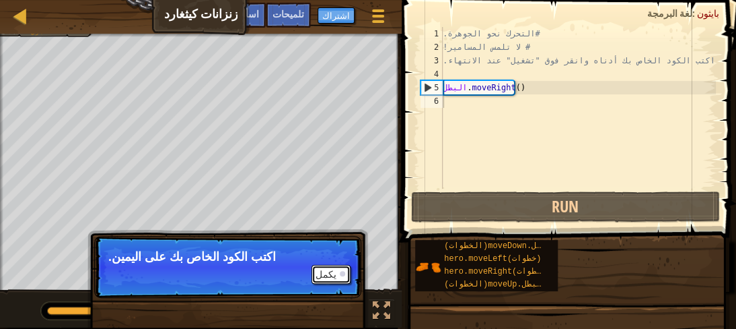
click at [340, 271] on div at bounding box center [342, 273] width 5 height 5
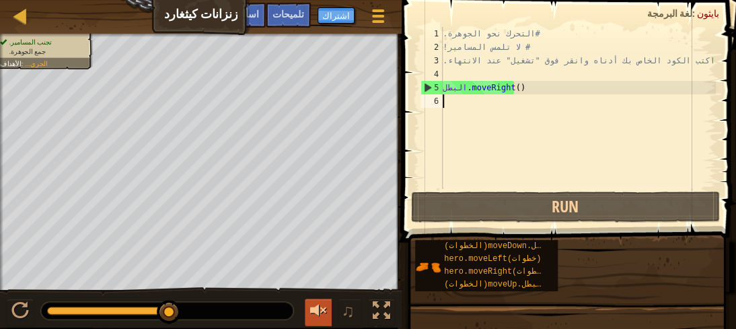
click at [324, 307] on div at bounding box center [319, 311] width 18 height 18
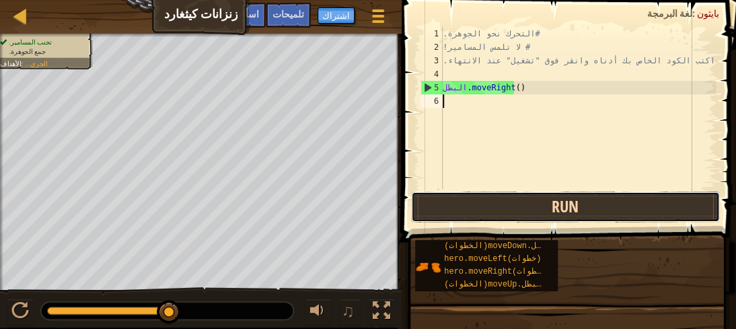
click at [526, 207] on button "Run" at bounding box center [565, 206] width 309 height 31
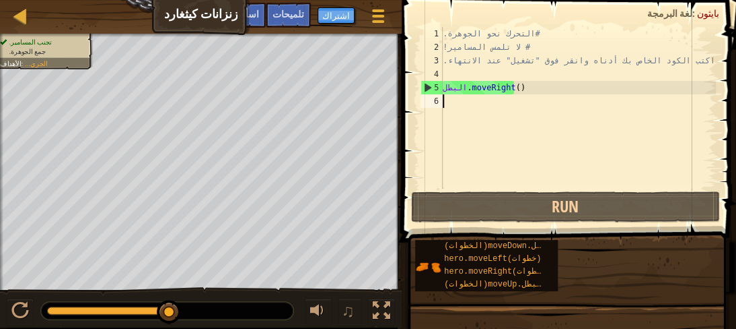
type textarea "ي"
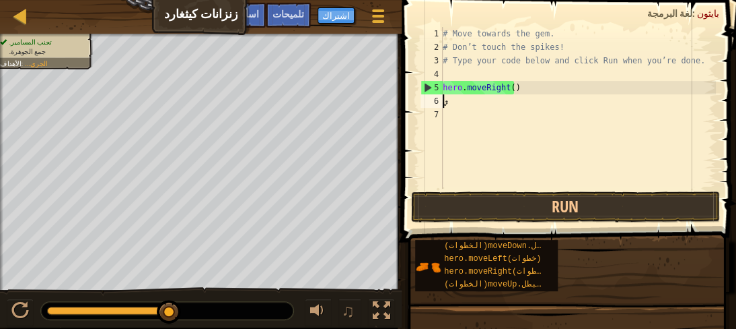
scroll to position [6, 0]
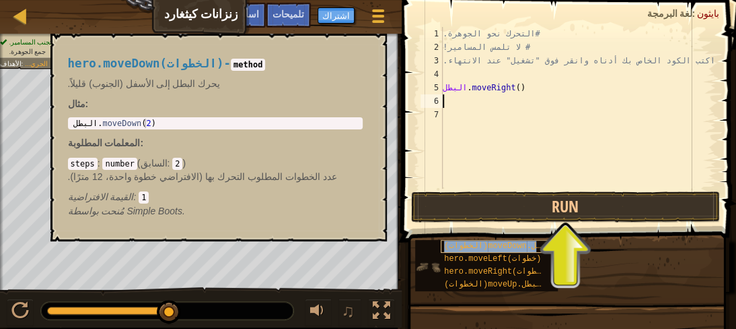
click at [501, 244] on font "البطل.moveDown(الخطوات)" at bounding box center [500, 245] width 112 height 9
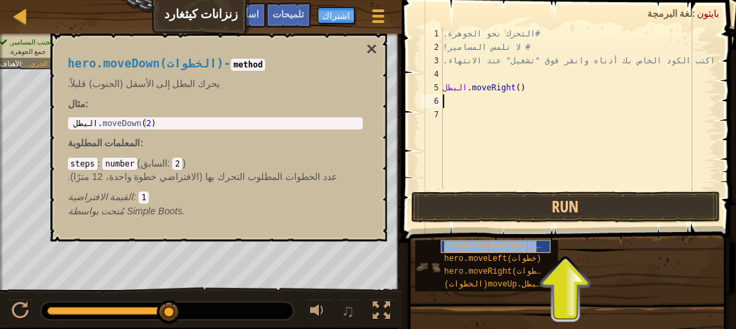
click at [501, 244] on font "البطل.moveDown(الخطوات)" at bounding box center [500, 245] width 112 height 9
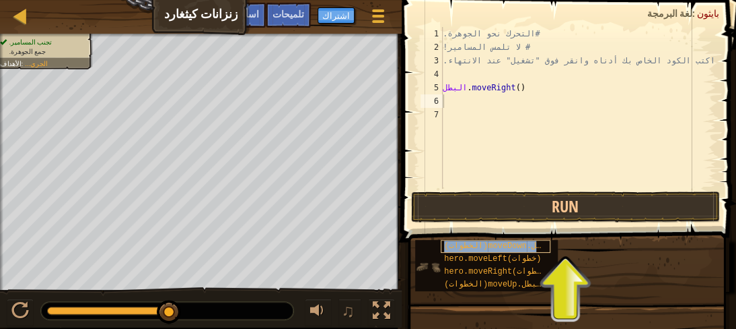
click at [501, 244] on font "البطل.moveDown(الخطوات)" at bounding box center [500, 245] width 112 height 9
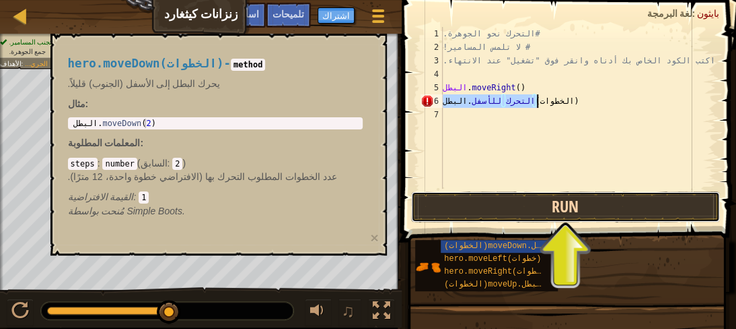
click at [547, 211] on button "Run" at bounding box center [565, 206] width 309 height 31
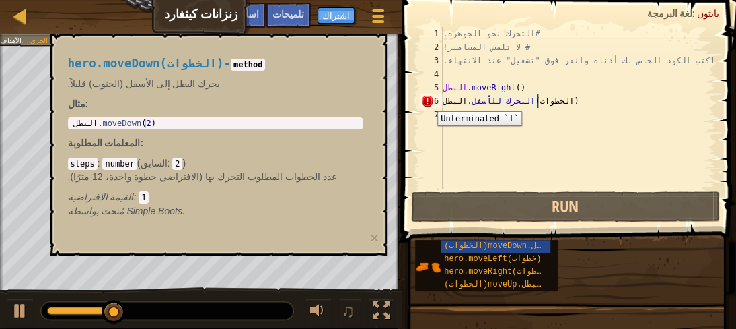
click at [427, 101] on div "6" at bounding box center [432, 100] width 22 height 13
type textarea "البطل.moveDown(الخطوات)"
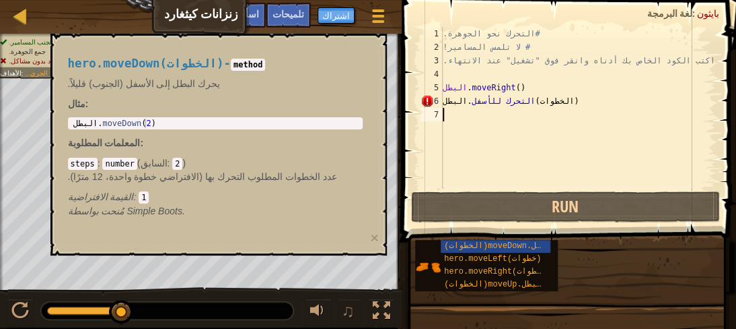
click at [541, 98] on div "#التحرك نحو الجوهرة. # لا تلمس المسامير! # اكتب الكود الخاص بك أدناه وانقر فوق …" at bounding box center [578, 121] width 276 height 188
type textarea "البطل.moveDown(الخطوات)3"
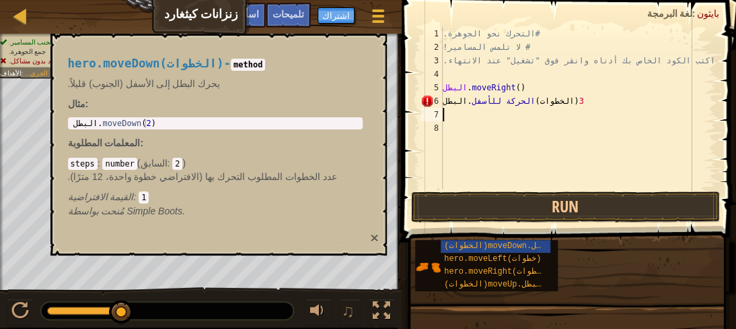
click at [373, 233] on font "×" at bounding box center [374, 237] width 8 height 15
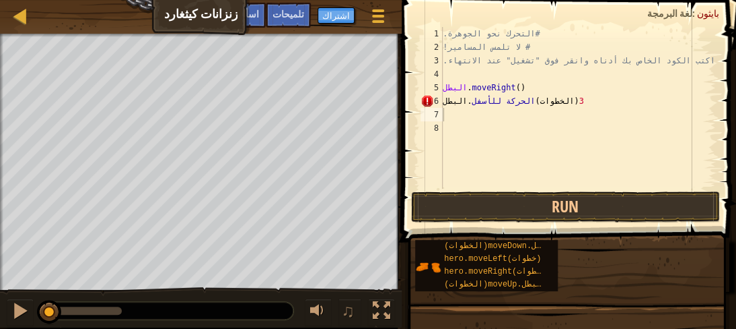
drag, startPoint x: 122, startPoint y: 308, endPoint x: 0, endPoint y: 316, distance: 122.2
click at [0, 316] on div "♫" at bounding box center [201, 307] width 402 height 40
click at [20, 310] on div at bounding box center [20, 311] width 18 height 18
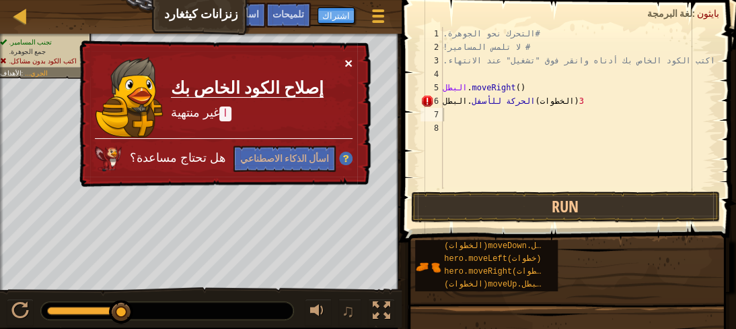
click at [351, 61] on font "×" at bounding box center [349, 64] width 9 height 15
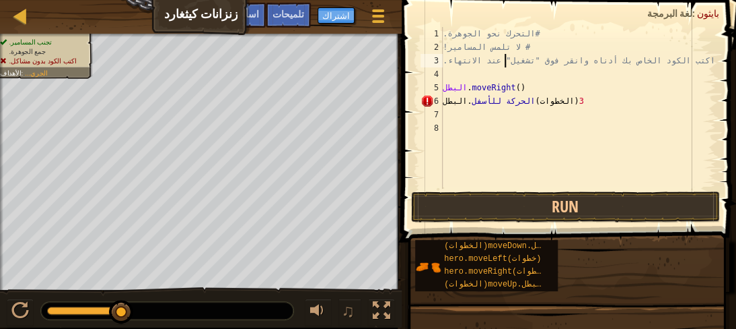
click at [508, 64] on div "#التحرك نحو الجوهرة. # لا تلمس المسامير! # اكتب الكود الخاص بك أدناه وانقر فوق …" at bounding box center [578, 121] width 276 height 188
click at [473, 88] on div "#التحرك نحو الجوهرة. # لا تلمس المسامير! # اكتب الكود الخاص بك أدناه وانقر فوق …" at bounding box center [578, 121] width 276 height 188
click at [477, 88] on div "#التحرك نحو الجوهرة. # لا تلمس المسامير! # اكتب الكود الخاص بك أدناه وانقر فوق …" at bounding box center [578, 121] width 276 height 188
click at [520, 85] on div "#التحرك نحو الجوهرة. # لا تلمس المسامير! # اكتب الكود الخاص بك أدناه وانقر فوق …" at bounding box center [578, 121] width 276 height 188
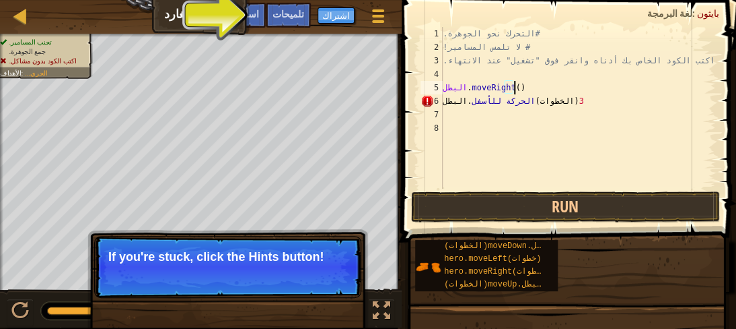
click at [522, 86] on div "#التحرك نحو الجوهرة. # لا تلمس المسامير! # اكتب الكود الخاص بك أدناه وانقر فوق …" at bounding box center [578, 121] width 276 height 188
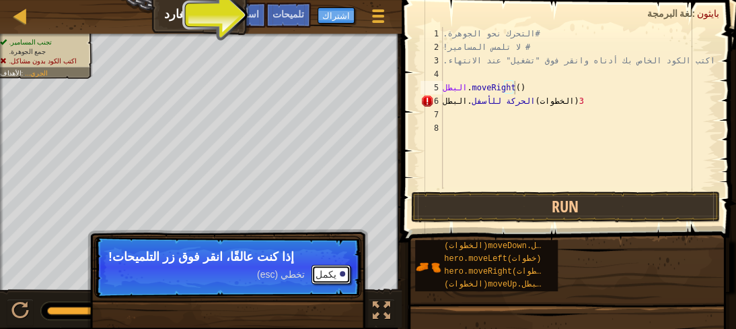
click at [323, 271] on font "يكمل" at bounding box center [326, 274] width 21 height 11
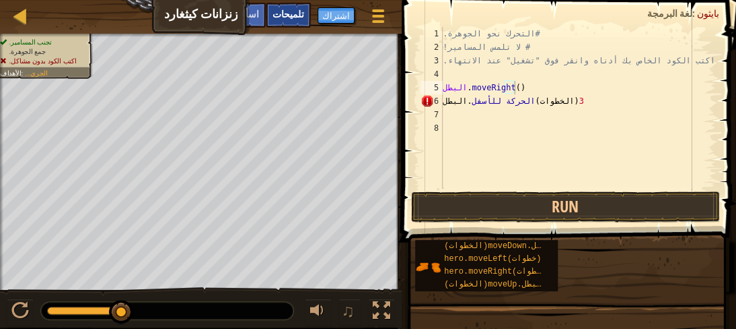
click at [299, 11] on font "تلميحات" at bounding box center [289, 13] width 32 height 13
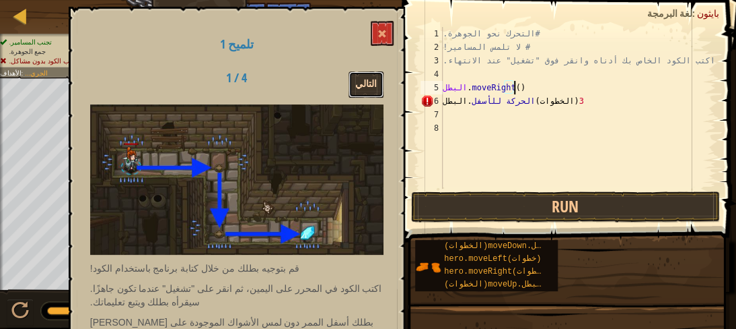
click at [361, 79] on font "التالي" at bounding box center [366, 83] width 22 height 13
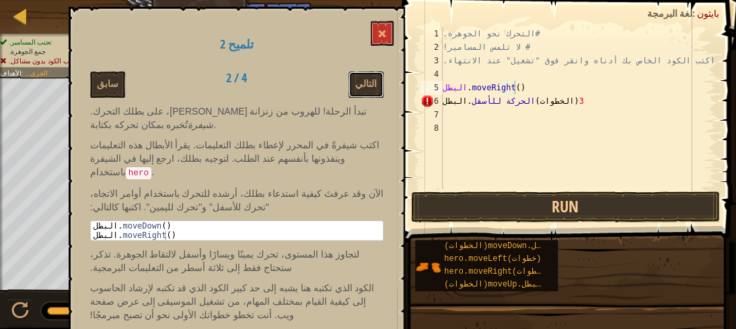
click at [361, 79] on font "التالي" at bounding box center [366, 83] width 22 height 13
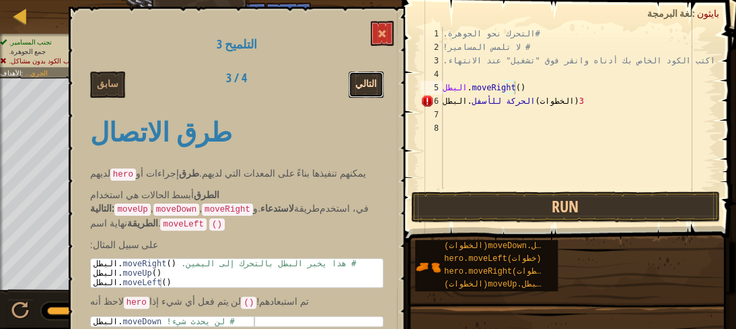
click at [361, 80] on font "التالي" at bounding box center [366, 83] width 22 height 13
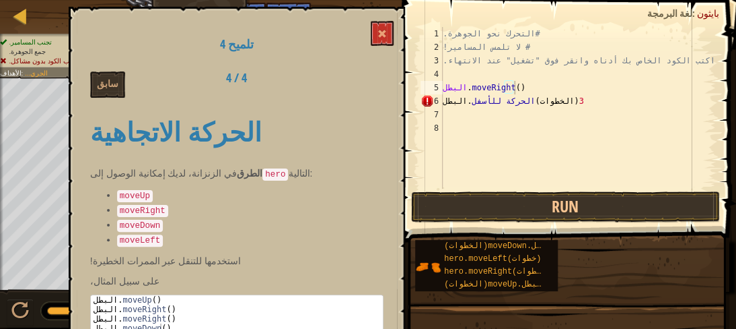
click at [361, 80] on div "سابق 4 / 4" at bounding box center [237, 84] width 314 height 26
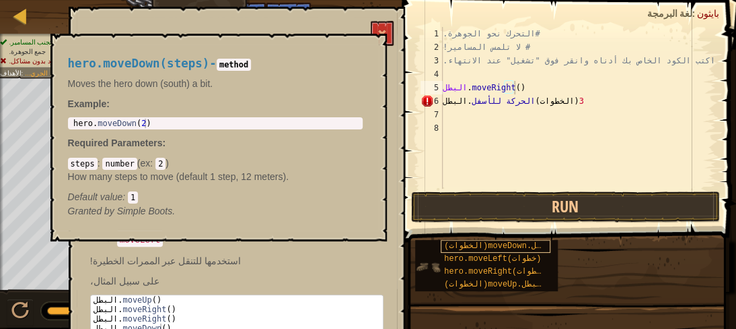
click at [477, 242] on font "البطل.moveDown(الخطوات)" at bounding box center [500, 245] width 112 height 9
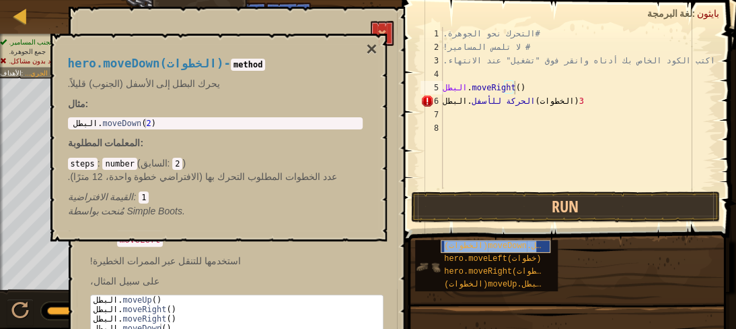
click at [477, 242] on font "البطل.moveDown(الخطوات)" at bounding box center [500, 245] width 112 height 9
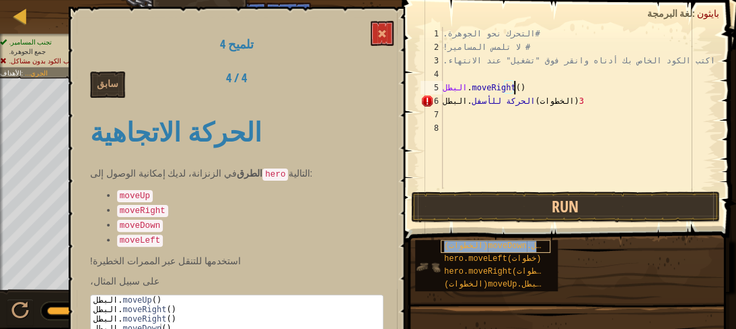
click at [477, 242] on font "البطل.moveDown(الخطوات)" at bounding box center [500, 245] width 112 height 9
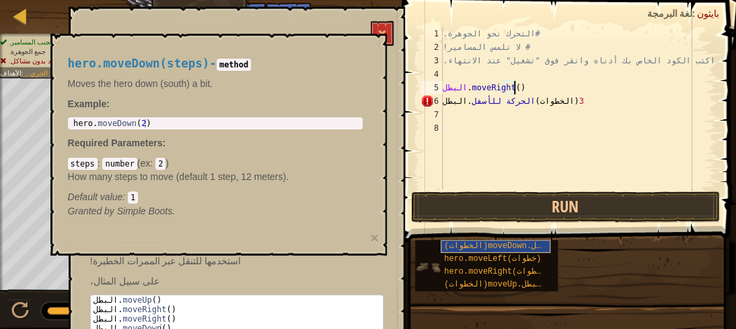
click at [477, 242] on font "البطل.moveDown(الخطوات)" at bounding box center [500, 245] width 112 height 9
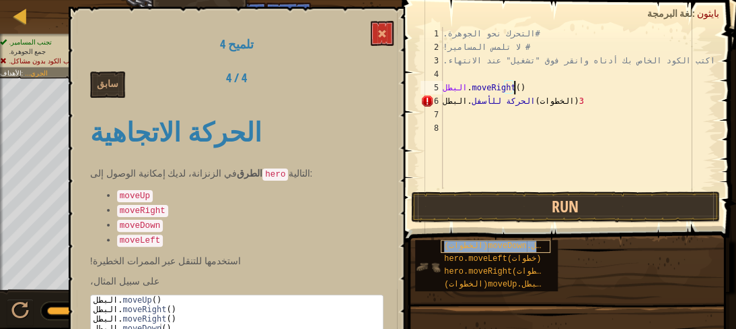
click at [477, 242] on font "البطل.moveDown(الخطوات)" at bounding box center [500, 245] width 112 height 9
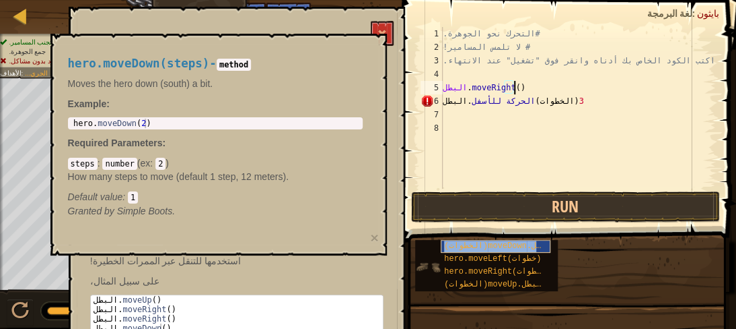
click at [477, 242] on font "البطل.moveDown(الخطوات)" at bounding box center [500, 245] width 112 height 9
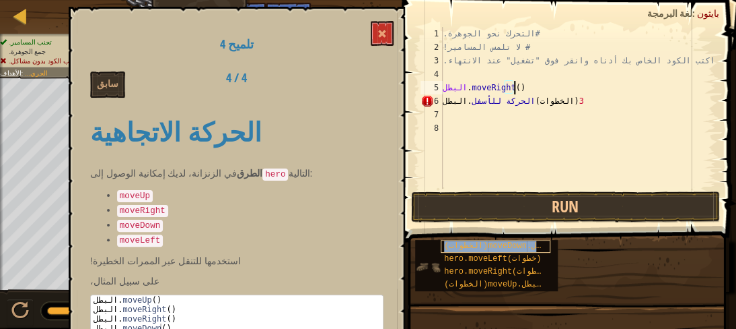
click at [477, 242] on font "البطل.moveDown(الخطوات)" at bounding box center [500, 245] width 112 height 9
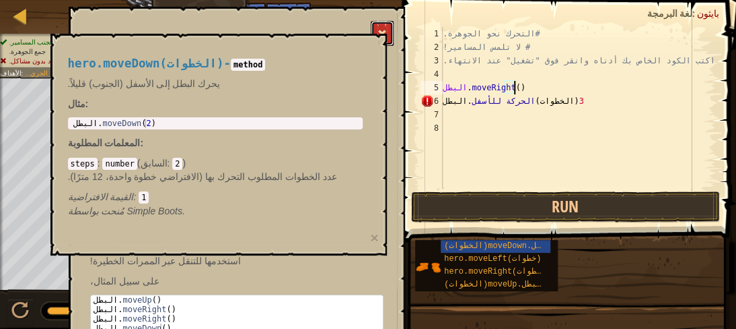
click at [376, 28] on button at bounding box center [382, 33] width 23 height 25
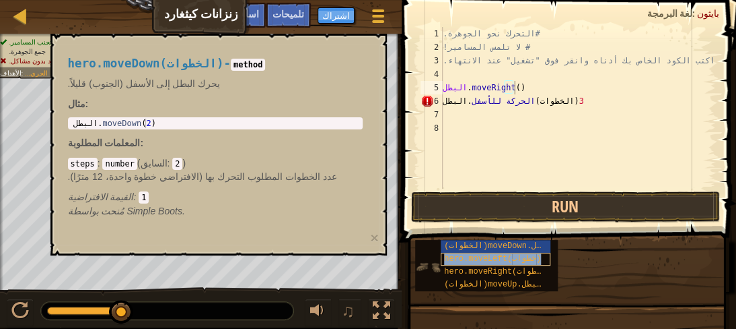
click at [471, 257] on font "hero.moveLeft(خطوات)" at bounding box center [492, 258] width 97 height 9
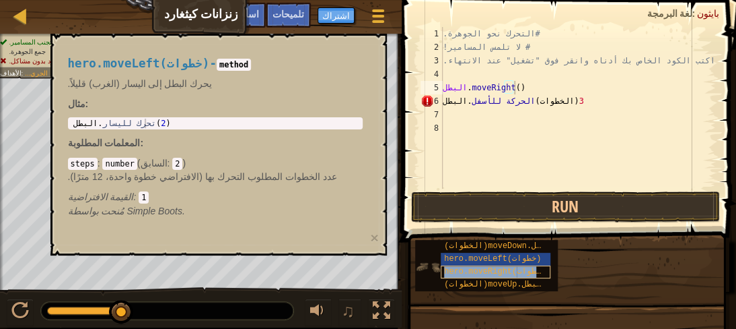
click at [472, 271] on font "hero.moveRight(خطوات)" at bounding box center [495, 271] width 102 height 9
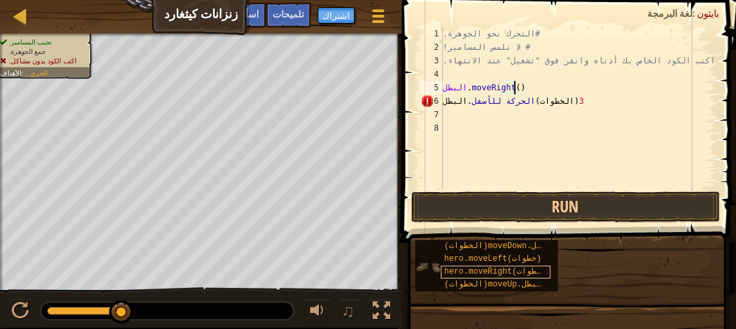
click at [472, 271] on font "hero.moveRight(خطوات)" at bounding box center [495, 271] width 102 height 9
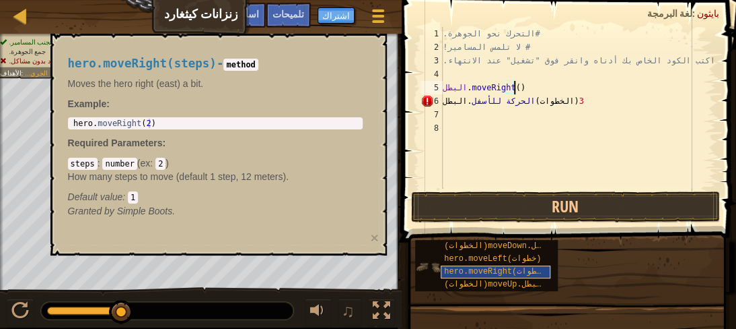
click at [472, 271] on font "hero.moveRight(خطوات)" at bounding box center [495, 271] width 102 height 9
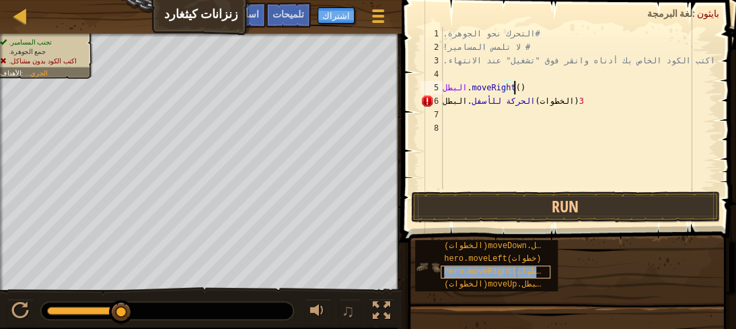
click at [472, 271] on font "hero.moveRight(خطوات)" at bounding box center [495, 271] width 102 height 9
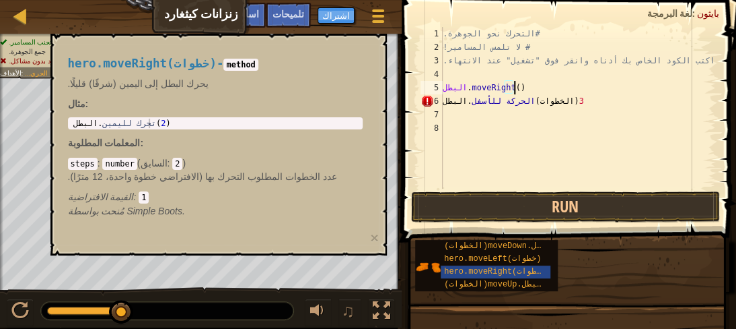
click at [520, 86] on div "#التحرك نحو الجوهرة. # لا تلمس المسامير! # اكتب الكود الخاص بك أدناه وانقر فوق …" at bounding box center [578, 121] width 276 height 188
click at [520, 85] on div "#التحرك نحو الجوهرة. # لا تلمس المسامير! # اكتب الكود الخاص بك أدناه وانقر فوق …" at bounding box center [578, 121] width 276 height 188
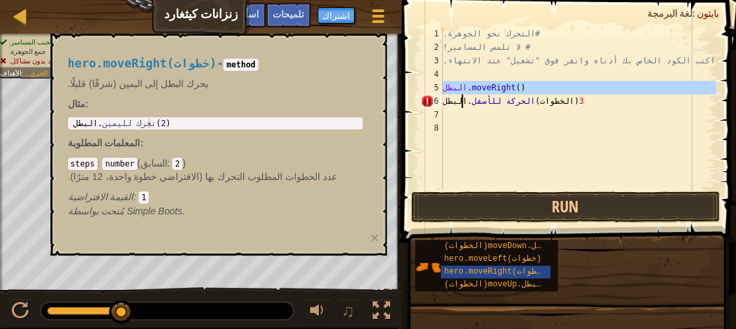
type textarea "3البطل.moveDown(الخطوات)3"
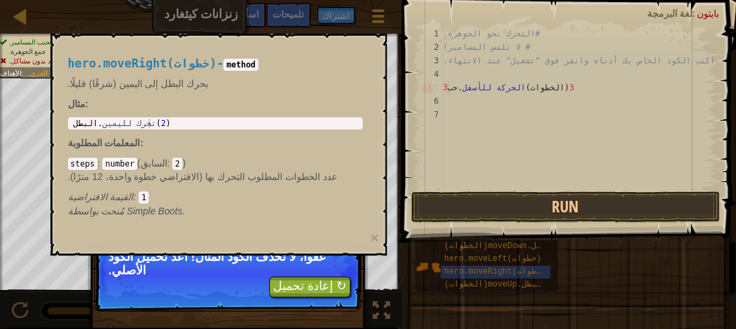
click at [435, 114] on font "7" at bounding box center [436, 114] width 5 height 9
click at [501, 189] on span at bounding box center [570, 101] width 345 height 281
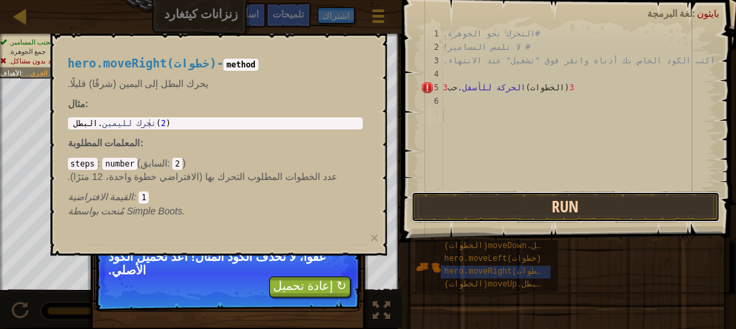
click at [503, 211] on button "Run" at bounding box center [565, 206] width 309 height 31
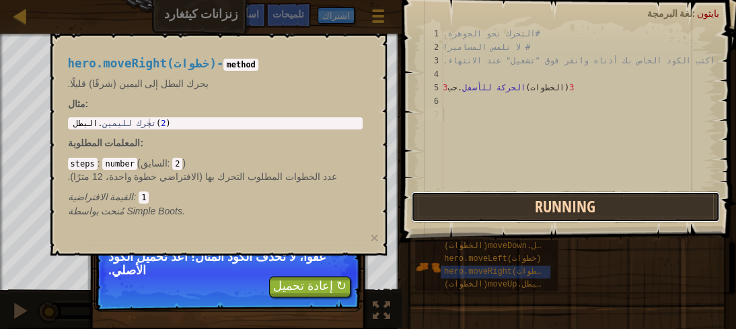
click at [503, 211] on button "Running" at bounding box center [565, 206] width 309 height 31
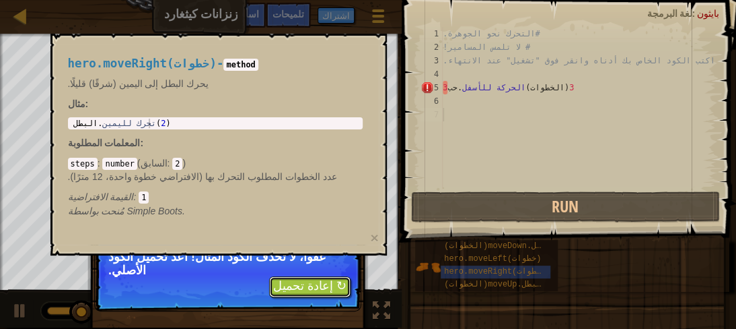
click at [327, 279] on font "↻ إعادة تحميل" at bounding box center [309, 285] width 73 height 13
click at [327, 271] on div "تجنب المسامير. جمع الجوهرة. اكتب الكود بدون مشاكل. الأهداف : الجري... ♫ أنيا 11…" at bounding box center [368, 181] width 736 height 294
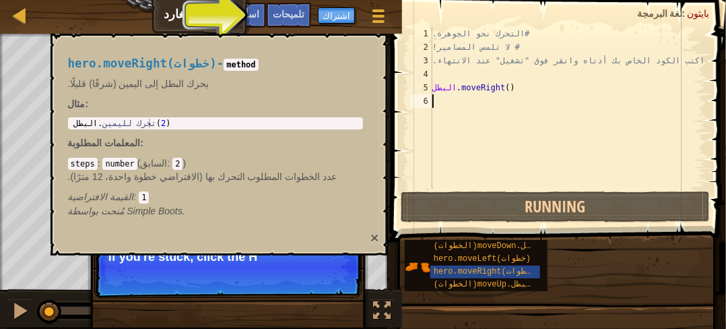
click at [374, 237] on font "×" at bounding box center [374, 237] width 8 height 15
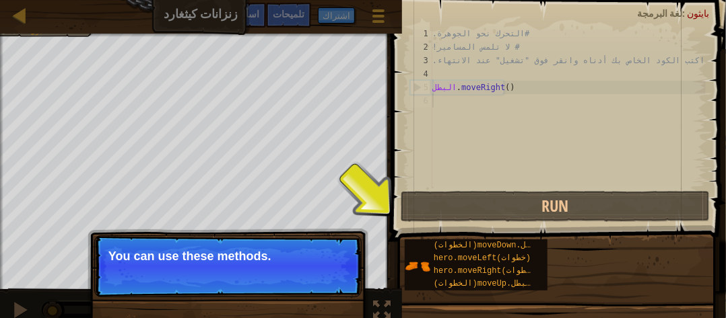
click at [292, 277] on p "Skip (esc) Continue You can use these methods." at bounding box center [227, 267] width 267 height 62
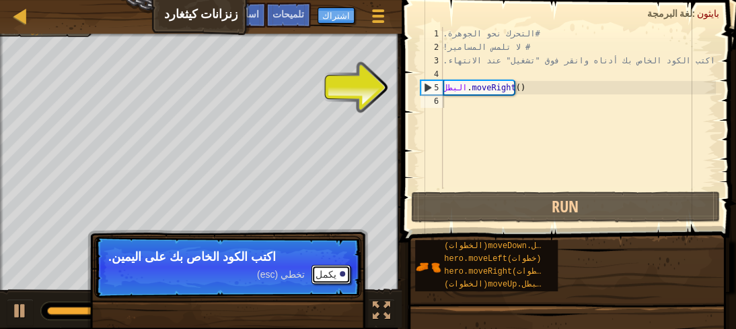
click at [337, 270] on button "يكمل" at bounding box center [331, 274] width 39 height 19
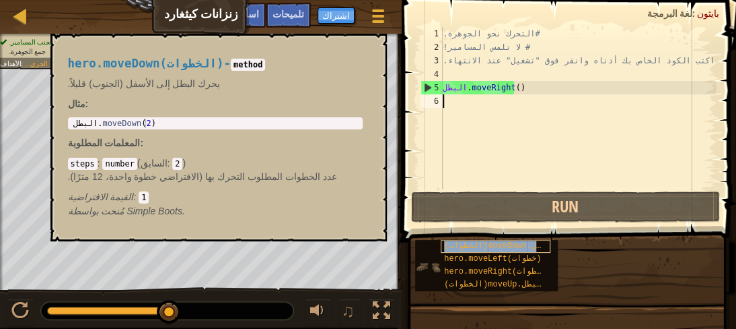
click at [479, 248] on font "البطل.moveDown(الخطوات)" at bounding box center [500, 245] width 112 height 9
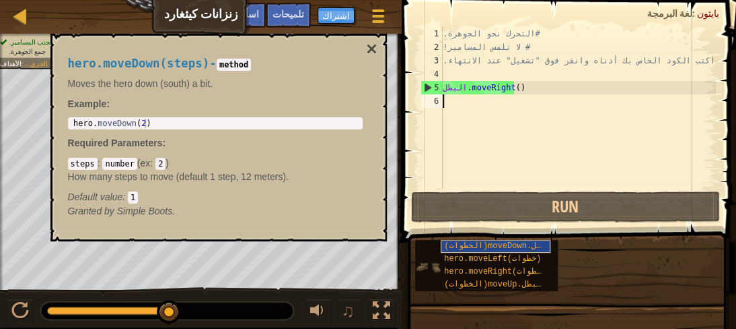
click at [479, 248] on font "البطل.moveDown(الخطوات)" at bounding box center [500, 245] width 112 height 9
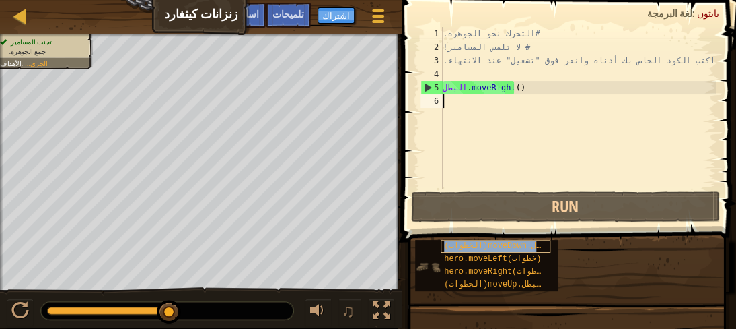
click at [492, 245] on font "البطل.moveDown(الخطوات)" at bounding box center [500, 245] width 112 height 9
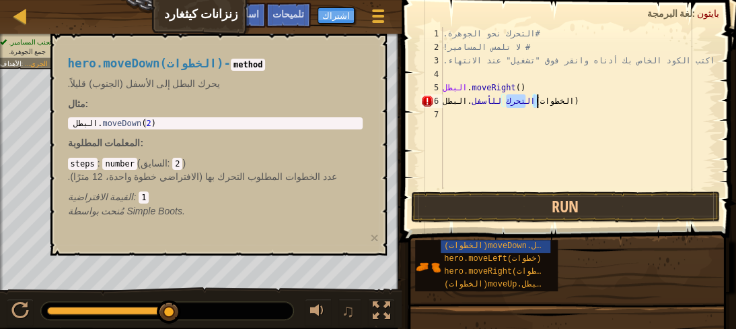
drag, startPoint x: 525, startPoint y: 100, endPoint x: 542, endPoint y: 100, distance: 16.8
click at [542, 100] on div "#التحرك نحو الجوهرة. # لا تلمس المسامير! # اكتب الكود الخاص بك أدناه وانقر فوق …" at bounding box center [578, 121] width 276 height 188
click at [541, 100] on div "#التحرك نحو الجوهرة. # لا تلمس المسامير! # اكتب الكود الخاص بك أدناه وانقر فوق …" at bounding box center [578, 108] width 276 height 162
click at [541, 100] on div "#التحرك نحو الجوهرة. # لا تلمس المسامير! # اكتب الكود الخاص بك أدناه وانقر فوق …" at bounding box center [578, 121] width 276 height 188
click at [537, 101] on div "#التحرك نحو الجوهرة. # لا تلمس المسامير! # اكتب الكود الخاص بك أدناه وانقر فوق …" at bounding box center [578, 108] width 276 height 162
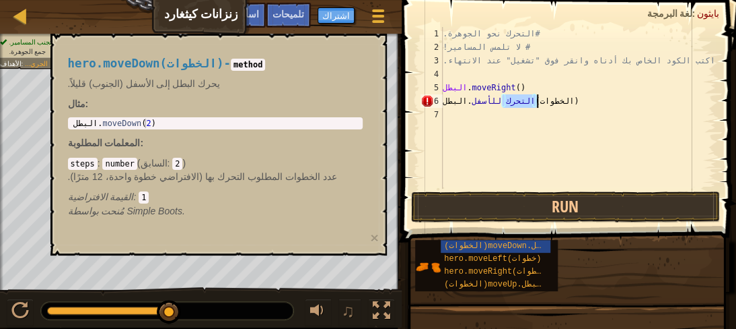
click at [537, 101] on div "#التحرك نحو الجوهرة. # لا تلمس المسامير! # اكتب الكود الخاص بك أدناه وانقر فوق …" at bounding box center [578, 121] width 276 height 188
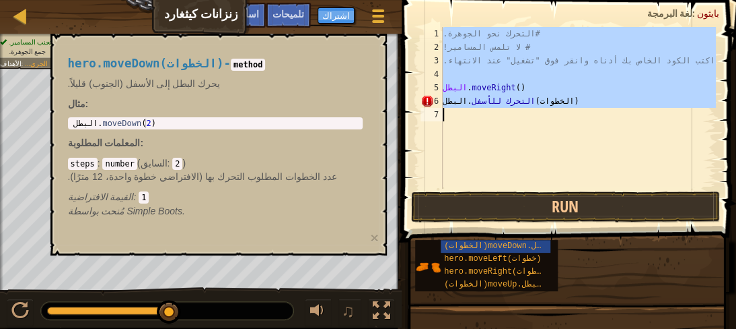
click at [537, 101] on div "#التحرك نحو الجوهرة. # لا تلمس المسامير! # اكتب الكود الخاص بك أدناه وانقر فوق …" at bounding box center [578, 121] width 276 height 188
click at [537, 101] on div "#التحرك نحو الجوهرة. # لا تلمس المسامير! # اكتب الكود الخاص بك أدناه وانقر فوق …" at bounding box center [578, 108] width 276 height 162
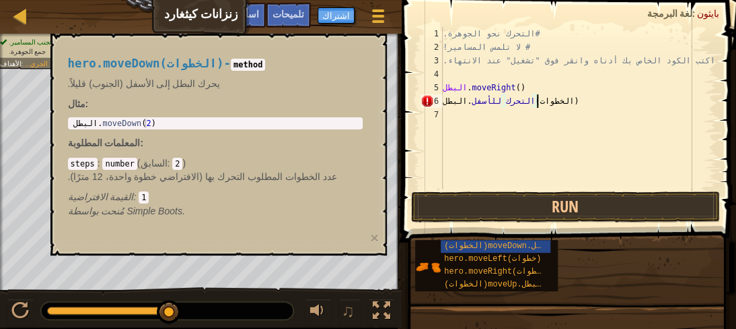
click at [548, 102] on div "#التحرك نحو الجوهرة. # لا تلمس المسامير! # اكتب الكود الخاص بك أدناه وانقر فوق …" at bounding box center [578, 121] width 276 height 188
type textarea "البطل.moveDown(6)"
click at [509, 128] on div "#التحرك نحو الجوهرة. # لا تلمس المسامير! # اكتب الكود الخاص بك أدناه وانقر فوق …" at bounding box center [578, 121] width 276 height 188
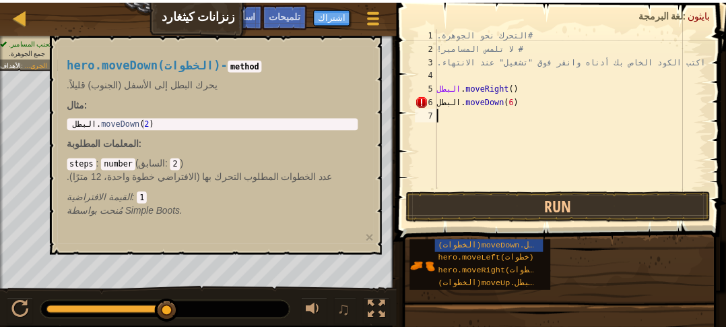
scroll to position [6, 0]
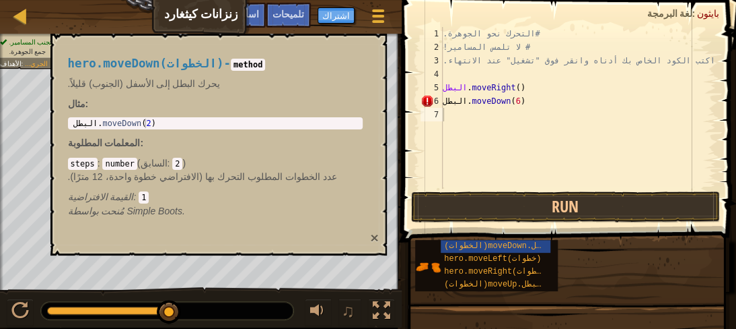
click at [374, 237] on font "×" at bounding box center [374, 237] width 8 height 15
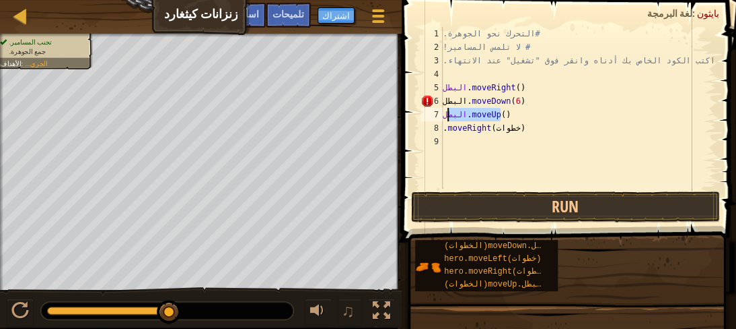
drag, startPoint x: 523, startPoint y: 116, endPoint x: 445, endPoint y: 114, distance: 78.1
click at [445, 114] on div "#التحرك نحو الجوهرة. # لا تلمس المسامير! # اكتب الكود الخاص بك أدناه وانقر فوق …" at bounding box center [578, 121] width 276 height 188
type textarea "h"
drag, startPoint x: 504, startPoint y: 114, endPoint x: 524, endPoint y: 114, distance: 20.9
click at [524, 114] on div "#التحرك نحو الجوهرة. # لا تلمس المسامير! # اكتب الكود الخاص بك أدناه وانقر فوق …" at bounding box center [578, 121] width 276 height 188
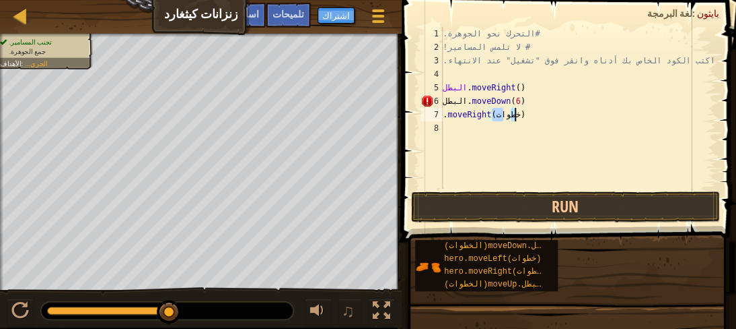
click at [522, 111] on div "#التحرك نحو الجوهرة. # لا تلمس المسامير! # اكتب الكود الخاص بك أدناه وانقر فوق …" at bounding box center [578, 108] width 276 height 162
click at [522, 111] on div "#التحرك نحو الجوهرة. # لا تلمس المسامير! # اكتب الكود الخاص بك أدناه وانقر فوق …" at bounding box center [578, 121] width 276 height 188
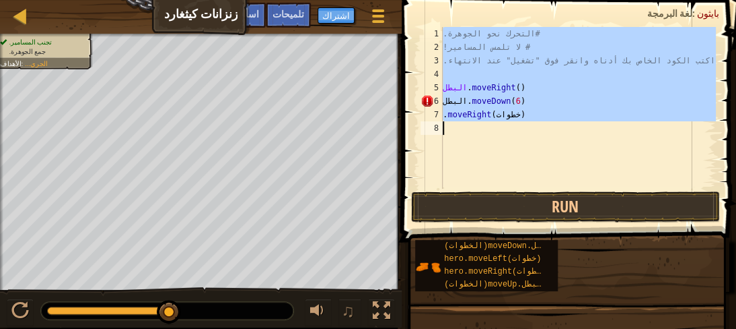
drag, startPoint x: 522, startPoint y: 111, endPoint x: 510, endPoint y: 112, distance: 12.9
click at [510, 112] on div "#التحرك نحو الجوهرة. # لا تلمس المسامير! # اكتب الكود الخاص بك أدناه وانقر فوق …" at bounding box center [578, 121] width 276 height 188
click at [512, 110] on div "#التحرك نحو الجوهرة. # لا تلمس المسامير! # اكتب الكود الخاص بك أدناه وانقر فوق …" at bounding box center [578, 108] width 276 height 162
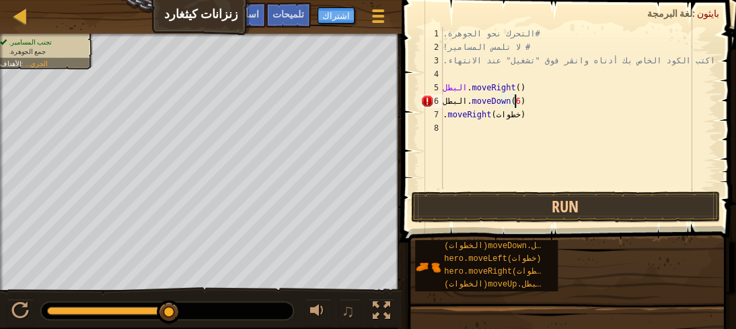
drag, startPoint x: 516, startPoint y: 102, endPoint x: 528, endPoint y: 102, distance: 11.4
click at [528, 102] on div "#التحرك نحو الجوهرة. # لا تلمس المسامير! # اكتب الكود الخاص بك أدناه وانقر فوق …" at bounding box center [578, 121] width 276 height 188
click at [522, 102] on div "#التحرك نحو الجوهرة. # لا تلمس المسامير! # اكتب الكود الخاص بك أدناه وانقر فوق …" at bounding box center [578, 121] width 276 height 188
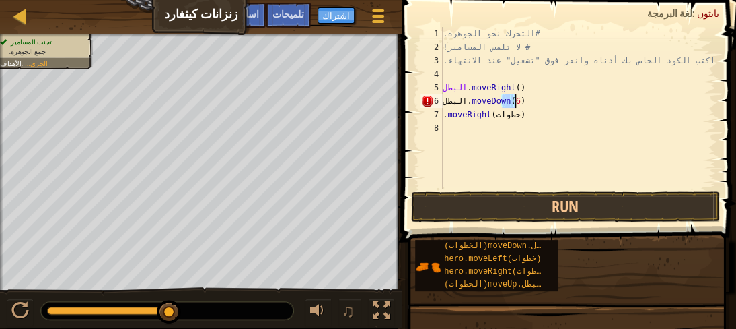
click at [520, 102] on div "#التحرك نحو الجوهرة. # لا تلمس المسامير! # اكتب الكود الخاص بك أدناه وانقر فوق …" at bounding box center [578, 108] width 276 height 162
click at [520, 102] on div "#التحرك نحو الجوهرة. # لا تلمس المسامير! # اكتب الكود الخاص بك أدناه وانقر فوق …" at bounding box center [578, 121] width 276 height 188
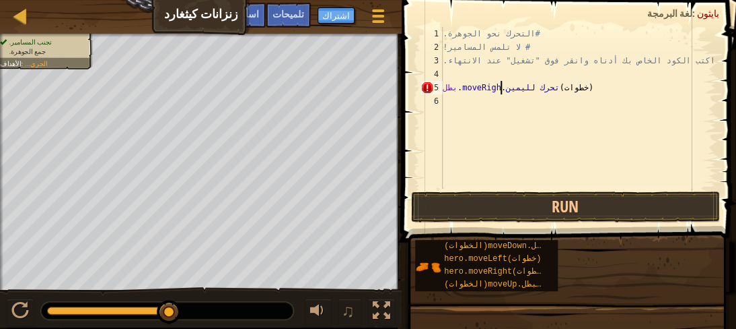
drag, startPoint x: 171, startPoint y: 312, endPoint x: 252, endPoint y: 316, distance: 80.9
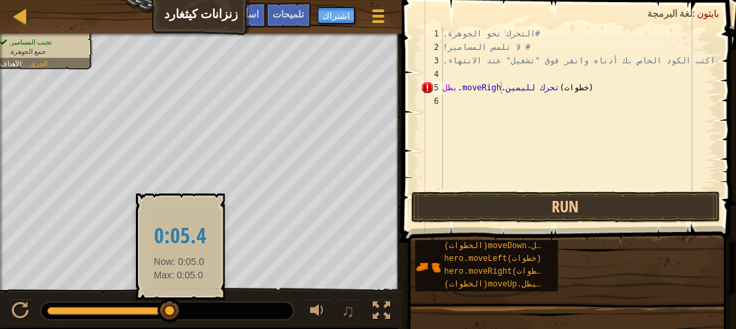
click at [179, 313] on div at bounding box center [167, 311] width 252 height 18
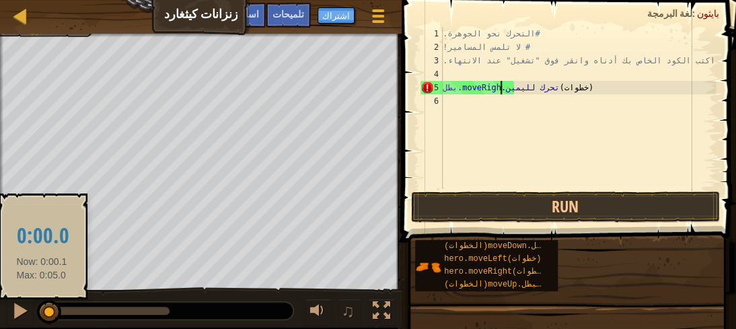
drag, startPoint x: 156, startPoint y: 310, endPoint x: 42, endPoint y: 305, distance: 114.6
click at [42, 305] on div at bounding box center [49, 312] width 24 height 24
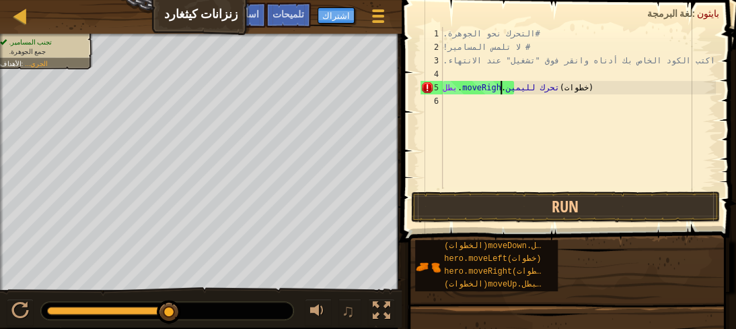
drag, startPoint x: 46, startPoint y: 305, endPoint x: 184, endPoint y: 324, distance: 139.4
click at [184, 324] on div "♫" at bounding box center [201, 307] width 402 height 40
type textarea ".moveRight(خطوات)"
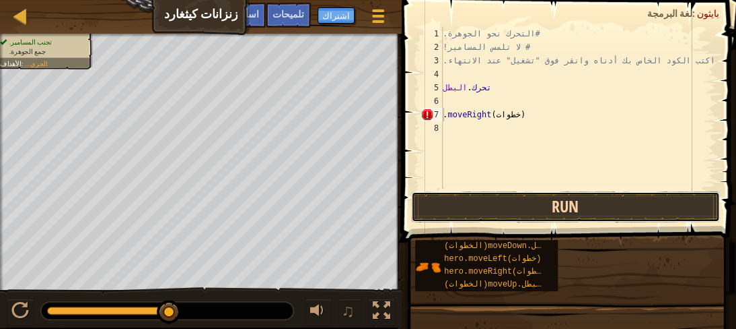
click at [638, 205] on button "Run" at bounding box center [565, 206] width 309 height 31
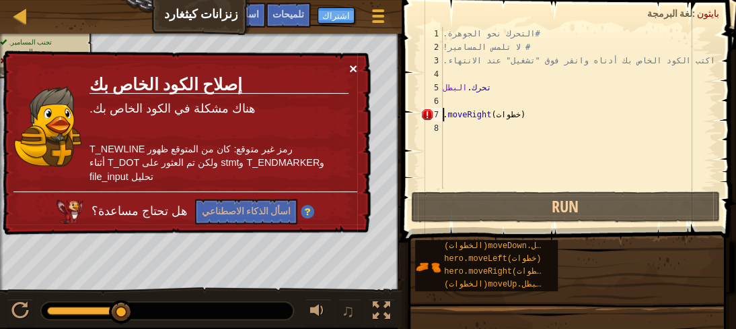
click at [351, 65] on font "×" at bounding box center [353, 68] width 8 height 15
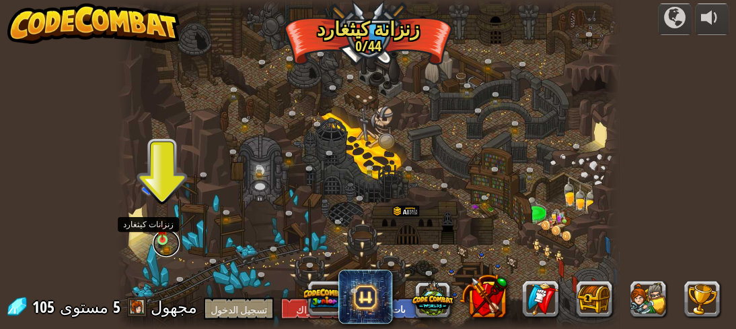
click at [162, 240] on link at bounding box center [166, 243] width 27 height 27
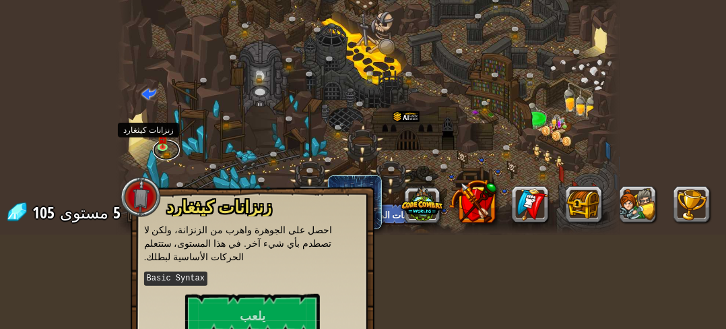
scroll to position [98, 0]
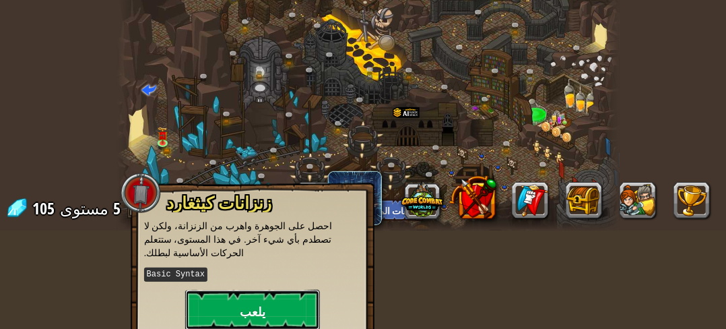
click at [267, 289] on button "يلعب" at bounding box center [252, 309] width 135 height 40
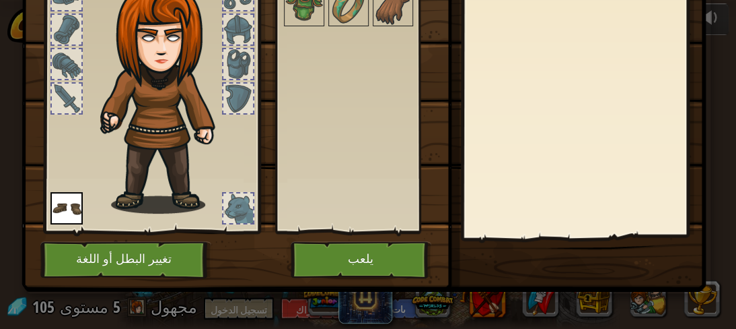
scroll to position [136, 0]
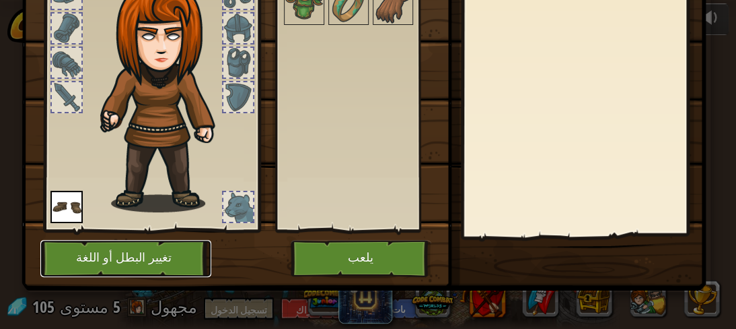
click at [121, 251] on font "تغيير البطل أو اللغة" at bounding box center [124, 257] width 96 height 13
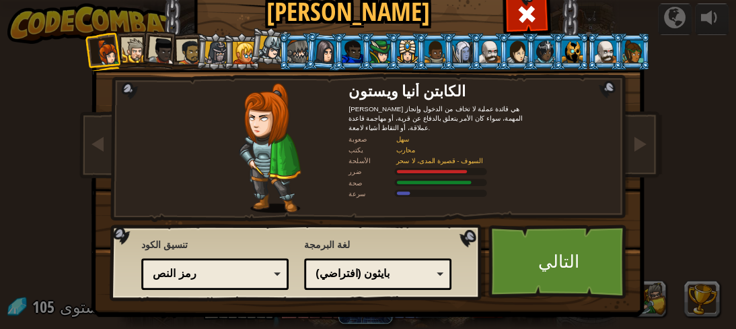
click at [380, 278] on div "بايثون (افتراضي)" at bounding box center [374, 273] width 116 height 15
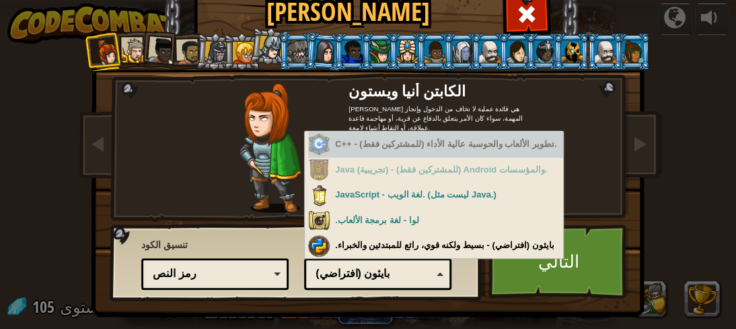
click at [408, 143] on font "C++ - (للمشتركين فقط) تطوير الألعاب والحوسبة عالية الأداء." at bounding box center [445, 144] width 221 height 10
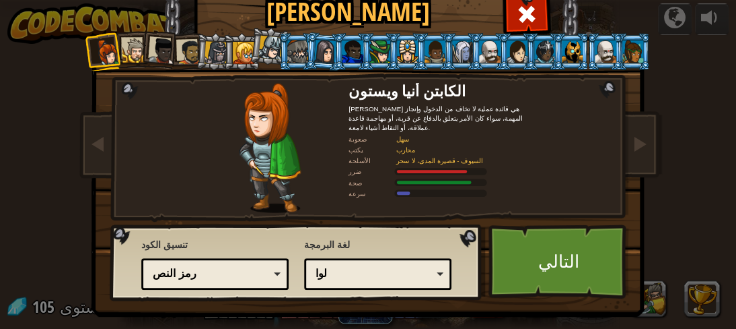
click at [221, 267] on div "رمز النص" at bounding box center [211, 273] width 116 height 15
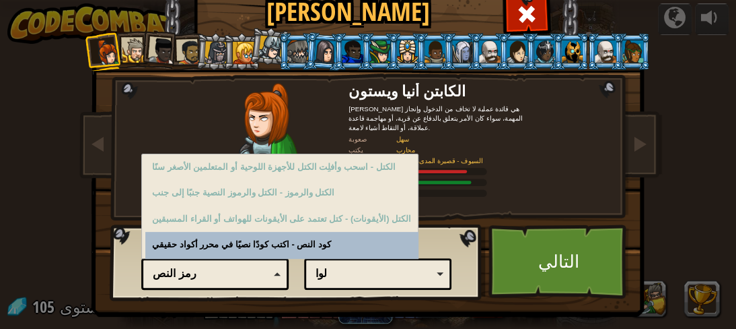
click at [221, 267] on div "رمز النص" at bounding box center [211, 273] width 116 height 15
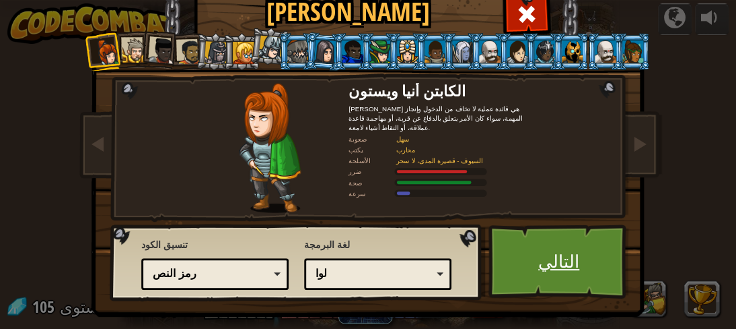
click at [542, 262] on font "التالي" at bounding box center [559, 260] width 41 height 24
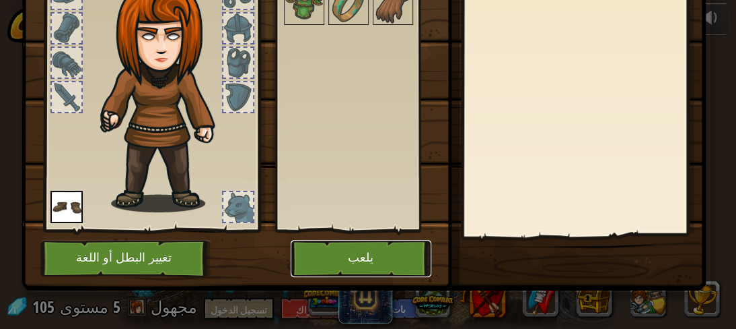
click at [377, 256] on button "يلعب" at bounding box center [361, 258] width 141 height 37
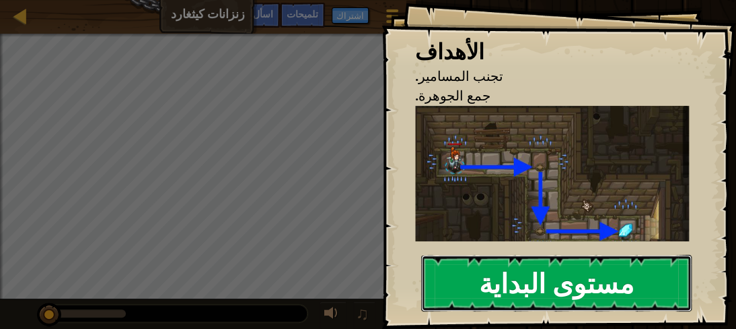
click at [520, 269] on font "مستوى البداية" at bounding box center [556, 282] width 155 height 36
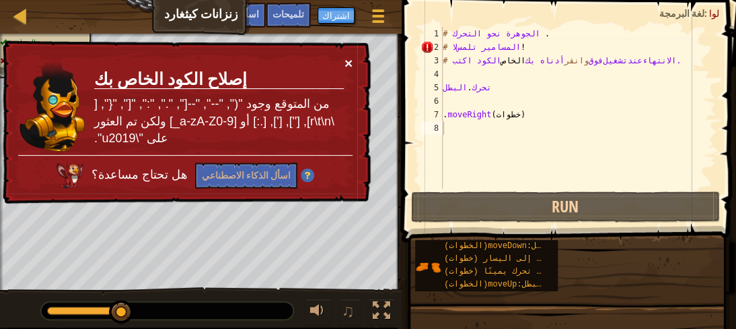
click at [347, 63] on font "×" at bounding box center [349, 62] width 8 height 15
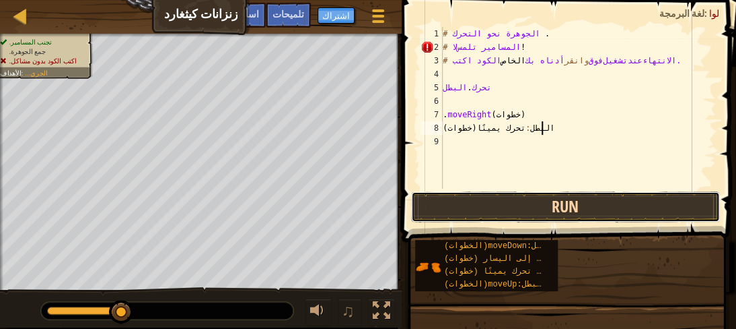
click at [557, 207] on button "Run" at bounding box center [565, 206] width 309 height 31
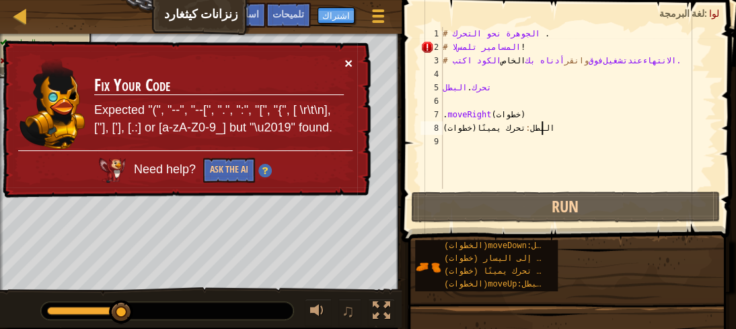
click at [346, 61] on button "×" at bounding box center [349, 63] width 8 height 14
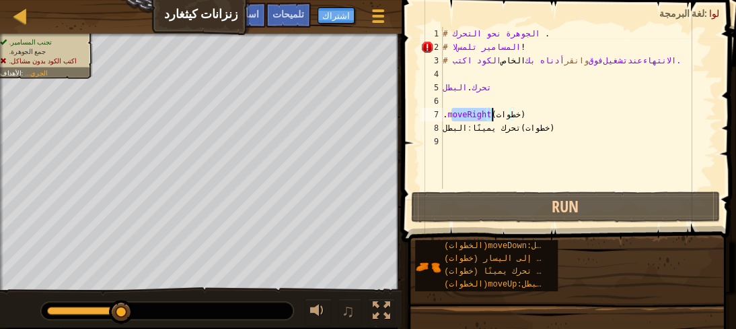
drag, startPoint x: 451, startPoint y: 112, endPoint x: 489, endPoint y: 115, distance: 38.5
click at [489, 115] on div "# التحرك نحو الجوهرة . ​ # لا تلمس المسامير ! ​ ​ ​ # اكتب الكود الخاص بك أدناه…" at bounding box center [578, 121] width 276 height 188
drag, startPoint x: 446, startPoint y: 127, endPoint x: 502, endPoint y: 126, distance: 55.9
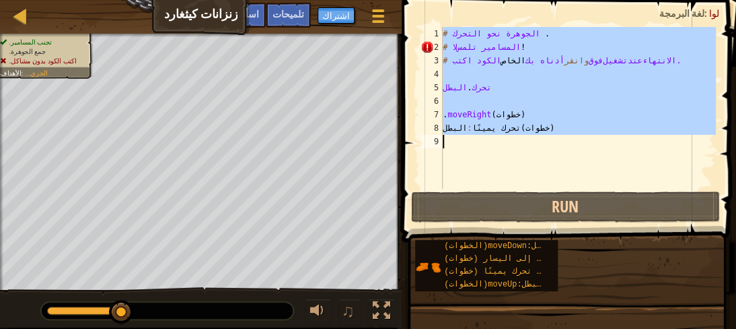
click at [495, 123] on div "# التحرك نحو الجوهرة . ​ # لا تلمس المسامير ! ​ ​ ​ # اكتب الكود الخاص بك أدناه…" at bounding box center [578, 108] width 276 height 162
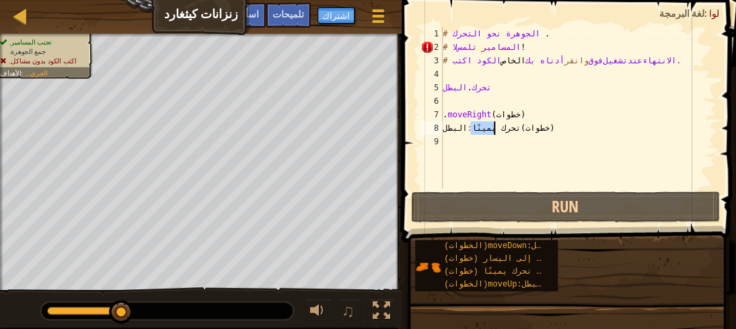
click at [495, 123] on div "# التحرك نحو الجوهرة . ​ # لا تلمس المسامير ! ​ ​ ​ # اكتب الكود الخاص بك أدناه…" at bounding box center [578, 121] width 276 height 188
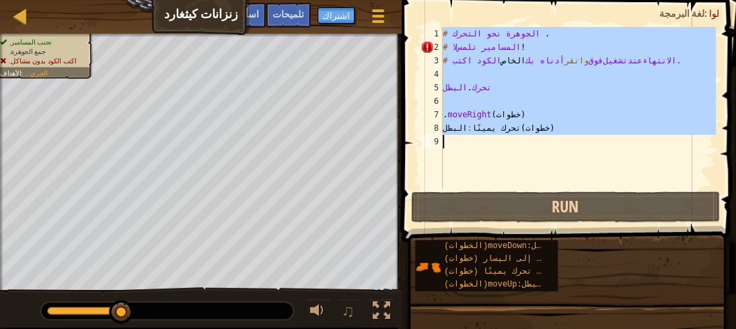
click at [495, 123] on div "# التحرك نحو الجوهرة . ​ # لا تلمس المسامير ! ​ ​ ​ # اكتب الكود الخاص بك أدناه…" at bounding box center [578, 121] width 276 height 188
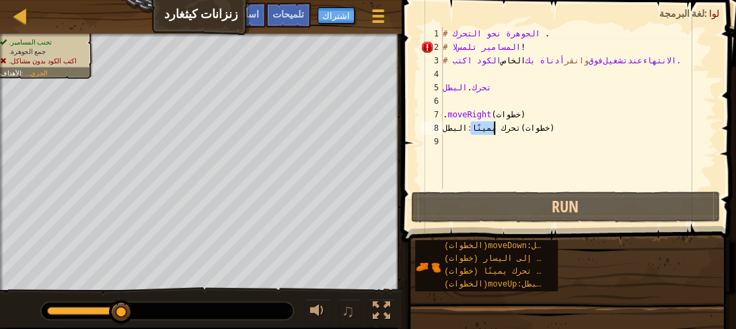
click at [495, 123] on div "# التحرك نحو الجوهرة . ​ # لا تلمس المسامير ! ​ ​ ​ # اكتب الكود الخاص بك أدناه…" at bounding box center [578, 121] width 276 height 188
type textarea "البطل: تحرك يمينًا (خطوات)"
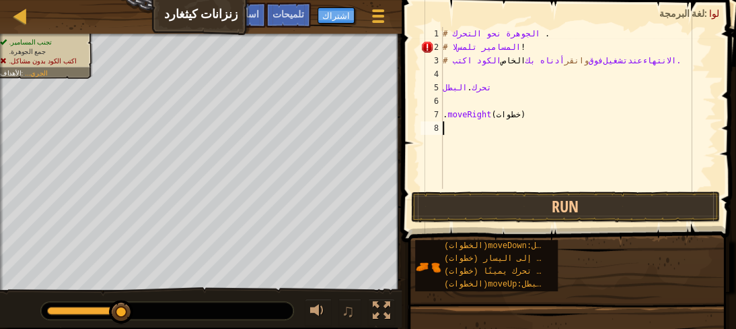
paste textarea "oveRight("
type textarea "oveRight("
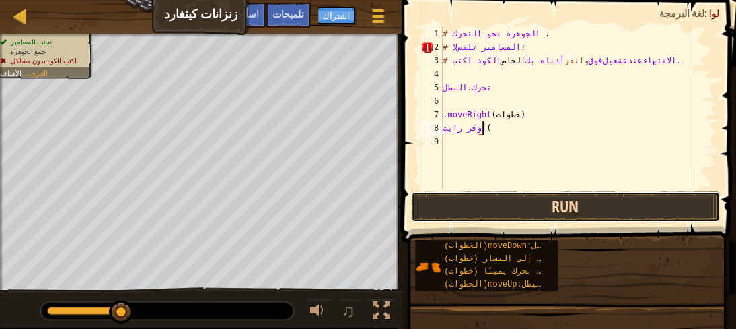
click at [574, 207] on button "Run" at bounding box center [565, 206] width 309 height 31
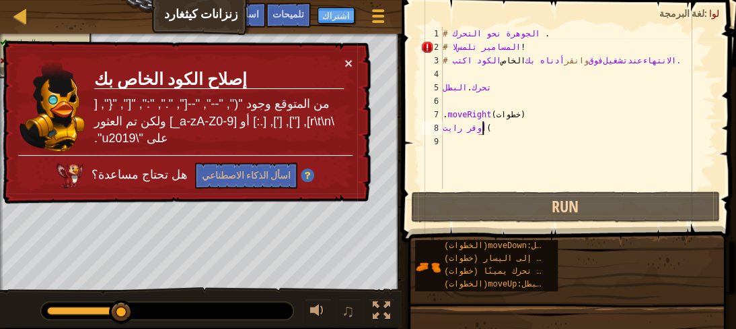
click at [353, 60] on div "× إصلاح الكود الخاص بك من المتوقع وجود "(", "--", "--[", ".", ":", "[", "{", [ …" at bounding box center [185, 122] width 371 height 164
click at [347, 60] on font "×" at bounding box center [349, 62] width 8 height 15
